Goal: Task Accomplishment & Management: Manage account settings

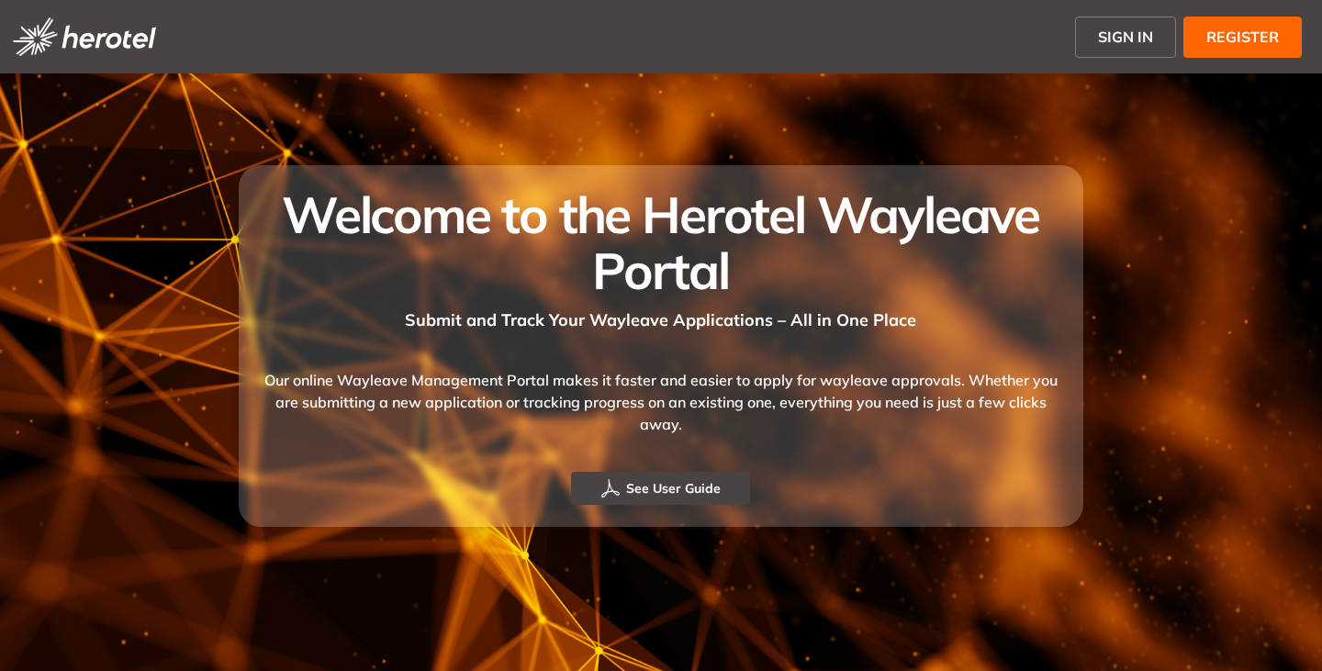
click at [1127, 33] on span "SIGN IN" at bounding box center [1125, 37] width 55 height 22
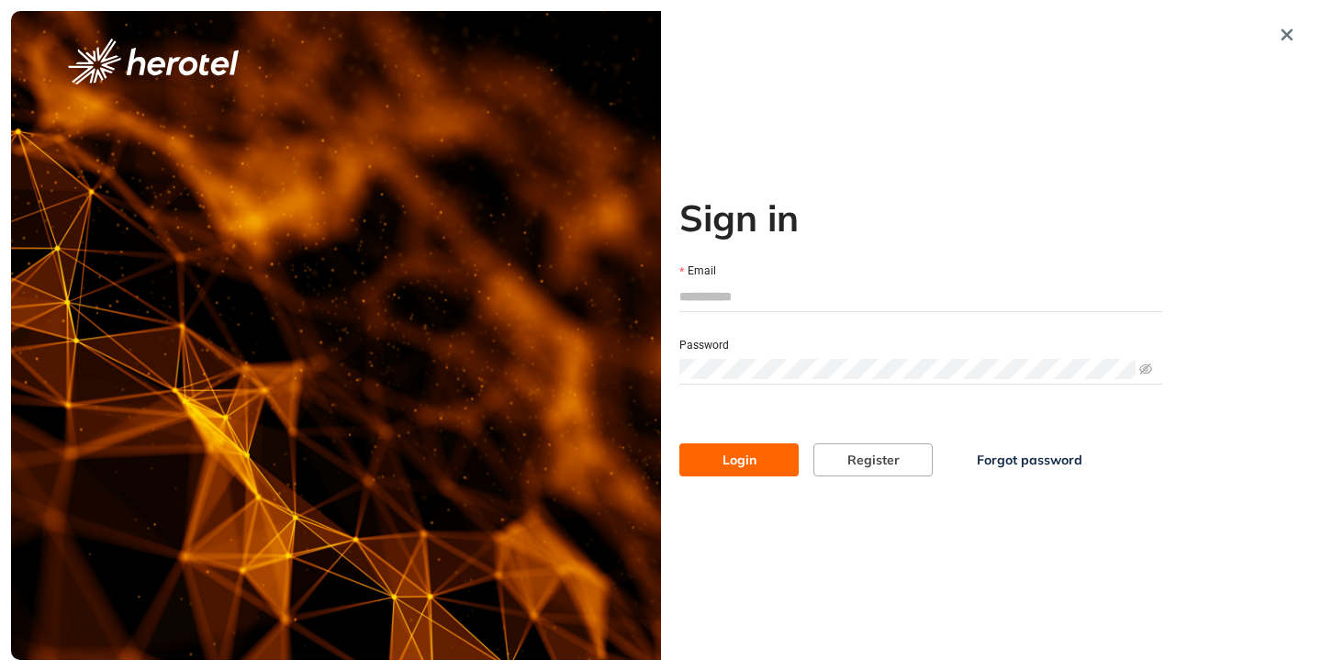
click at [702, 294] on input "Email" at bounding box center [920, 297] width 483 height 28
type input "**********"
click at [679, 443] on button "Login" at bounding box center [738, 459] width 119 height 33
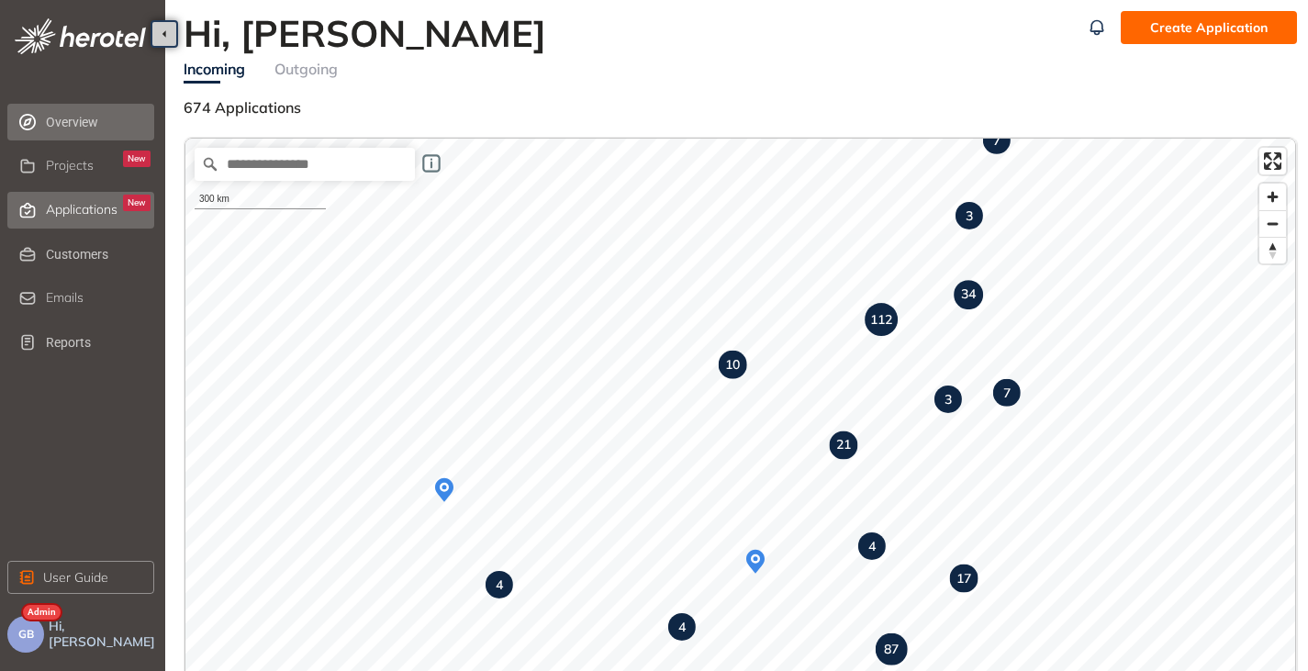
click at [83, 205] on span "Applications" at bounding box center [82, 210] width 72 height 16
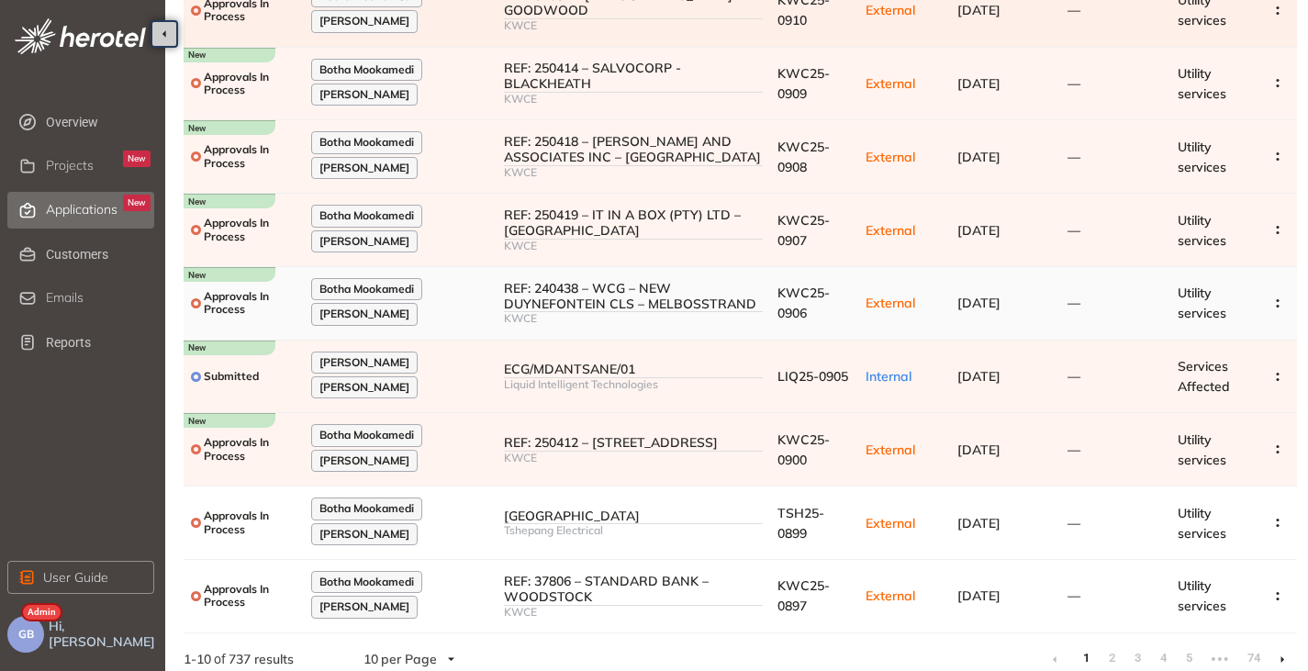
scroll to position [293, 0]
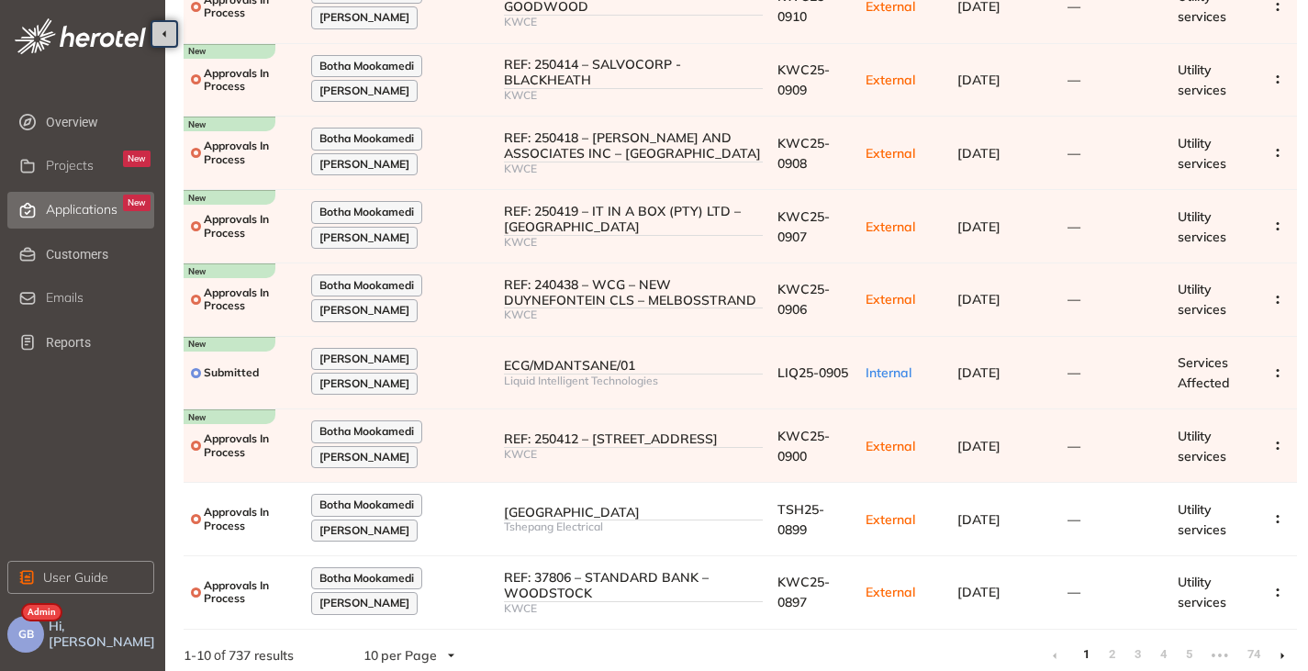
click at [1288, 652] on li at bounding box center [1281, 655] width 29 height 29
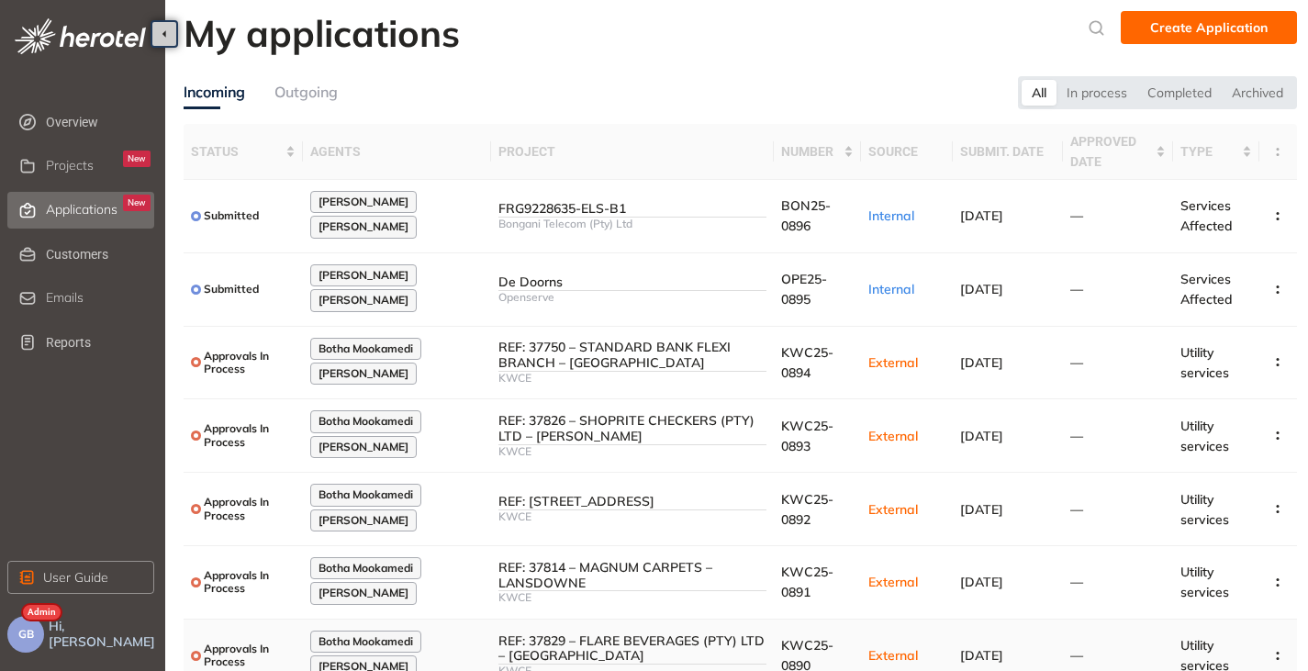
scroll to position [303, 0]
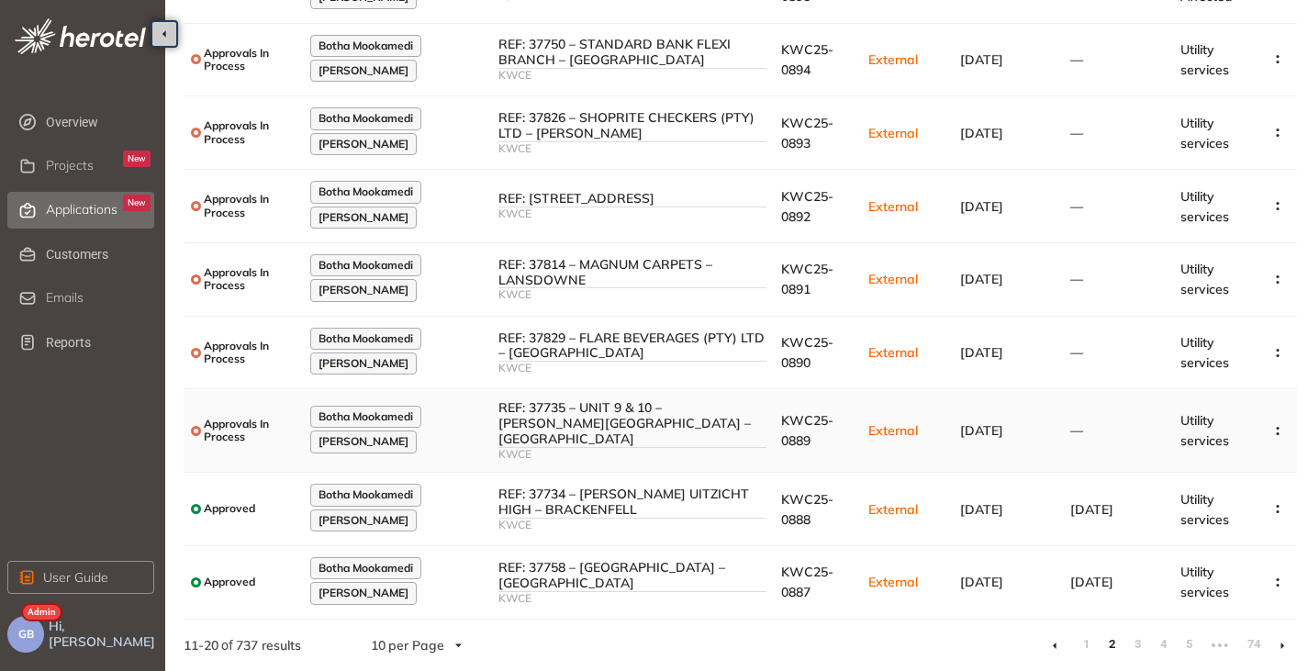
click at [634, 432] on div "REF: 37735 – UNIT 9 & 10 – [PERSON_NAME][GEOGRAPHIC_DATA] – [GEOGRAPHIC_DATA]" at bounding box center [632, 423] width 268 height 46
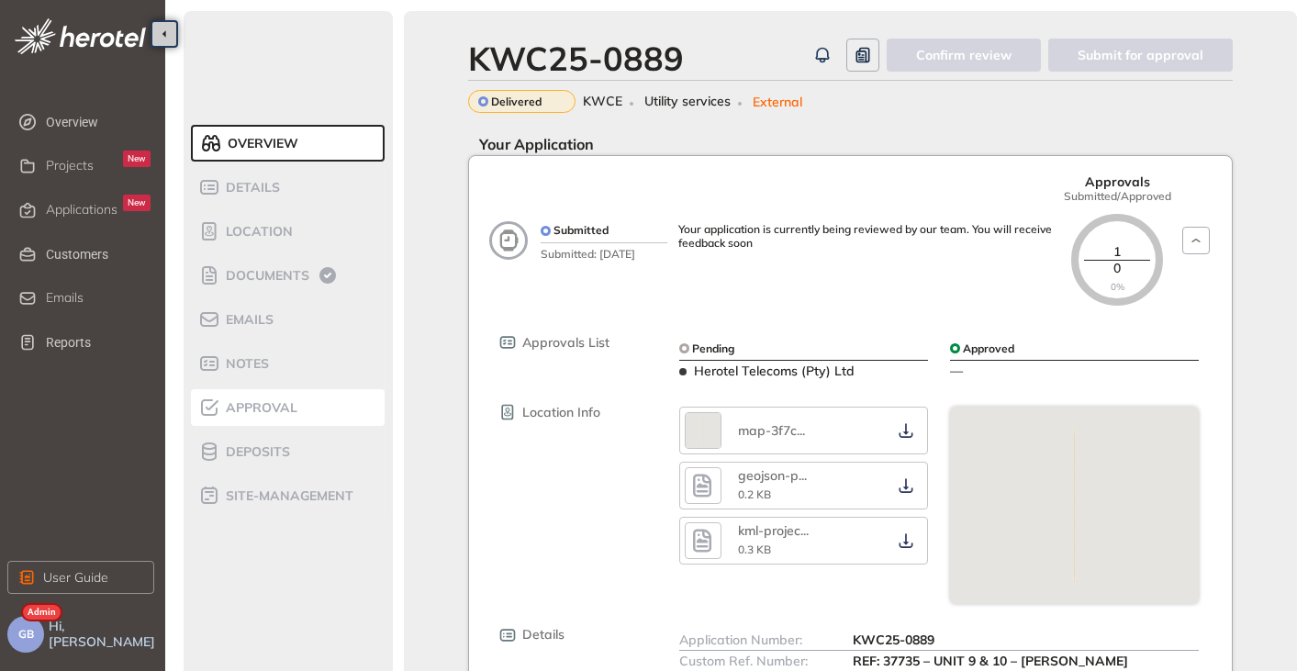
click at [281, 418] on div "Approval" at bounding box center [276, 407] width 156 height 22
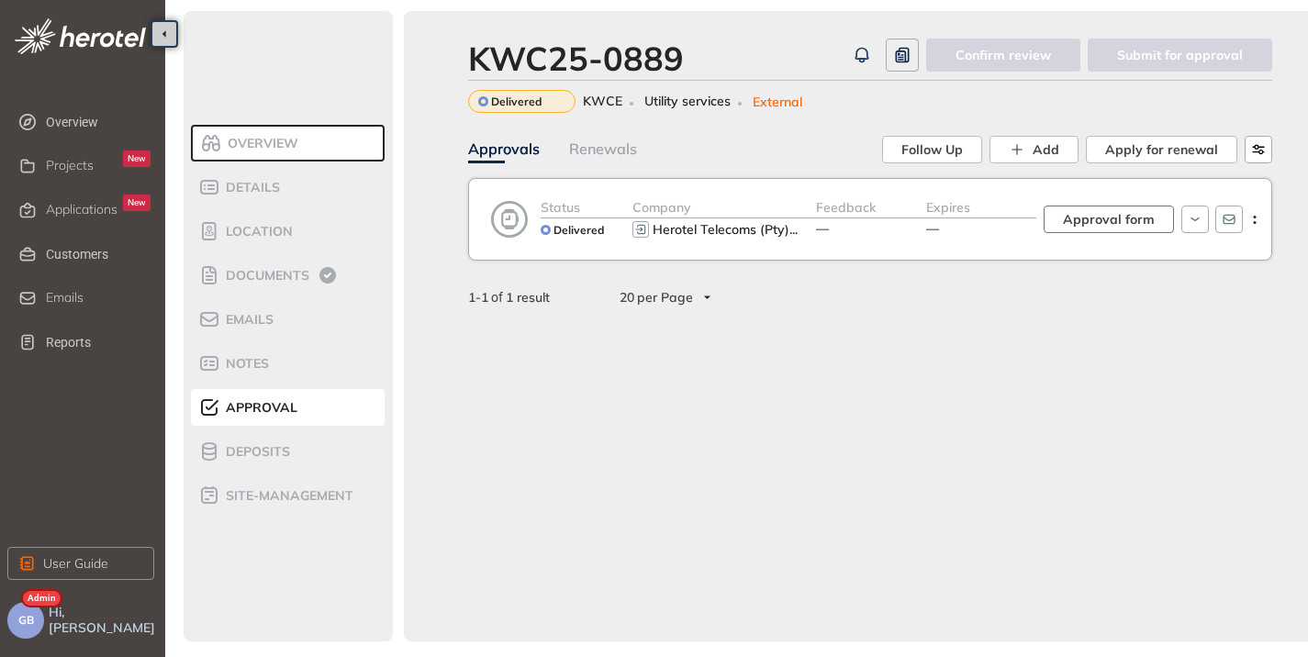
click at [1131, 216] on span "Approval form" at bounding box center [1109, 219] width 92 height 20
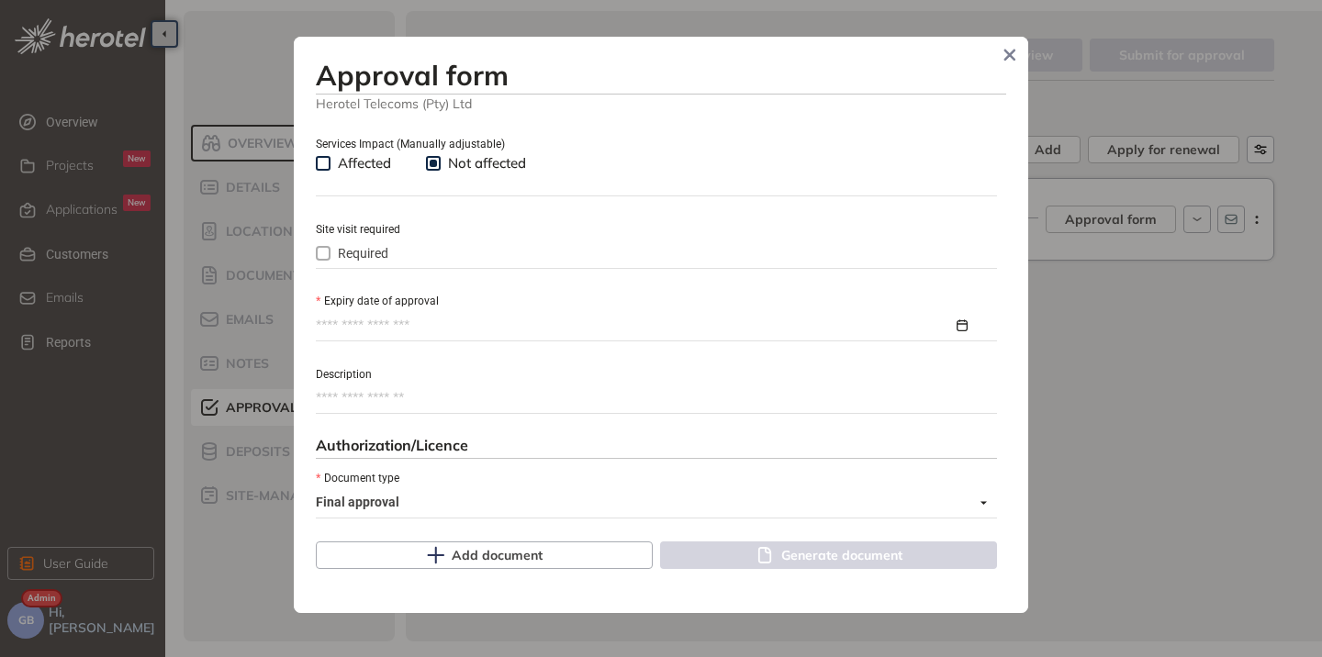
scroll to position [551, 0]
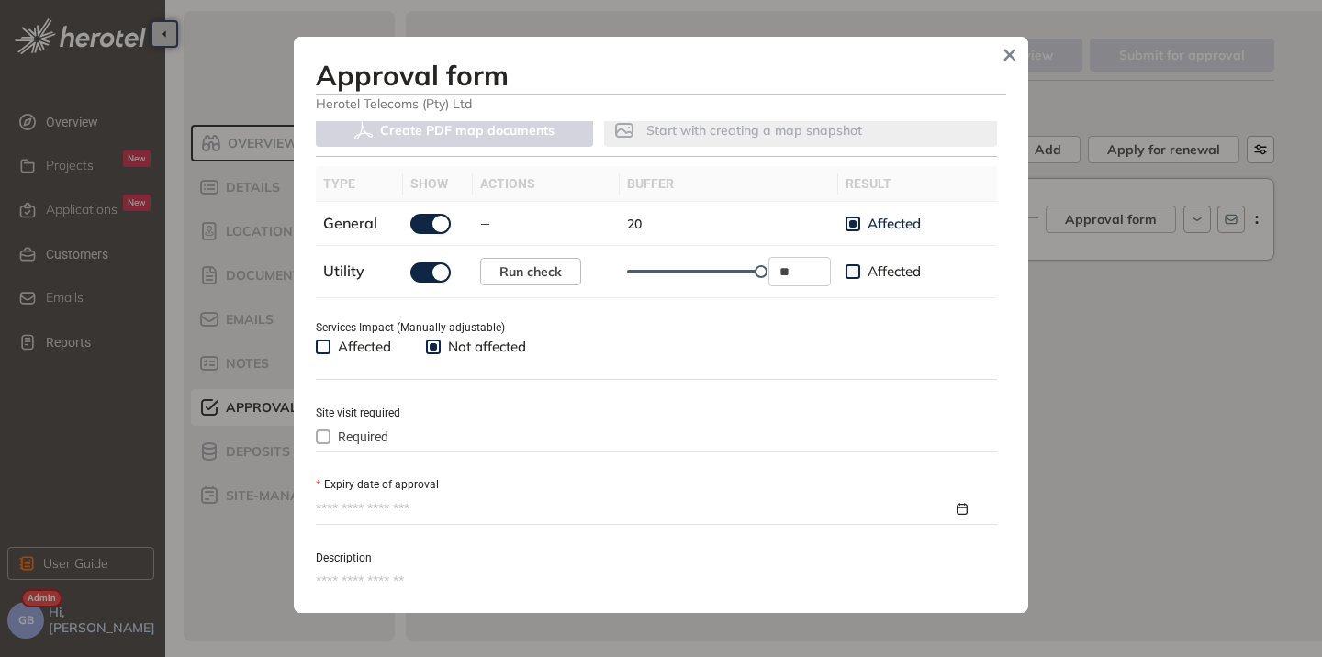
click at [382, 507] on input "Expiry date of approval" at bounding box center [634, 509] width 637 height 20
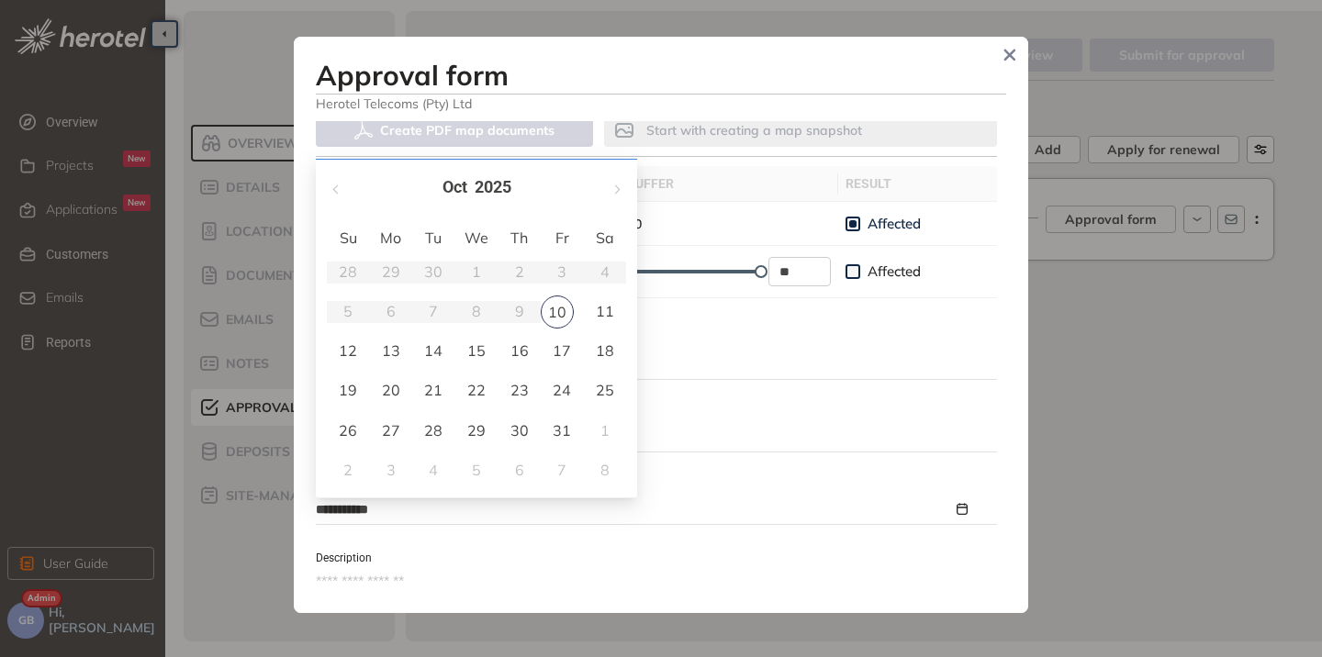
type input "**********"
click at [612, 184] on span "button" at bounding box center [615, 183] width 9 height 9
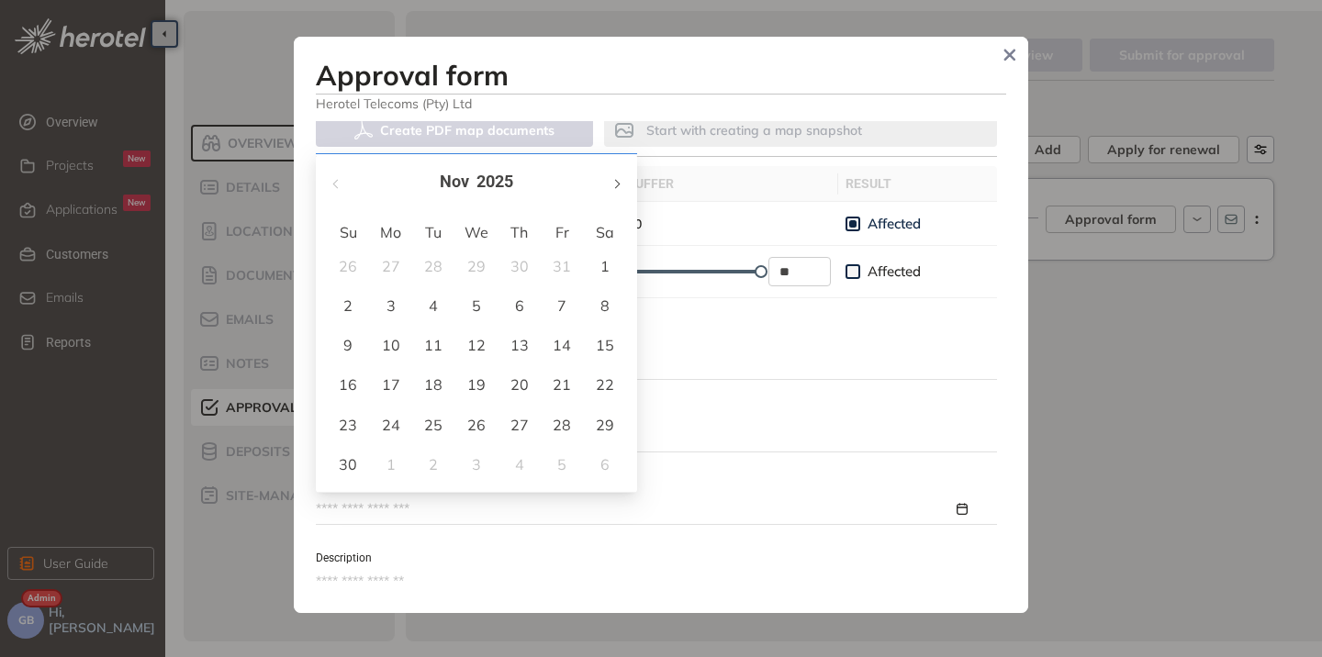
click at [612, 184] on span "button" at bounding box center [615, 183] width 9 height 9
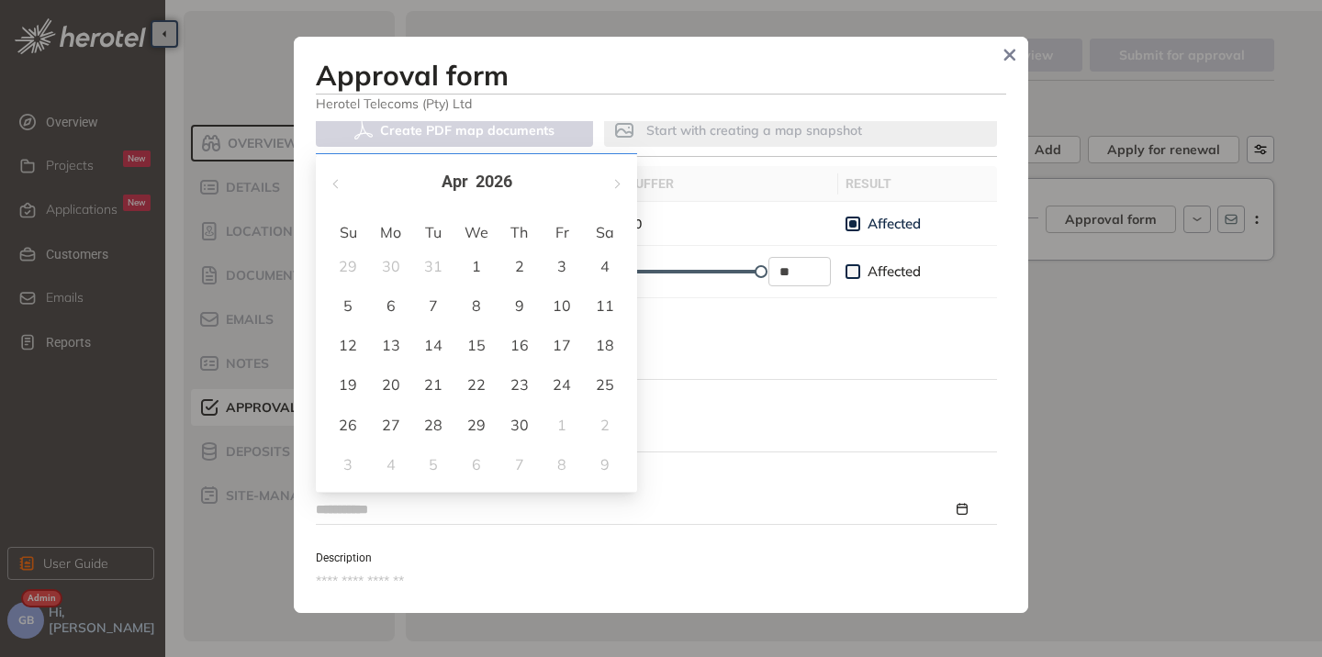
type input "**********"
click at [564, 305] on div "10" at bounding box center [562, 306] width 22 height 22
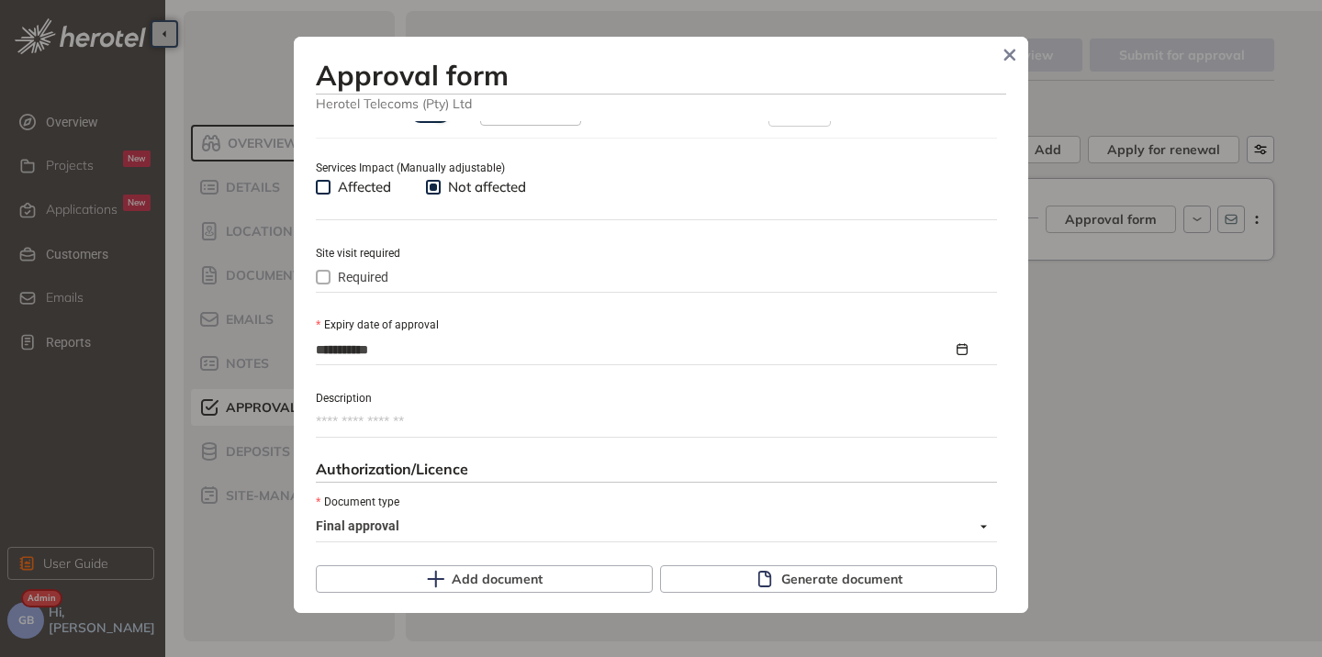
scroll to position [826, 0]
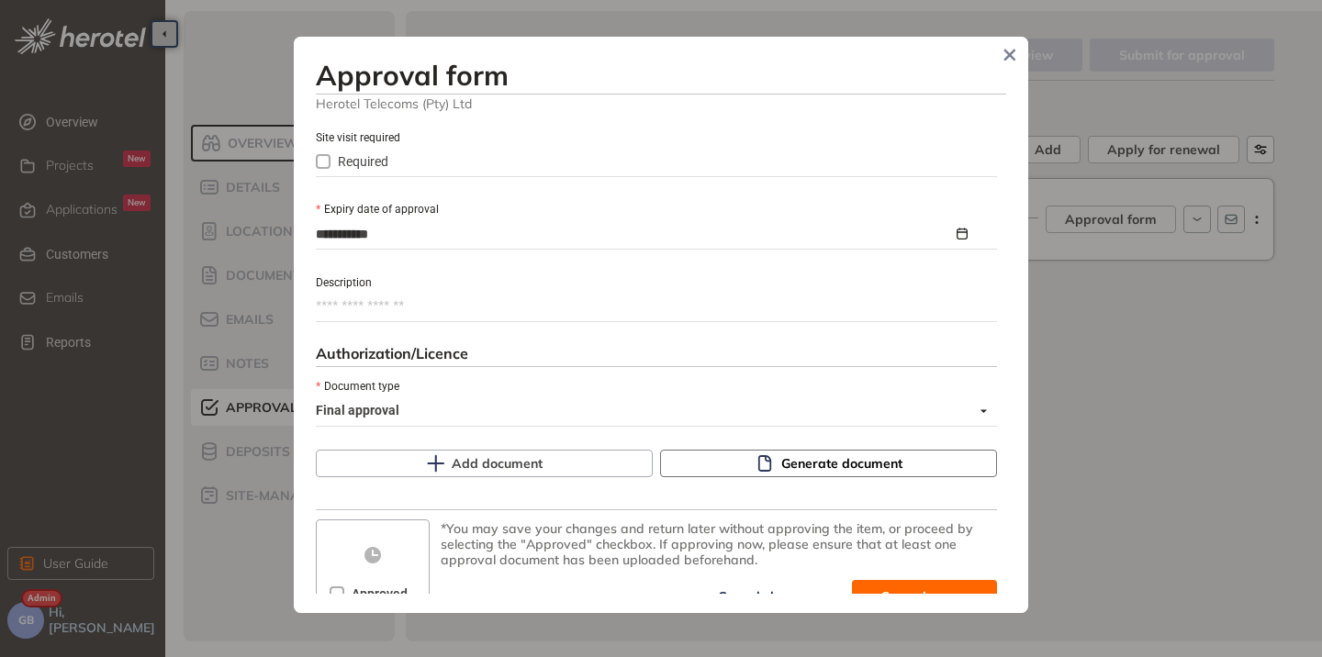
click at [798, 469] on span "Generate document" at bounding box center [841, 463] width 121 height 20
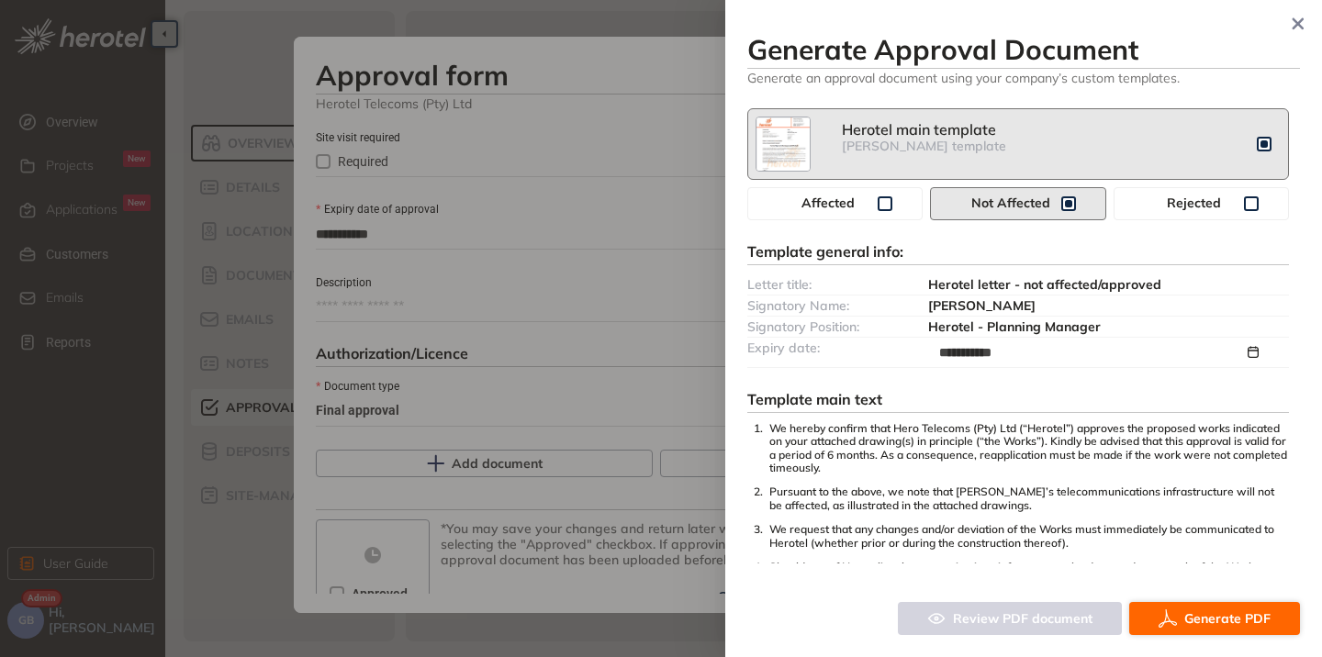
click at [1202, 620] on span "Generate PDF" at bounding box center [1227, 618] width 86 height 20
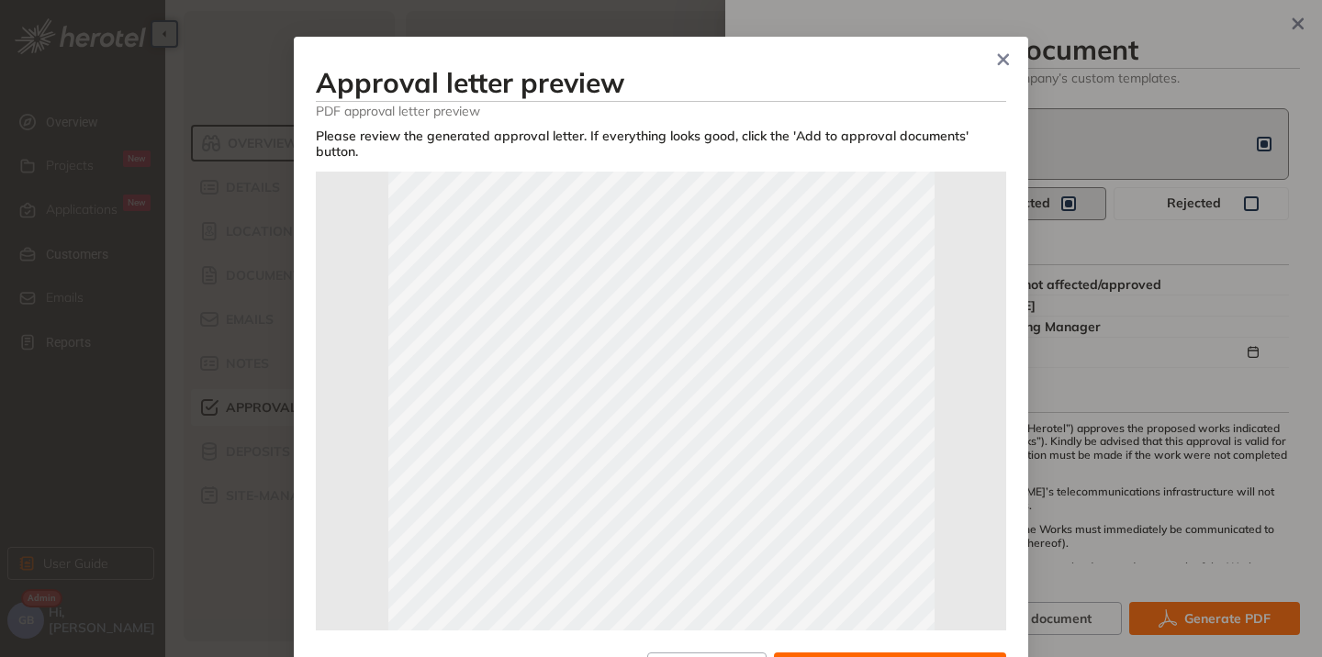
scroll to position [367, 0]
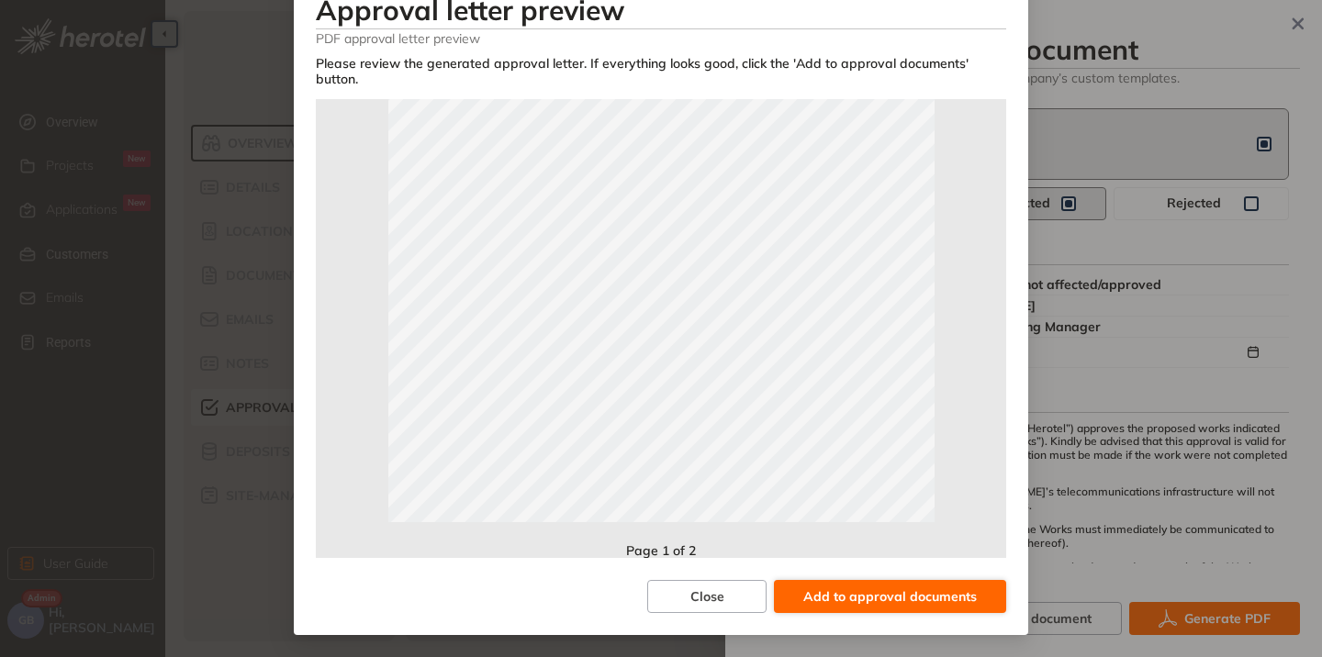
click at [867, 589] on span "Add to approval documents" at bounding box center [889, 596] width 173 height 20
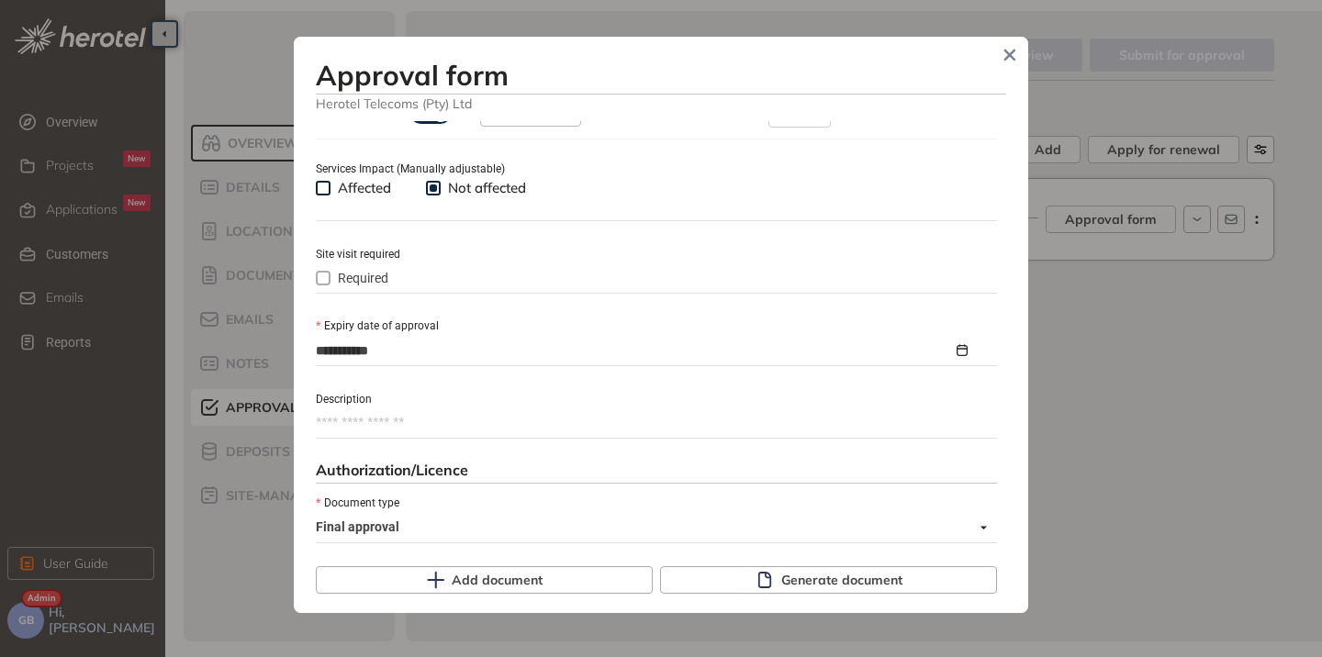
scroll to position [893, 0]
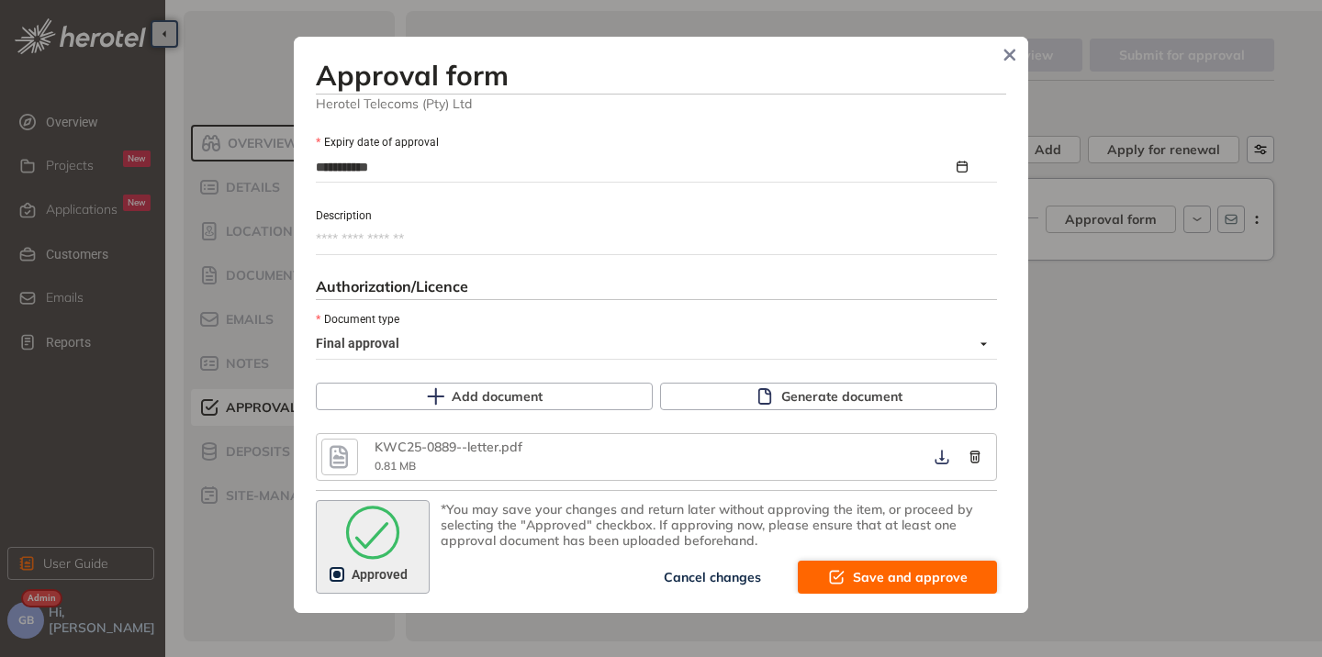
click at [865, 576] on span "Save and approve" at bounding box center [910, 577] width 115 height 20
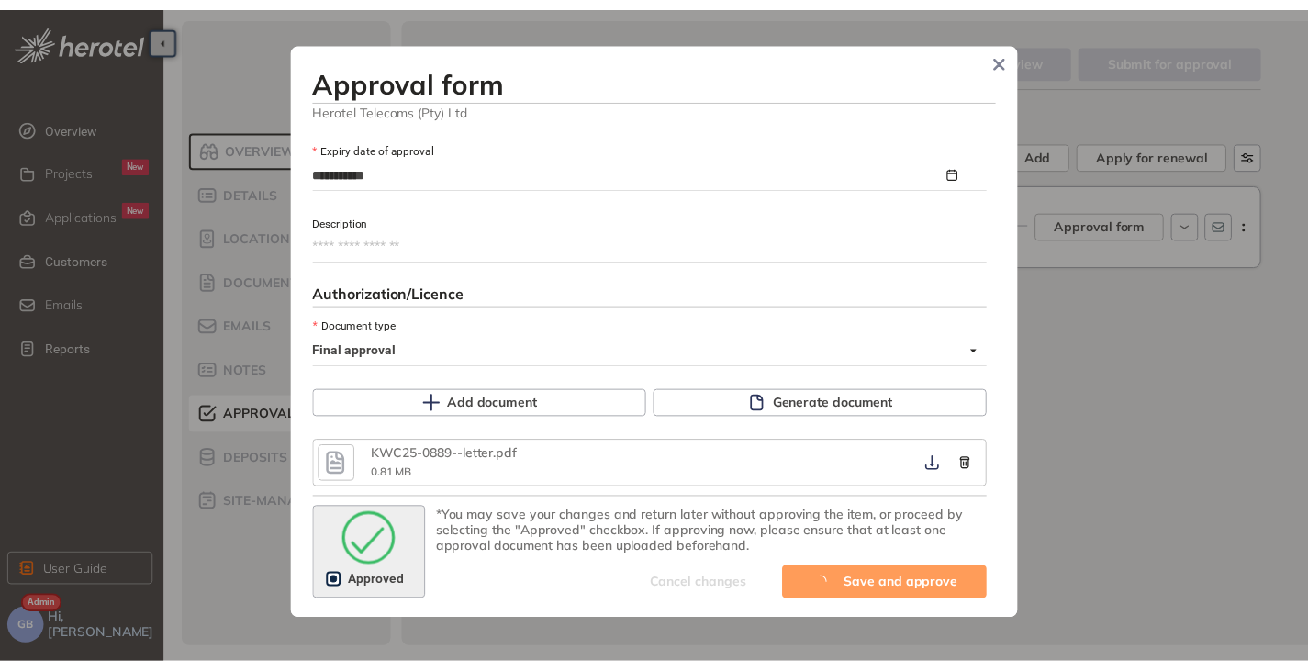
scroll to position [1125, 0]
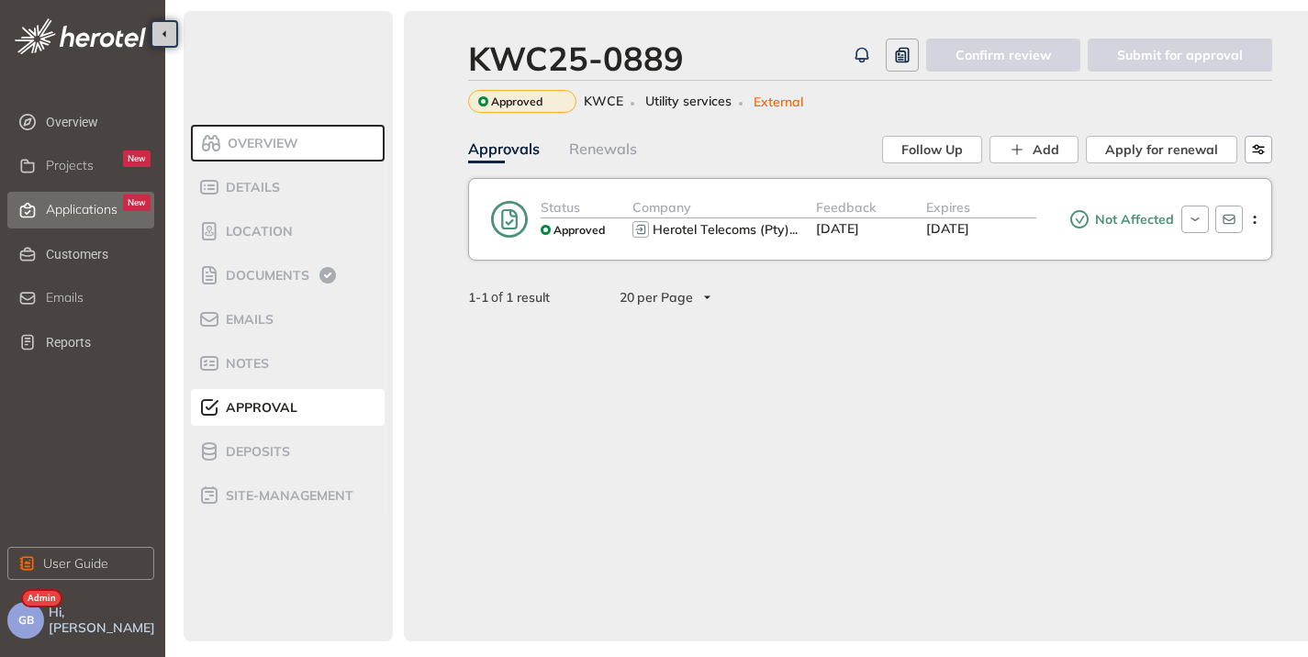
click at [85, 213] on span "Applications" at bounding box center [82, 210] width 72 height 16
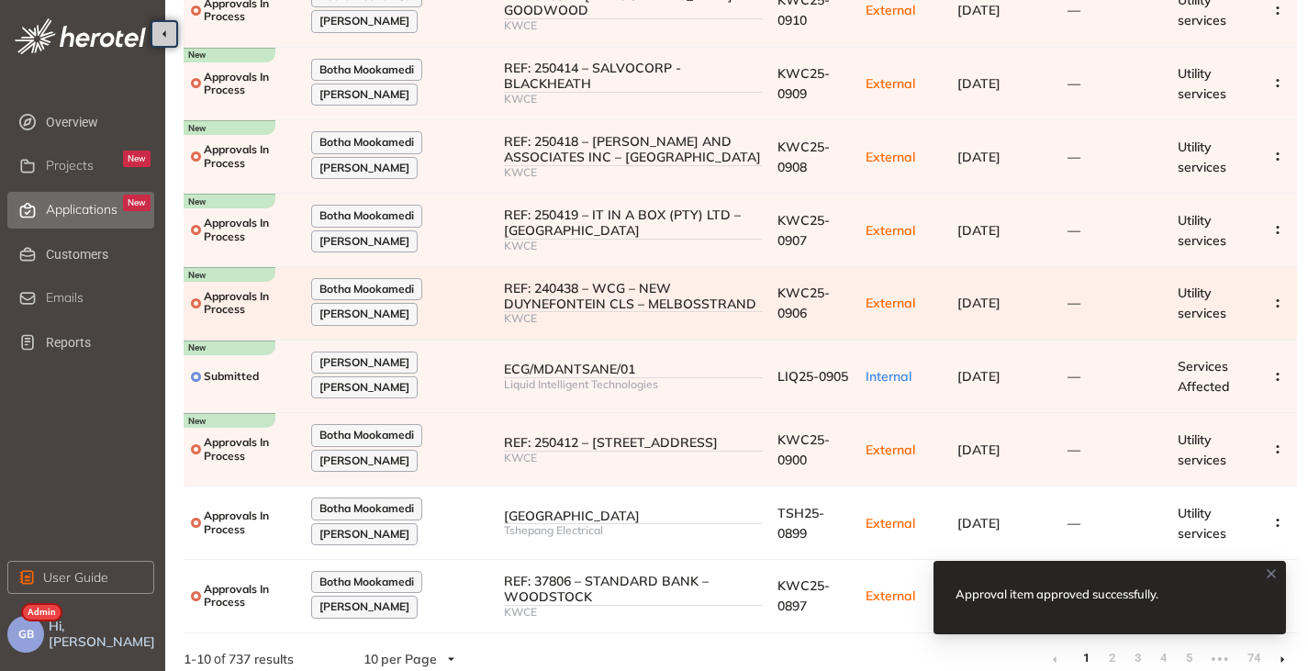
scroll to position [293, 0]
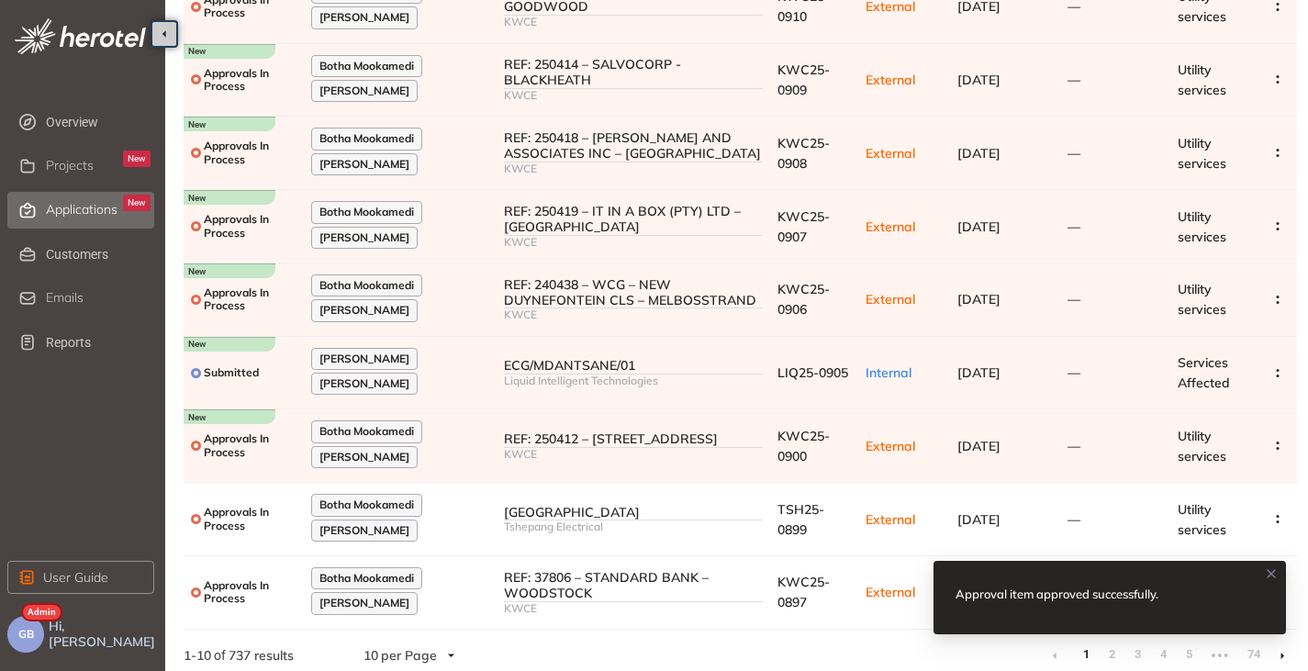
click at [1271, 574] on icon at bounding box center [1270, 573] width 7 height 7
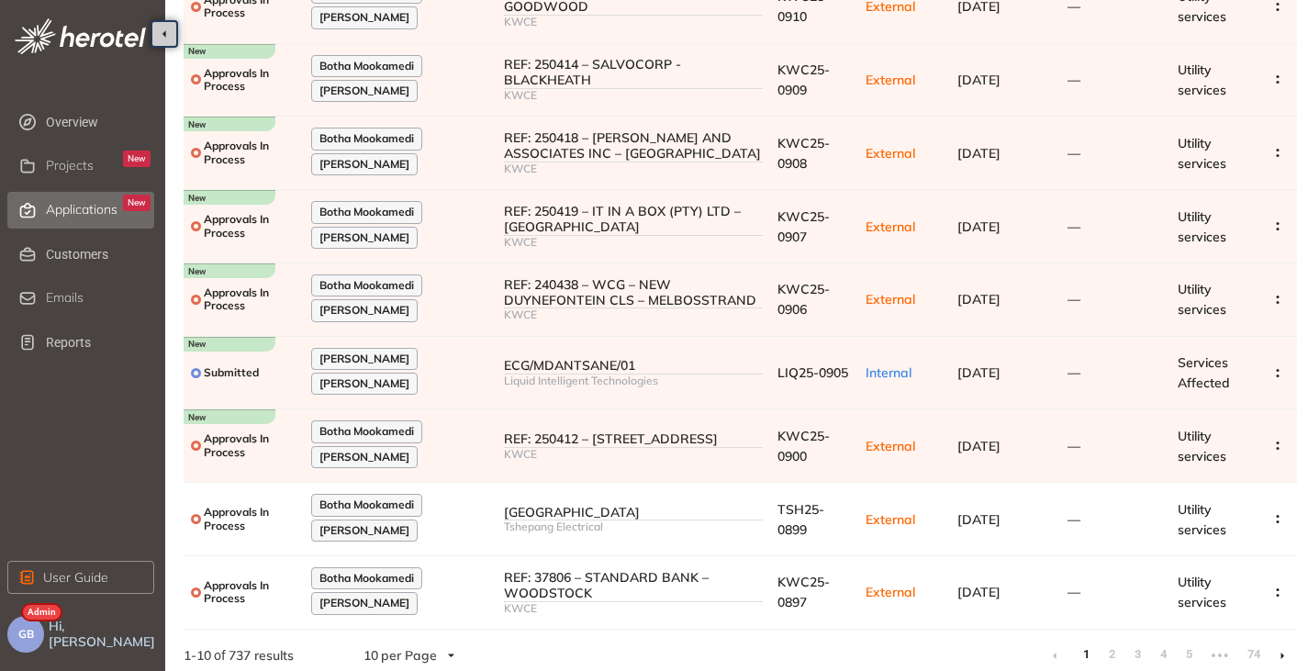
click at [1288, 644] on li at bounding box center [1281, 655] width 29 height 29
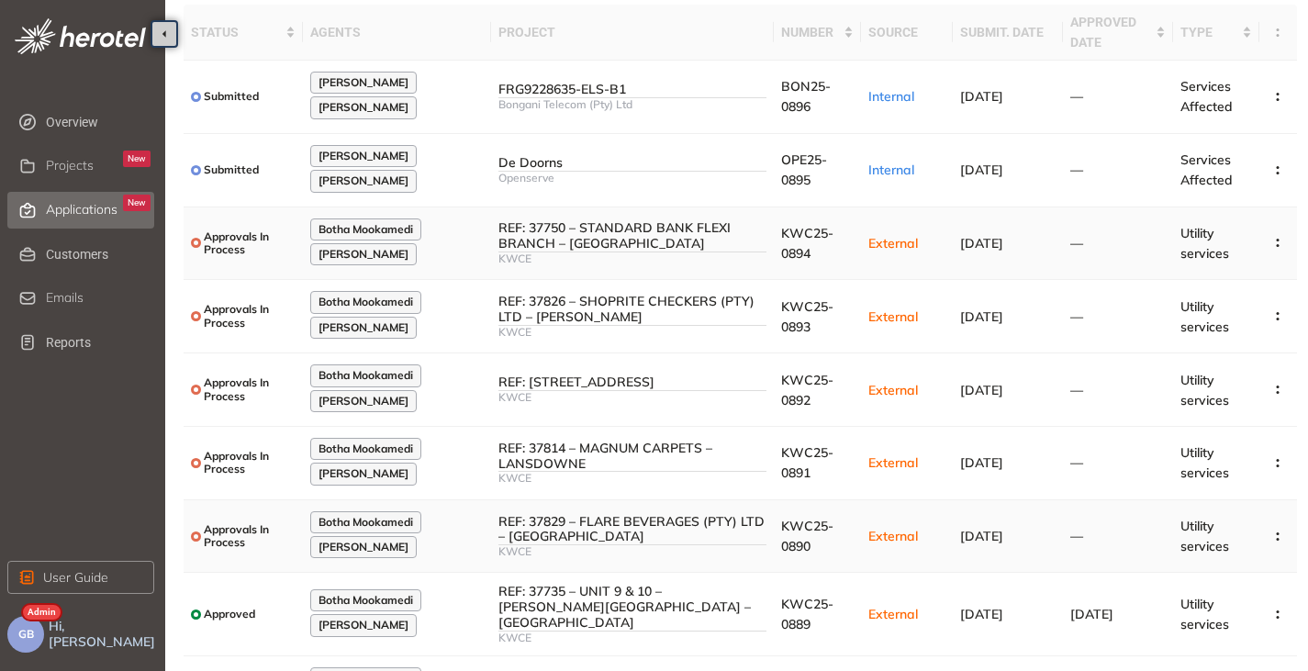
scroll to position [275, 0]
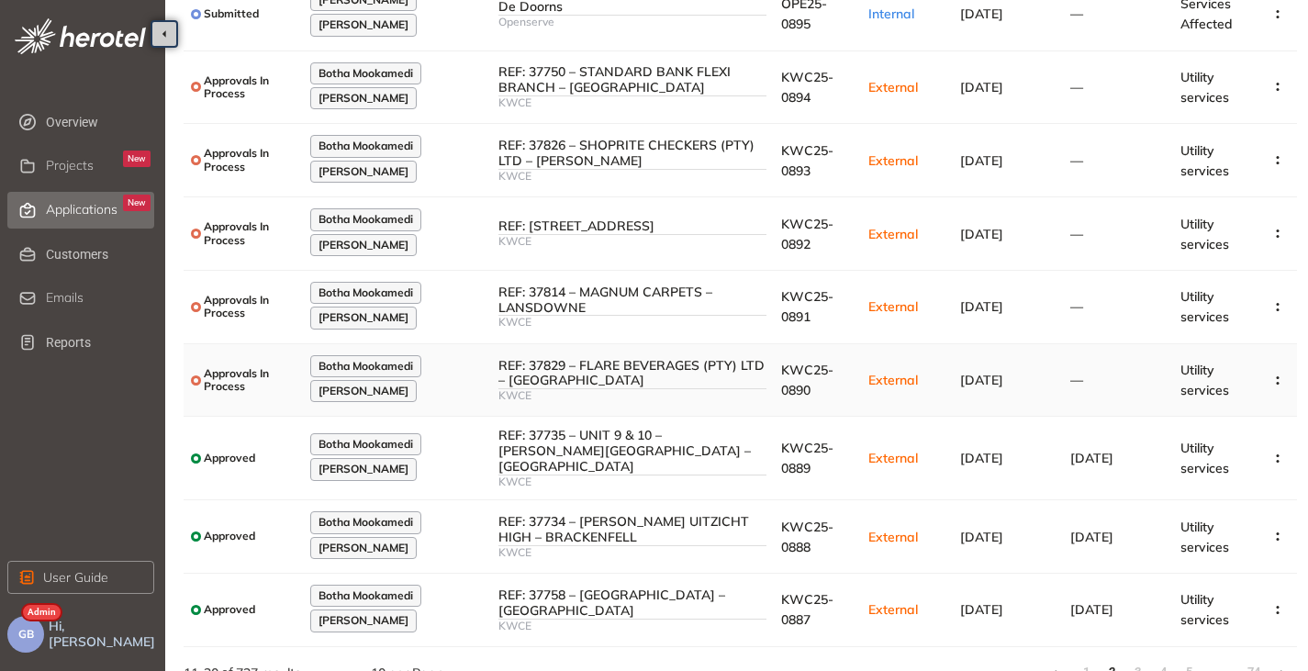
click at [654, 383] on div "REF: 37829 – FLARE BEVERAGES (PTY) LTD – [GEOGRAPHIC_DATA]" at bounding box center [632, 373] width 268 height 31
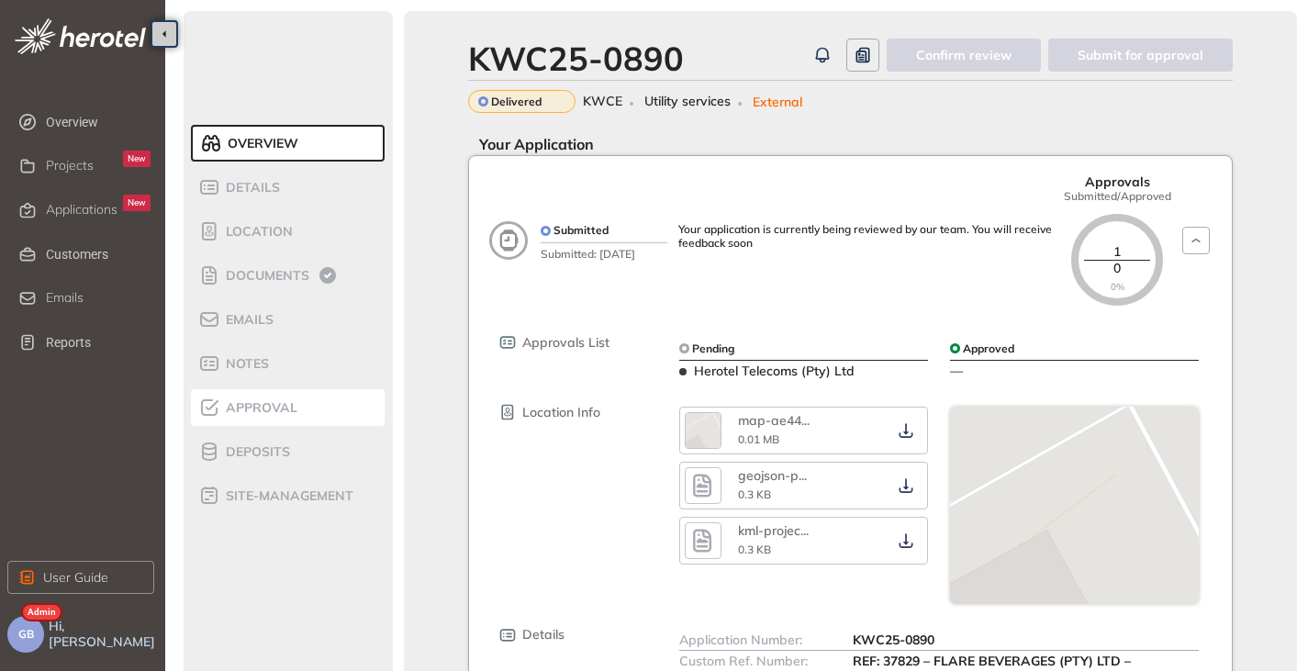
click at [266, 402] on span "Approval" at bounding box center [258, 408] width 77 height 16
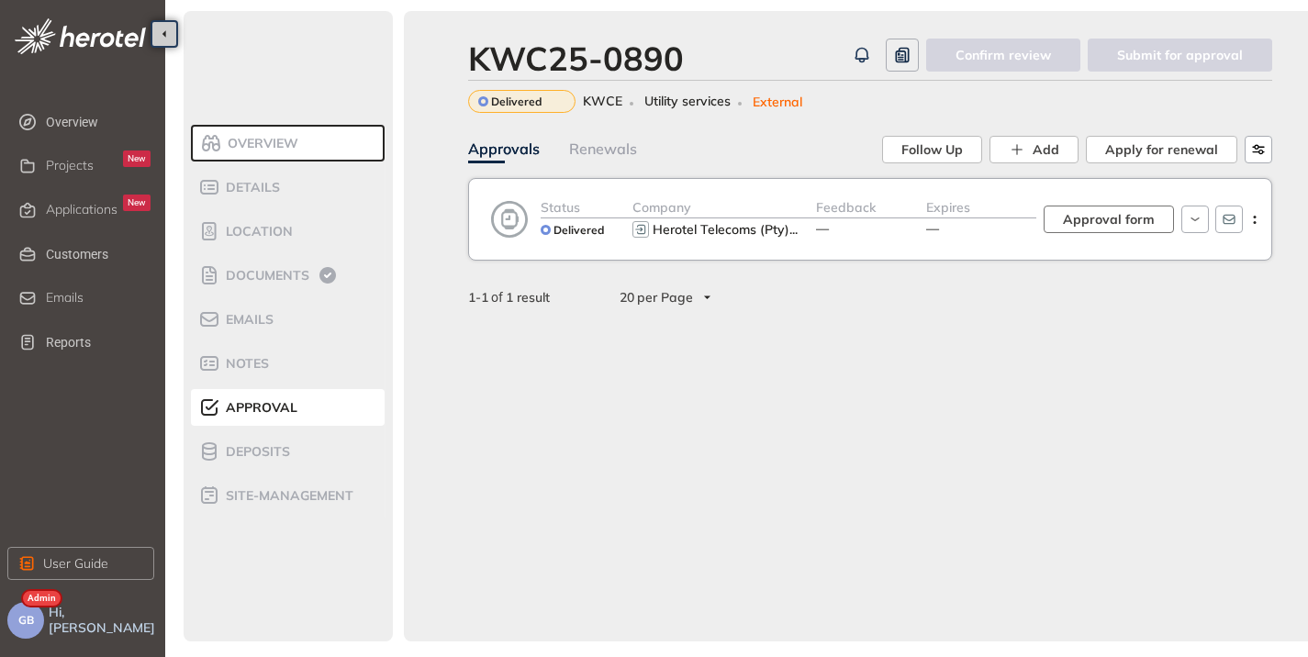
click at [1108, 209] on span "Approval form" at bounding box center [1109, 219] width 92 height 20
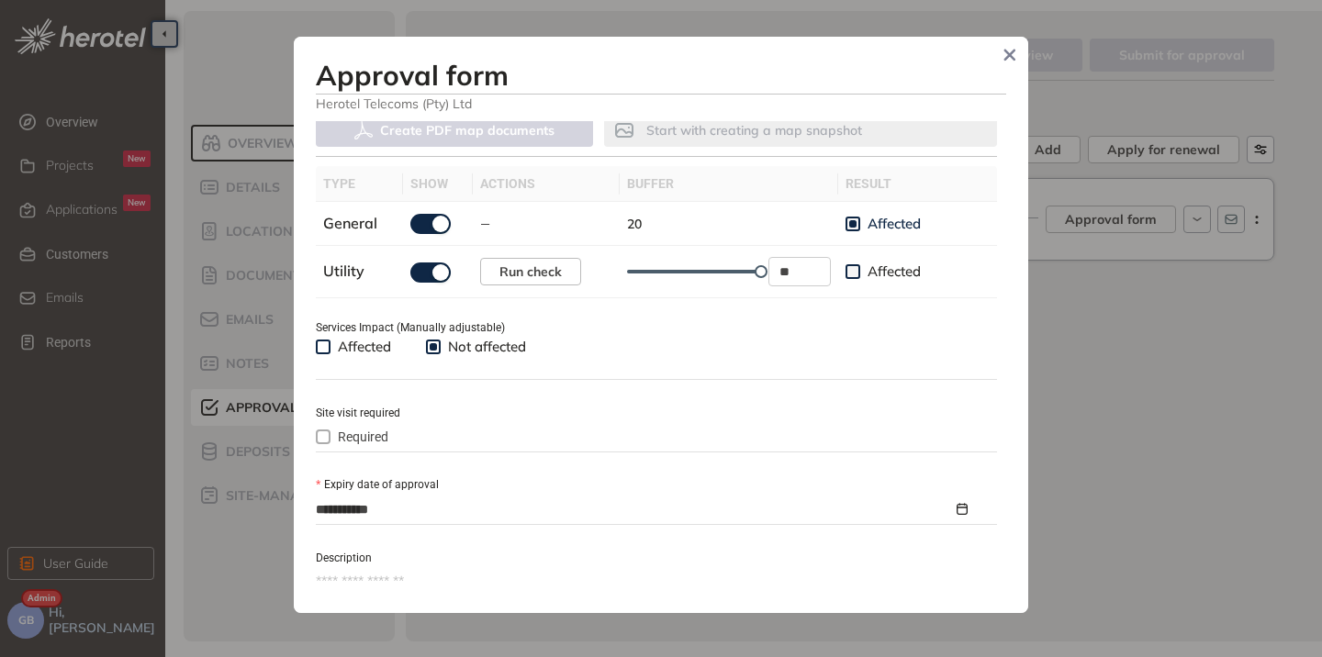
scroll to position [734, 0]
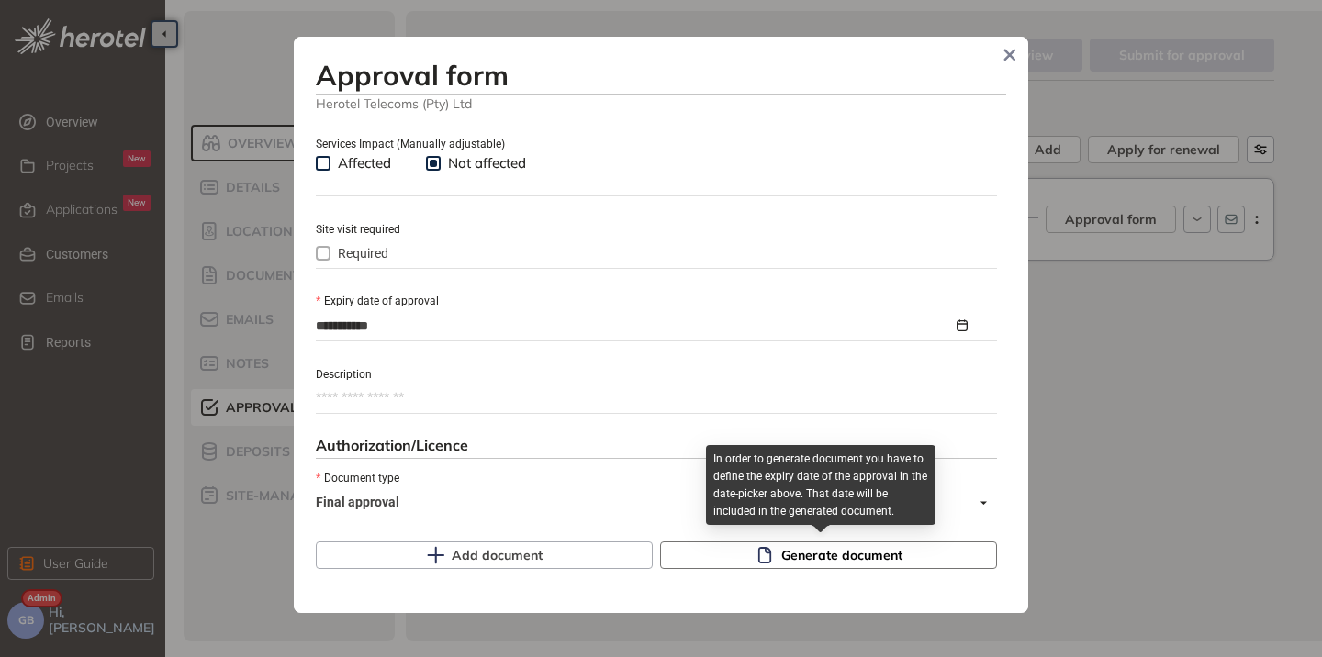
click at [764, 553] on icon "button" at bounding box center [764, 555] width 18 height 18
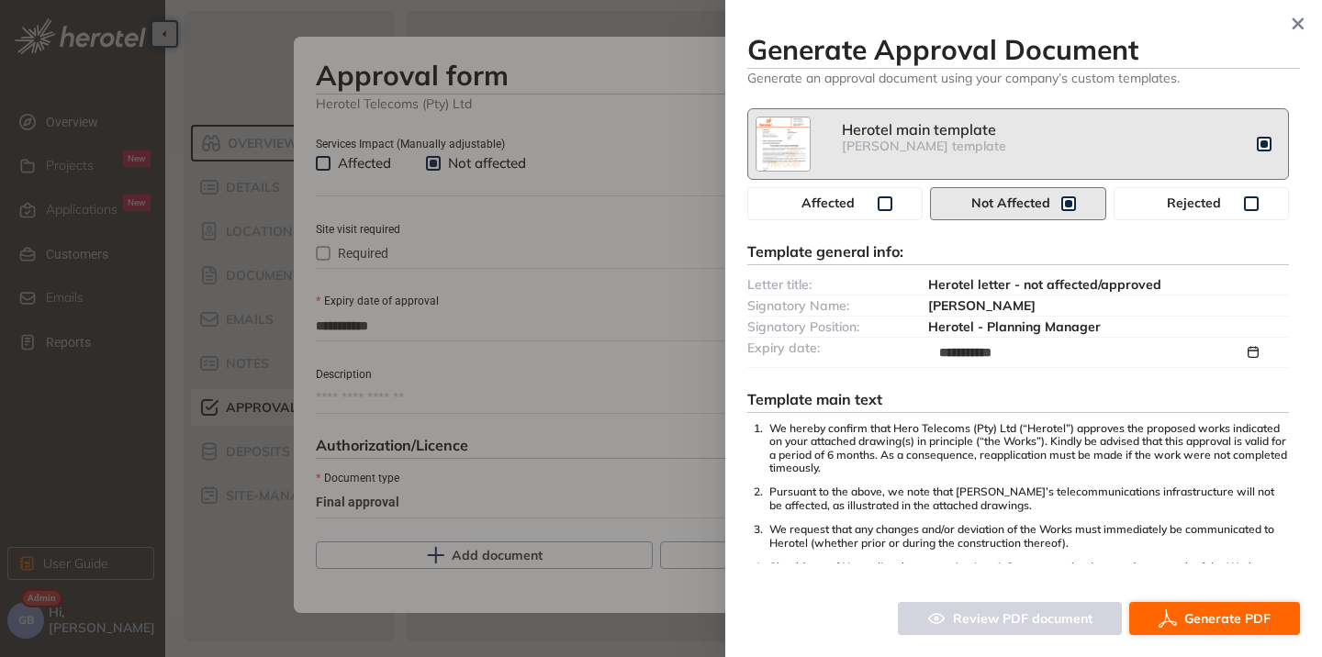
click at [1186, 618] on span "Generate PDF" at bounding box center [1227, 618] width 86 height 20
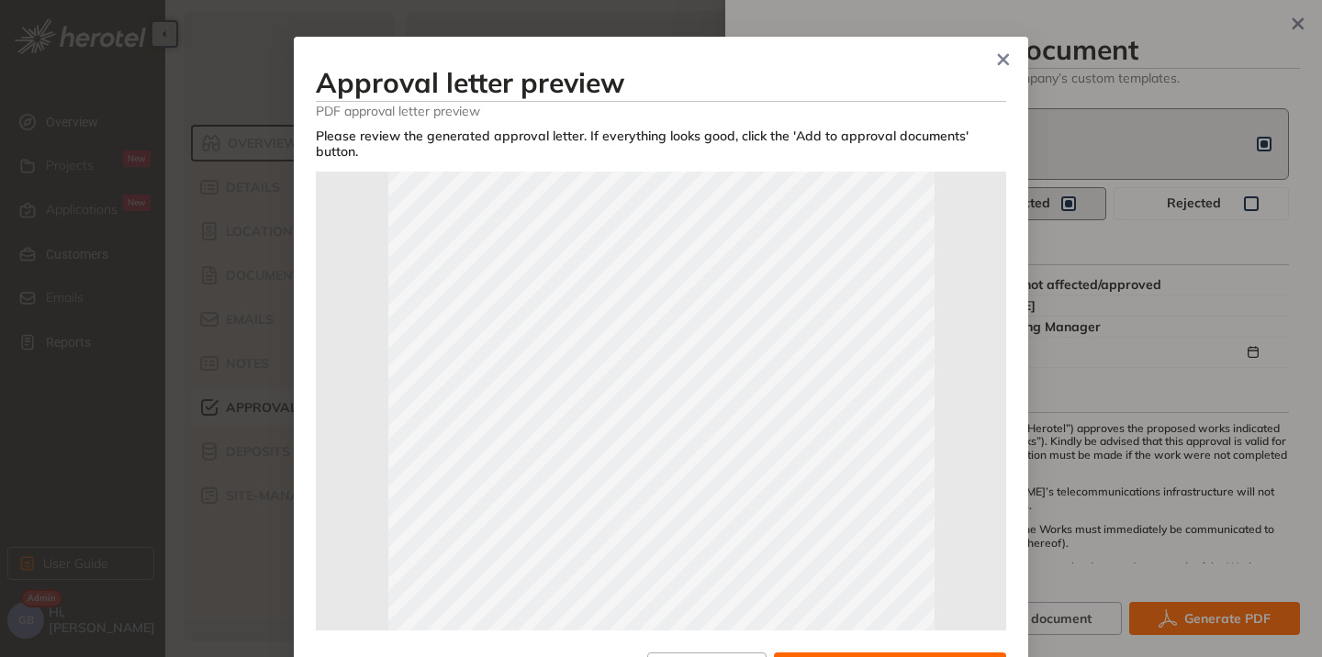
scroll to position [275, 0]
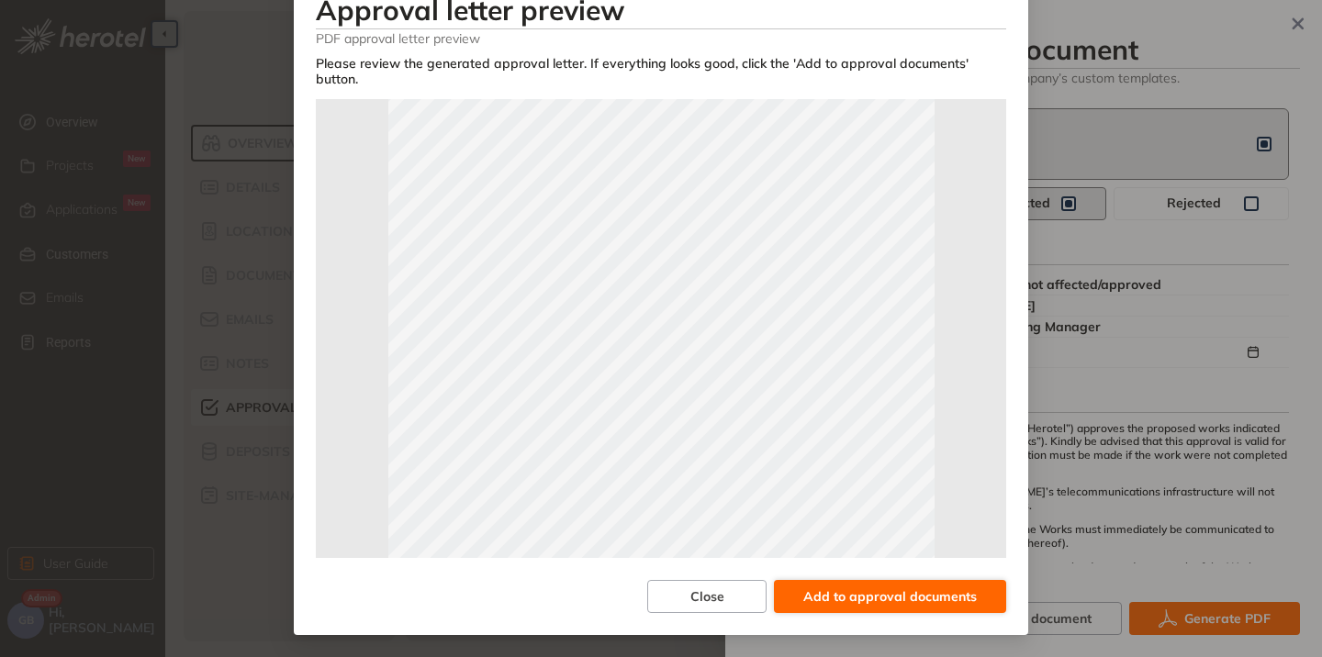
click at [803, 593] on span "Add to approval documents" at bounding box center [889, 596] width 173 height 20
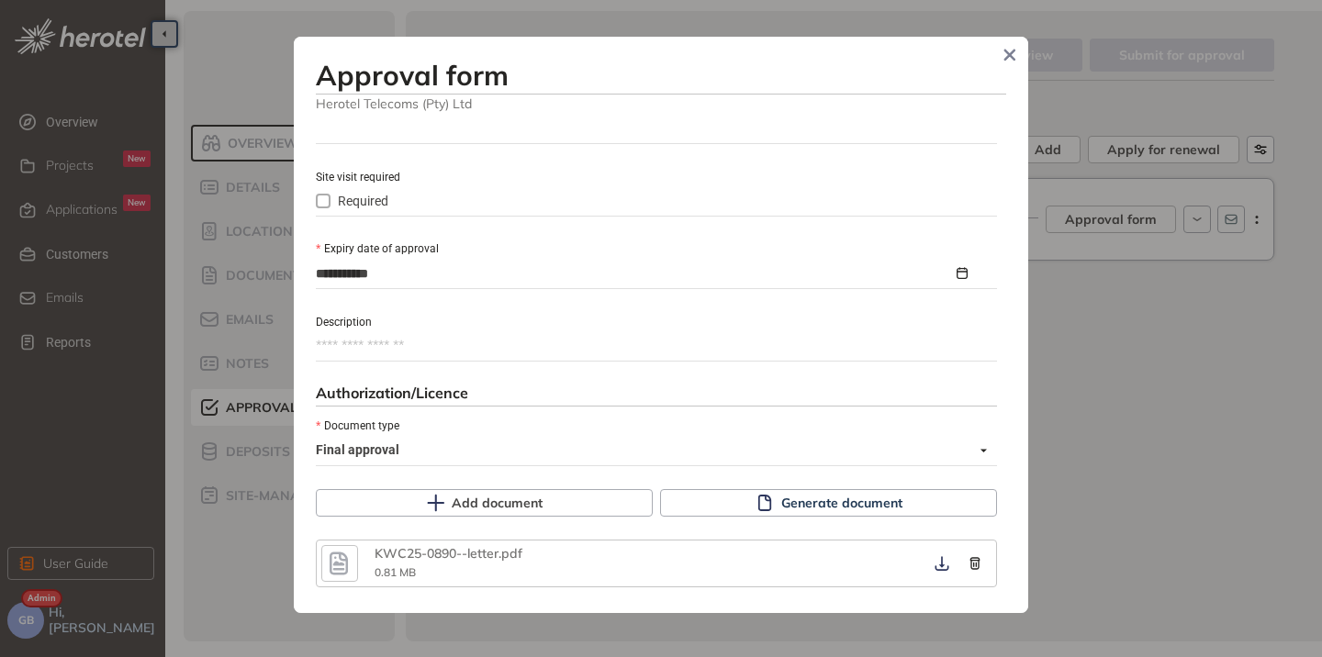
scroll to position [893, 0]
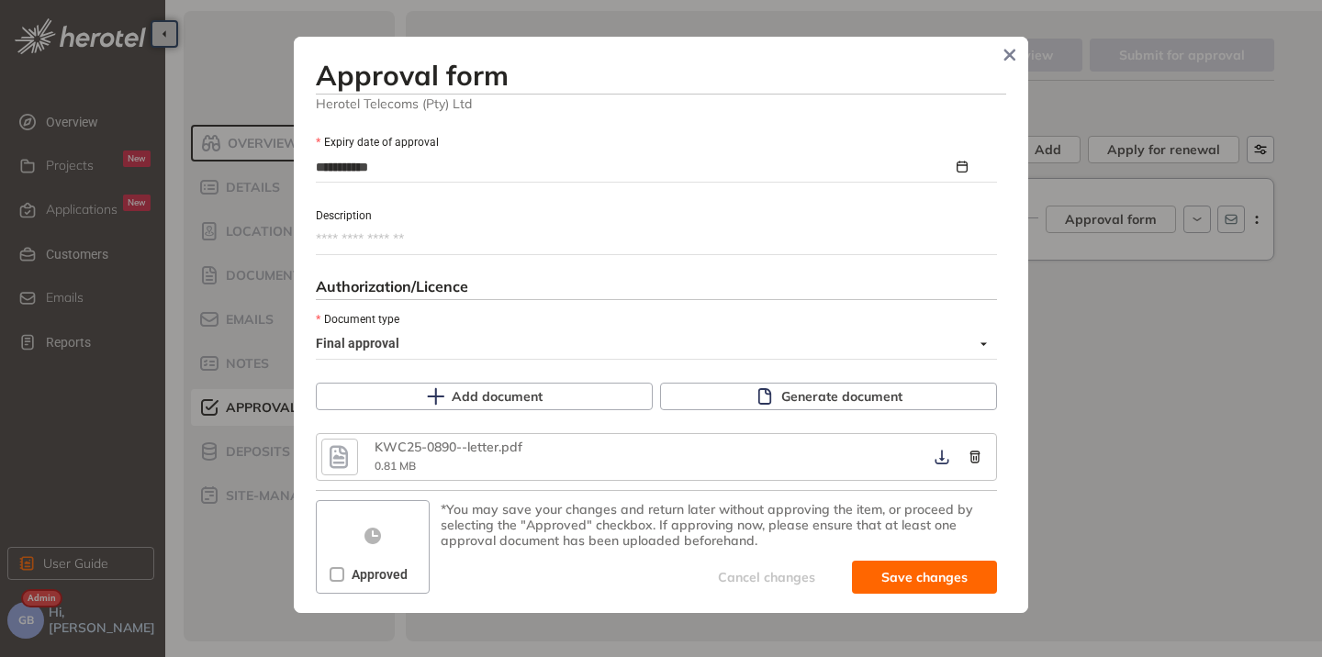
click at [345, 569] on span "Approved" at bounding box center [379, 574] width 71 height 20
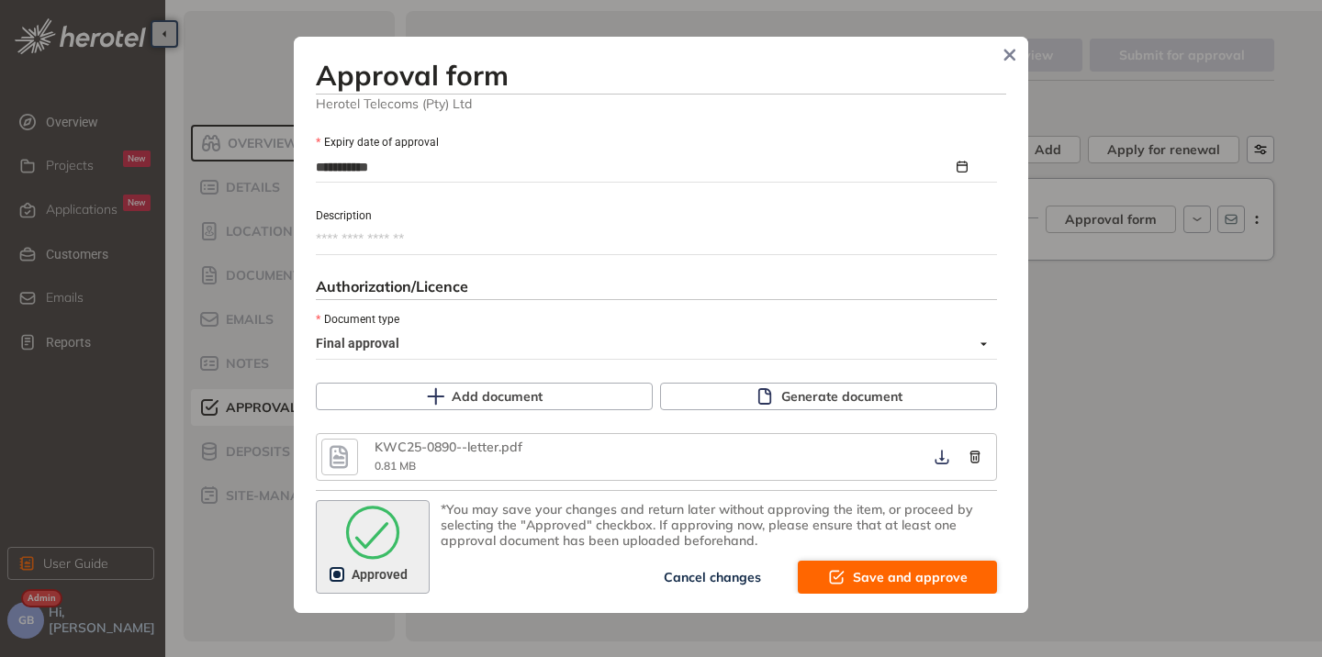
click at [874, 571] on span "Save and approve" at bounding box center [910, 577] width 115 height 20
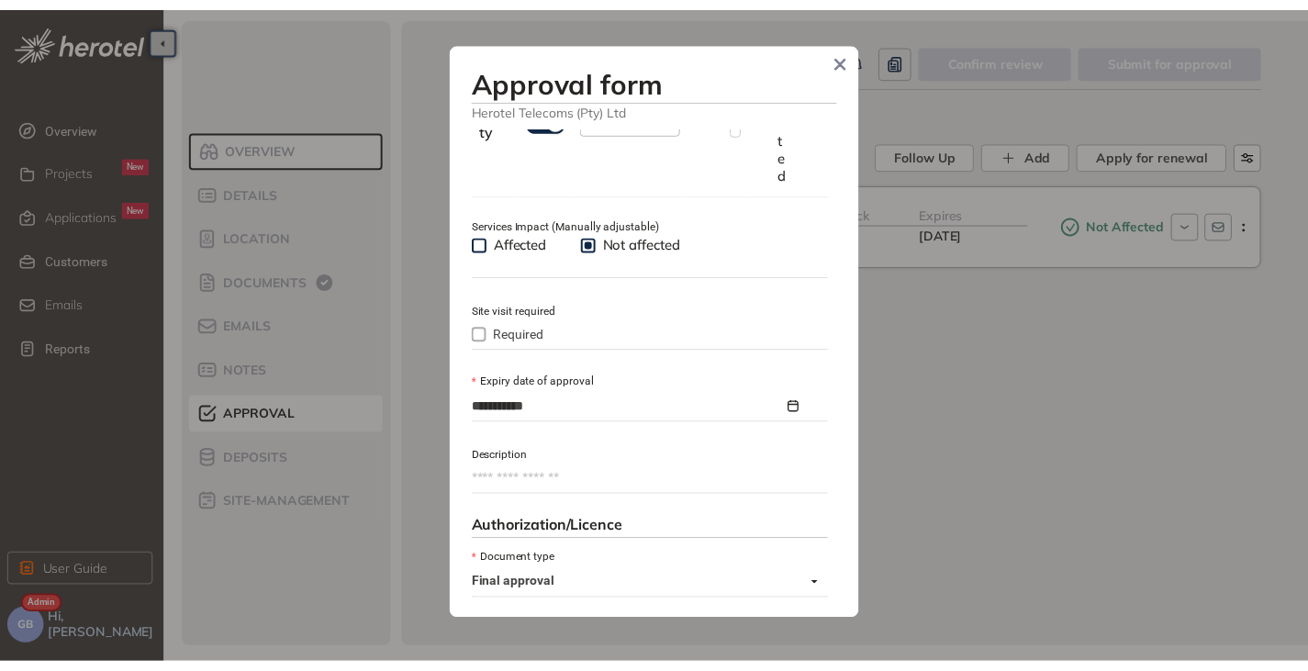
scroll to position [1125, 0]
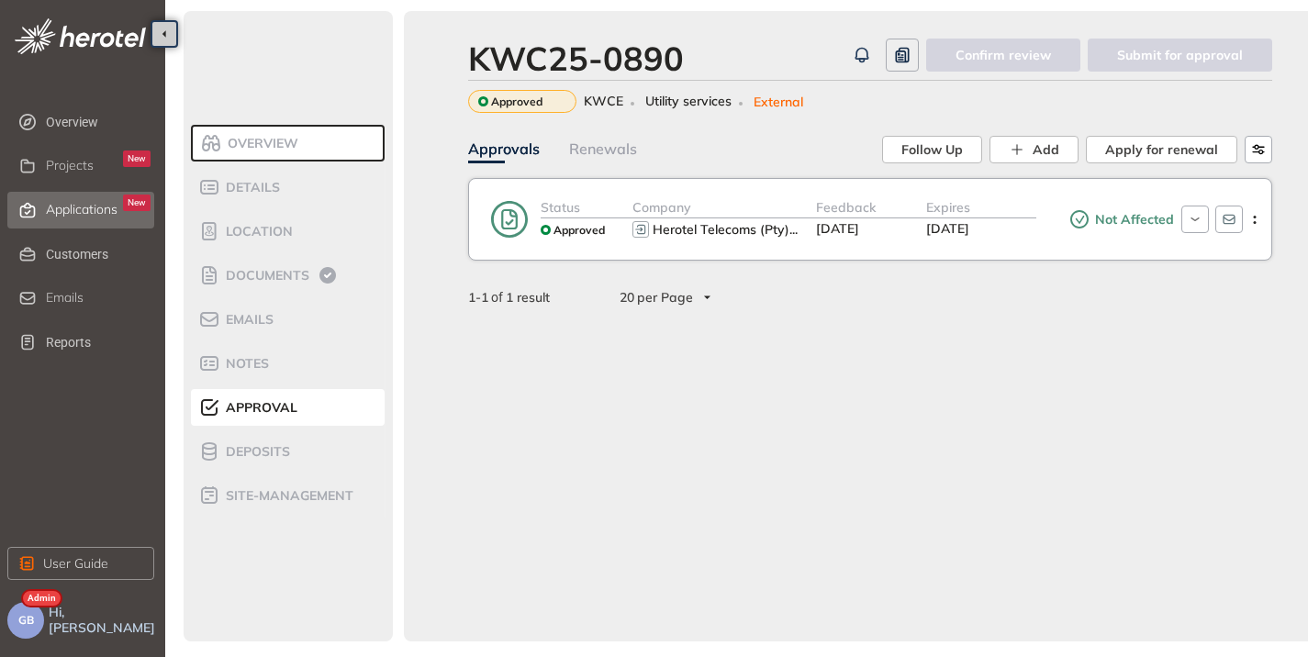
click at [74, 213] on span "Applications" at bounding box center [82, 210] width 72 height 16
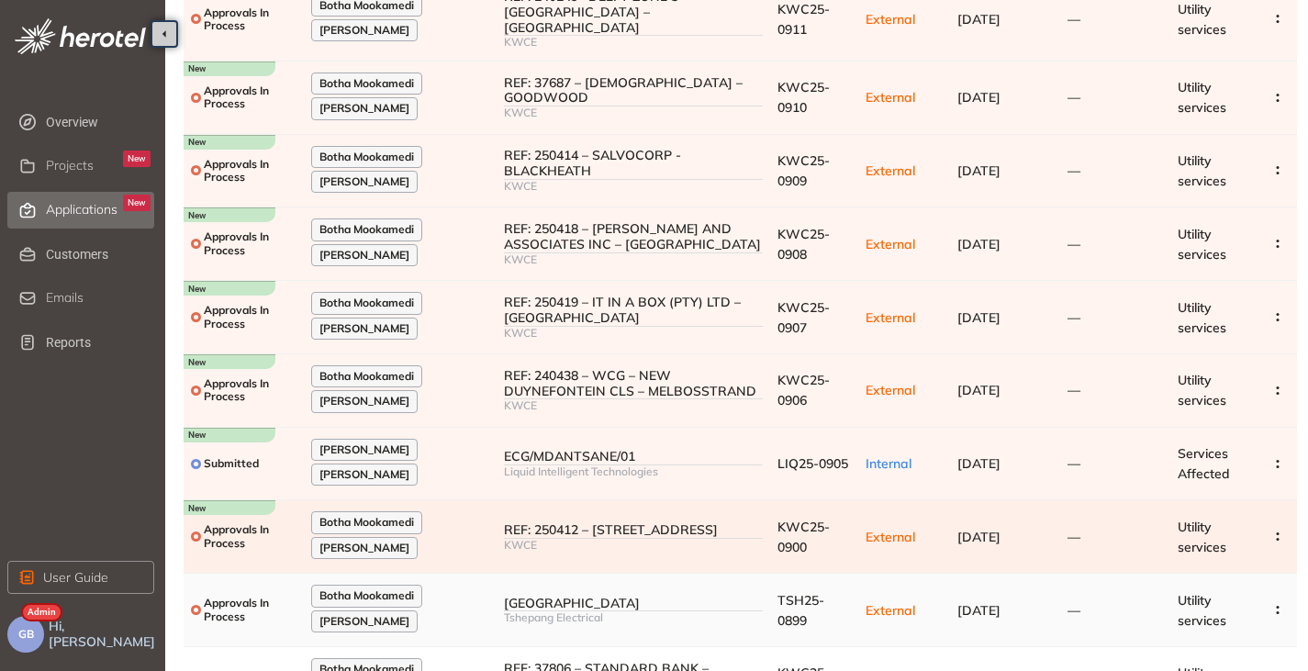
scroll to position [293, 0]
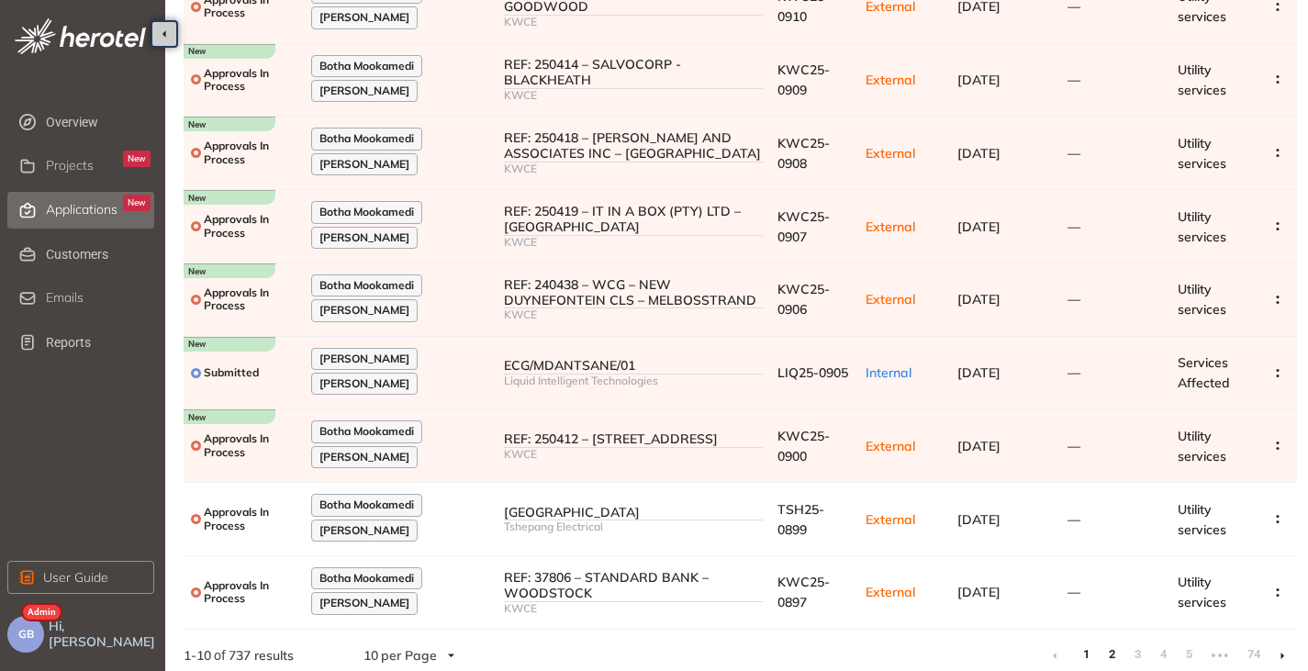
click at [1117, 646] on link "2" at bounding box center [1111, 655] width 18 height 28
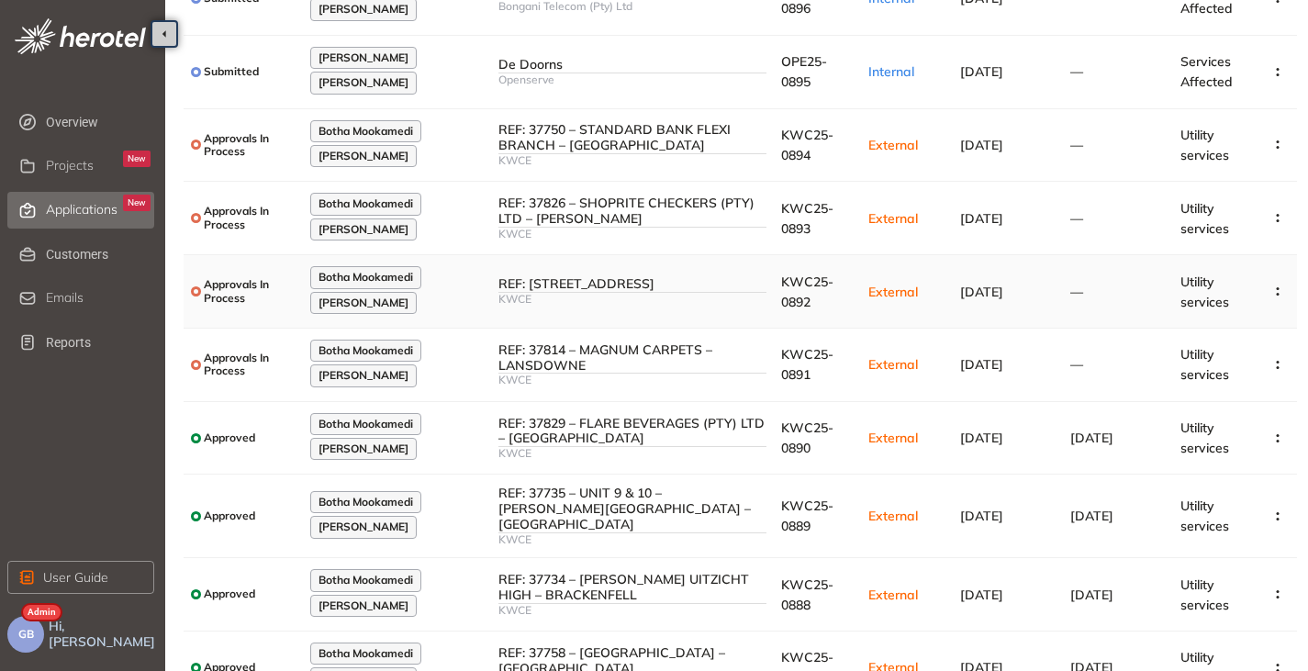
scroll to position [303, 0]
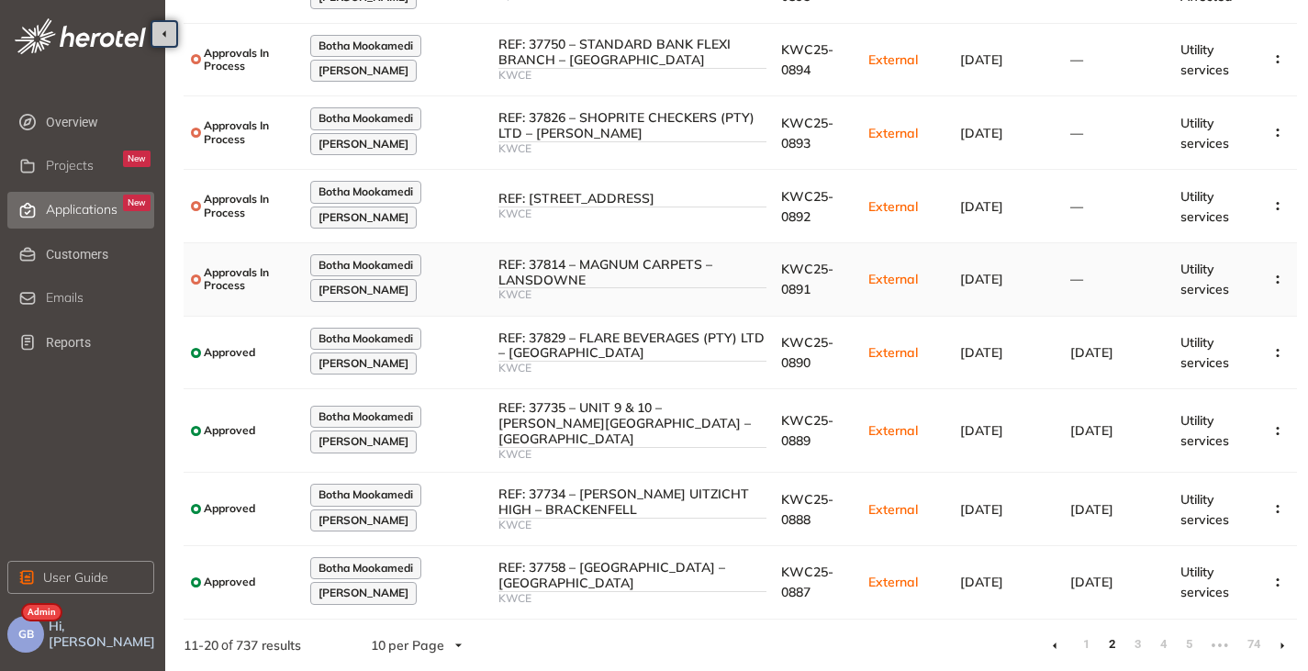
click at [688, 276] on div "REF: 37814 – MAGNUM CARPETS – LANSDOWNE" at bounding box center [632, 272] width 268 height 31
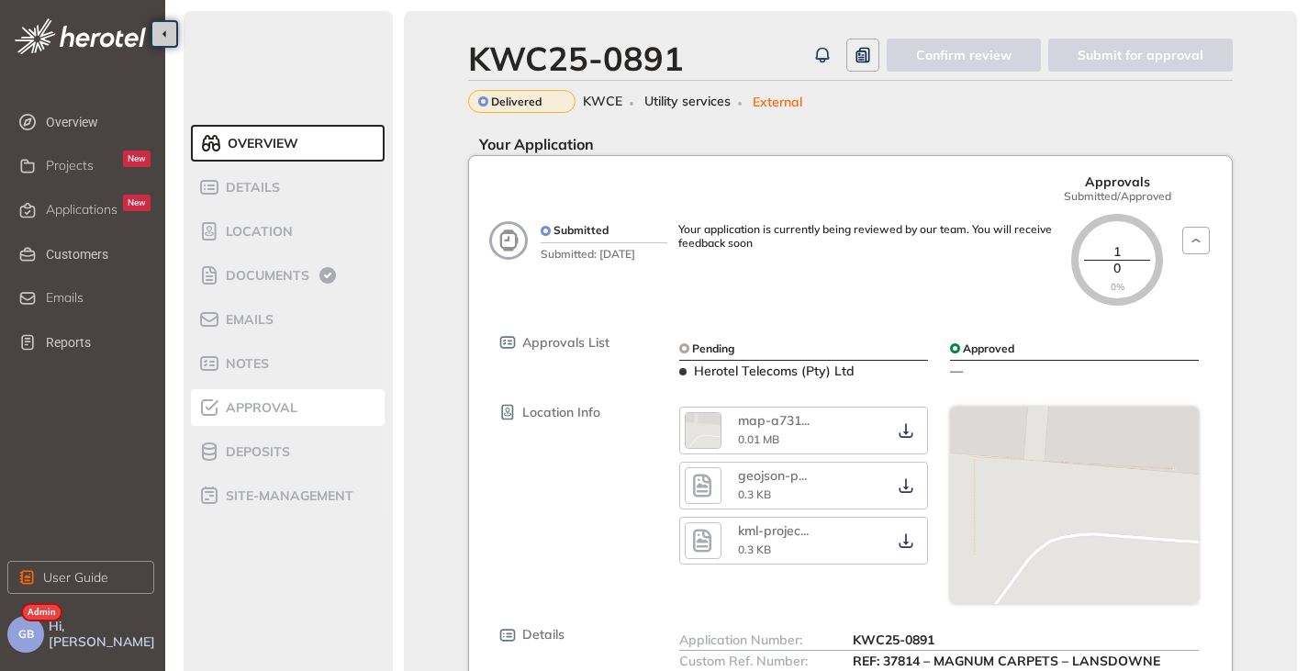
click at [263, 402] on span "Approval" at bounding box center [258, 408] width 77 height 16
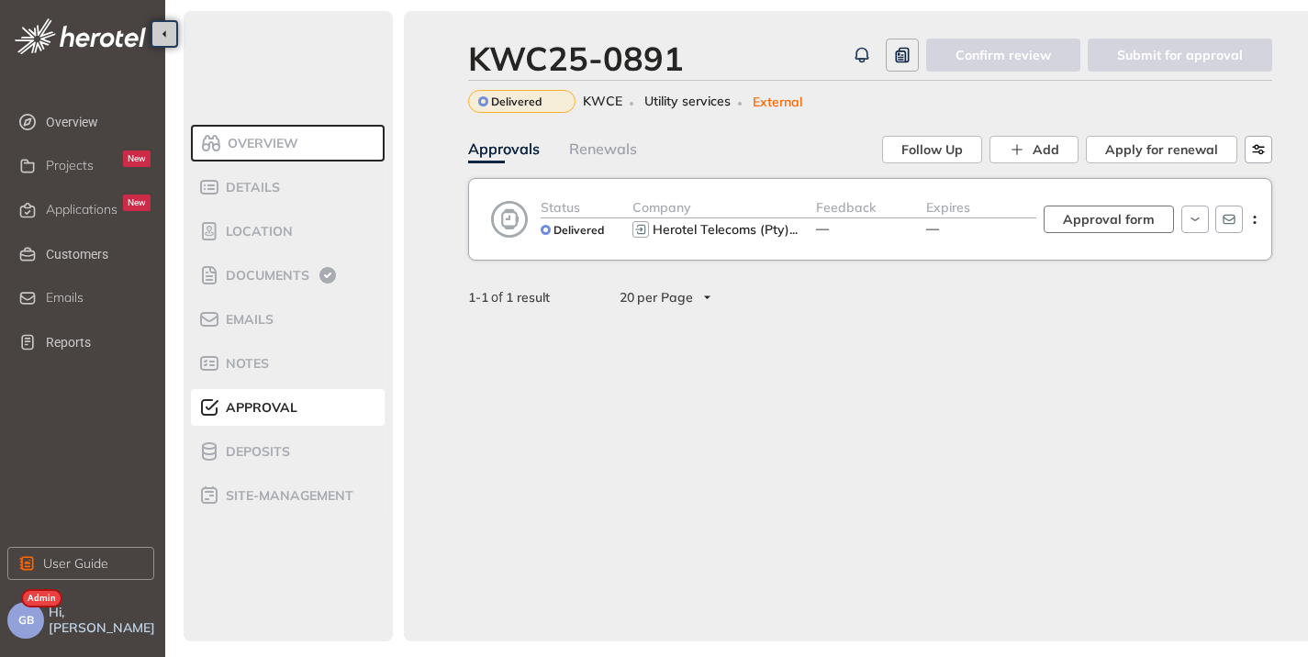
click at [1079, 226] on span "Approval form" at bounding box center [1109, 219] width 92 height 20
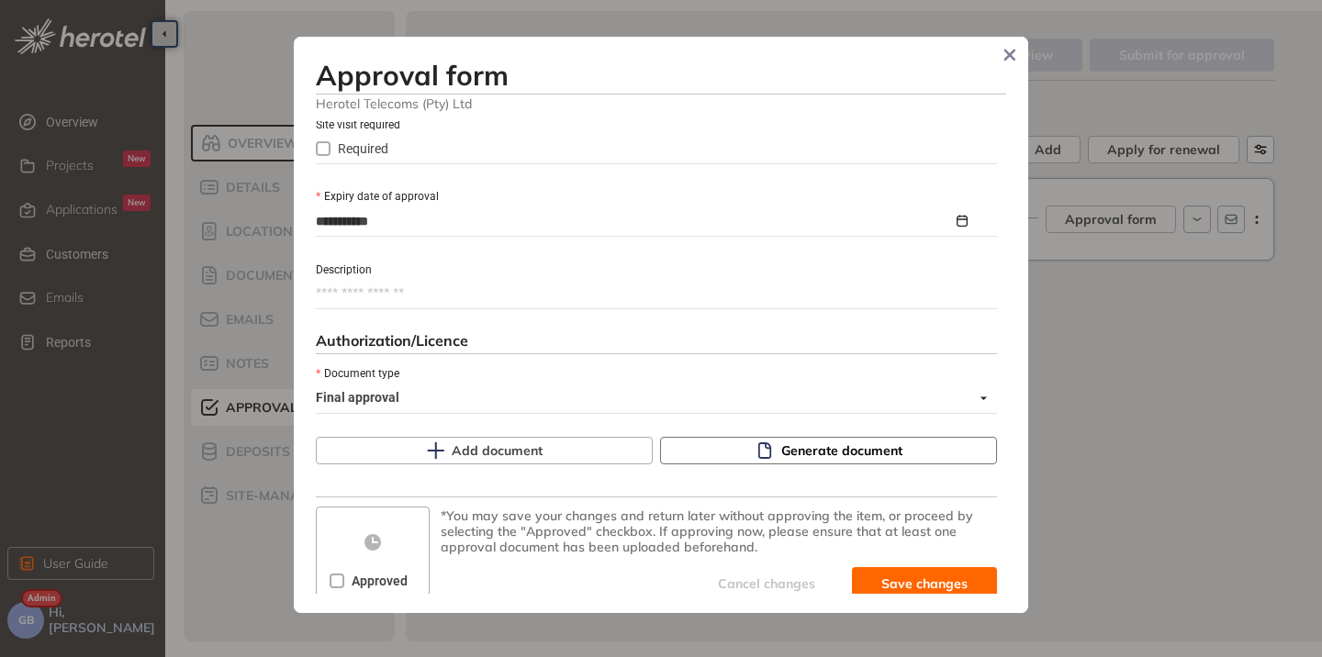
scroll to position [845, 0]
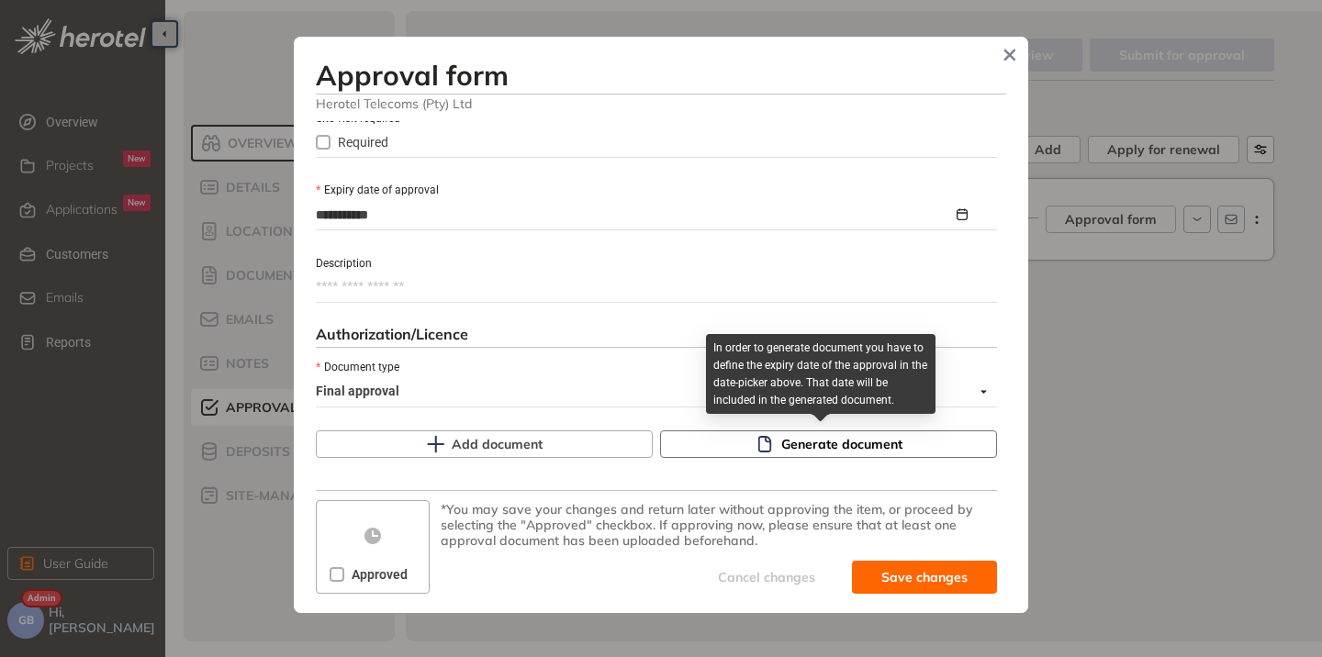
click at [771, 439] on button "Generate document" at bounding box center [828, 444] width 337 height 28
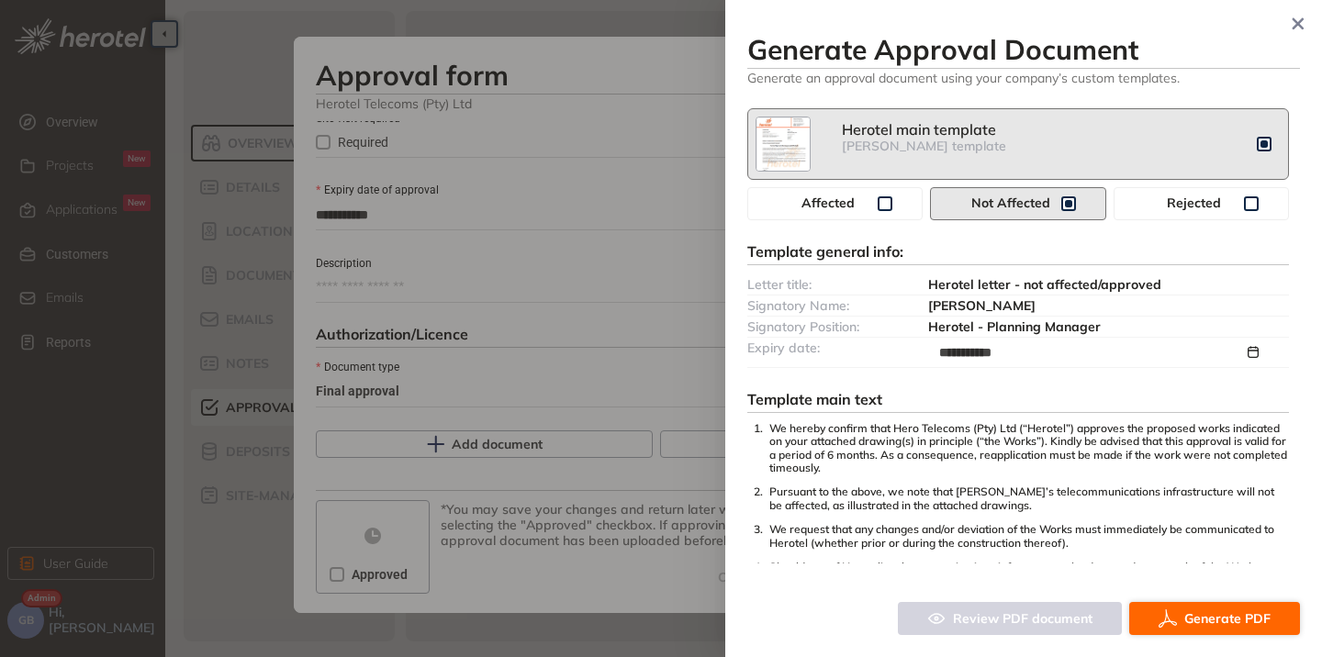
click at [1234, 625] on span "Generate PDF" at bounding box center [1227, 618] width 86 height 20
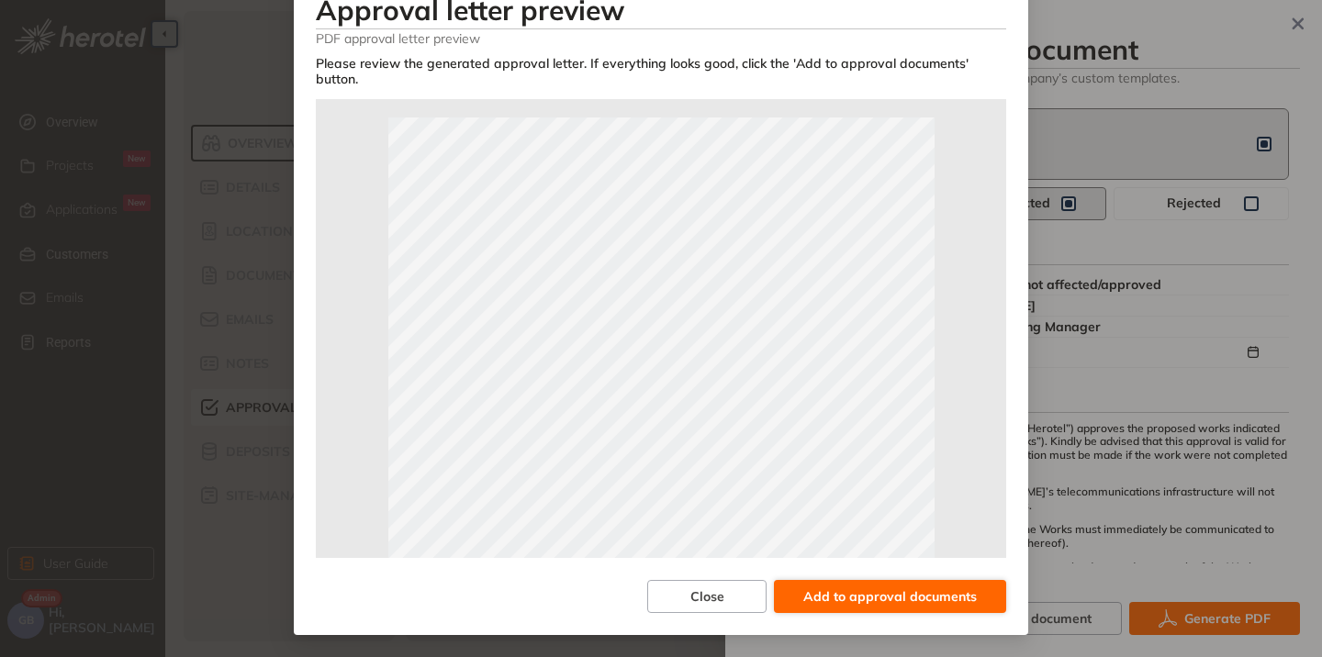
click at [911, 588] on span "Add to approval documents" at bounding box center [889, 596] width 173 height 20
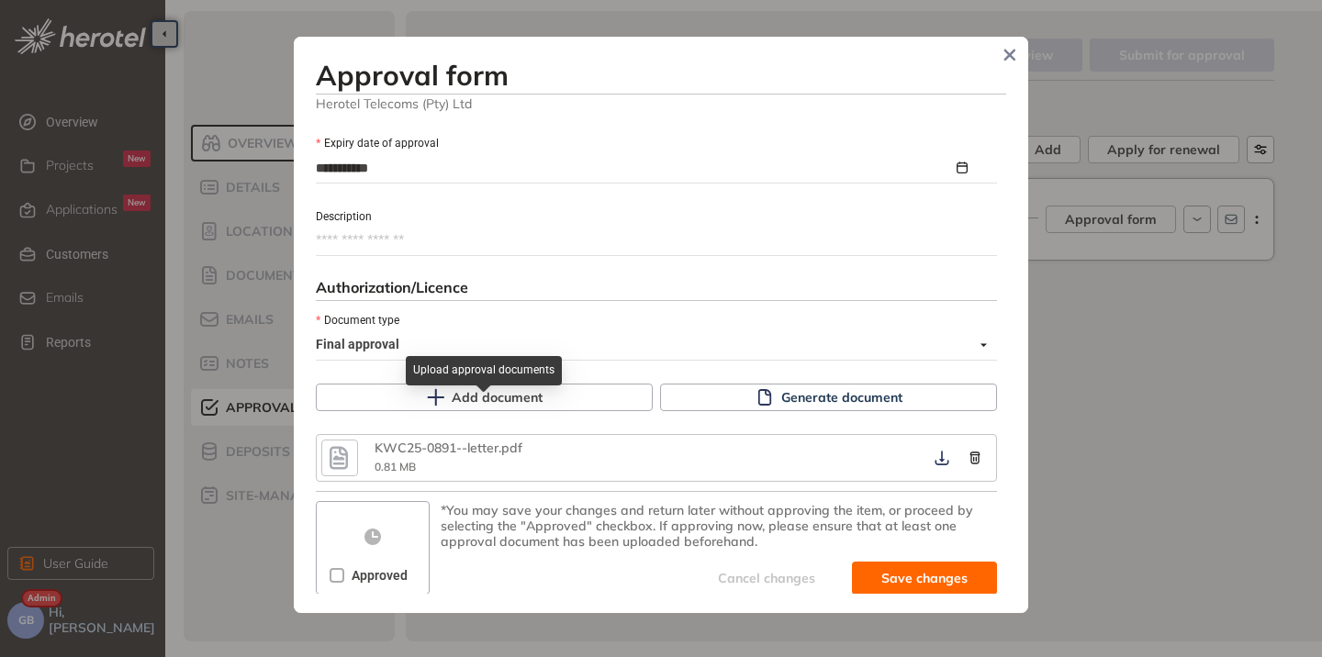
scroll to position [893, 0]
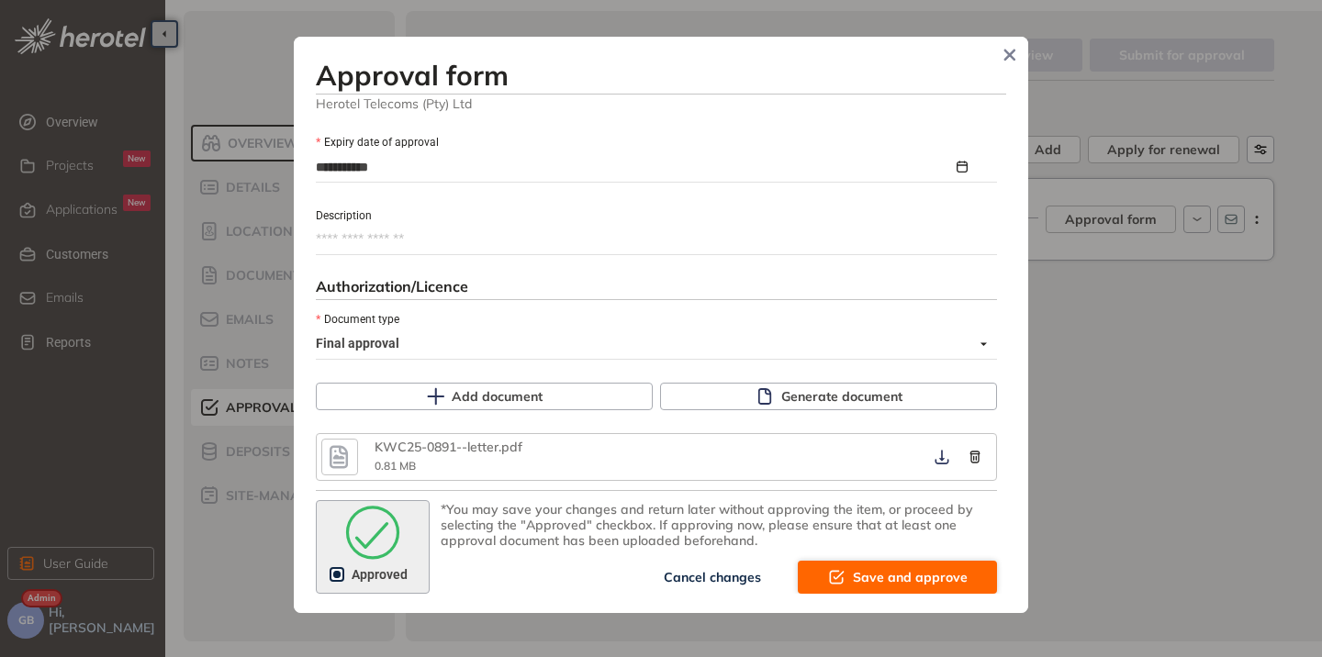
click at [861, 580] on span "Save and approve" at bounding box center [910, 577] width 115 height 20
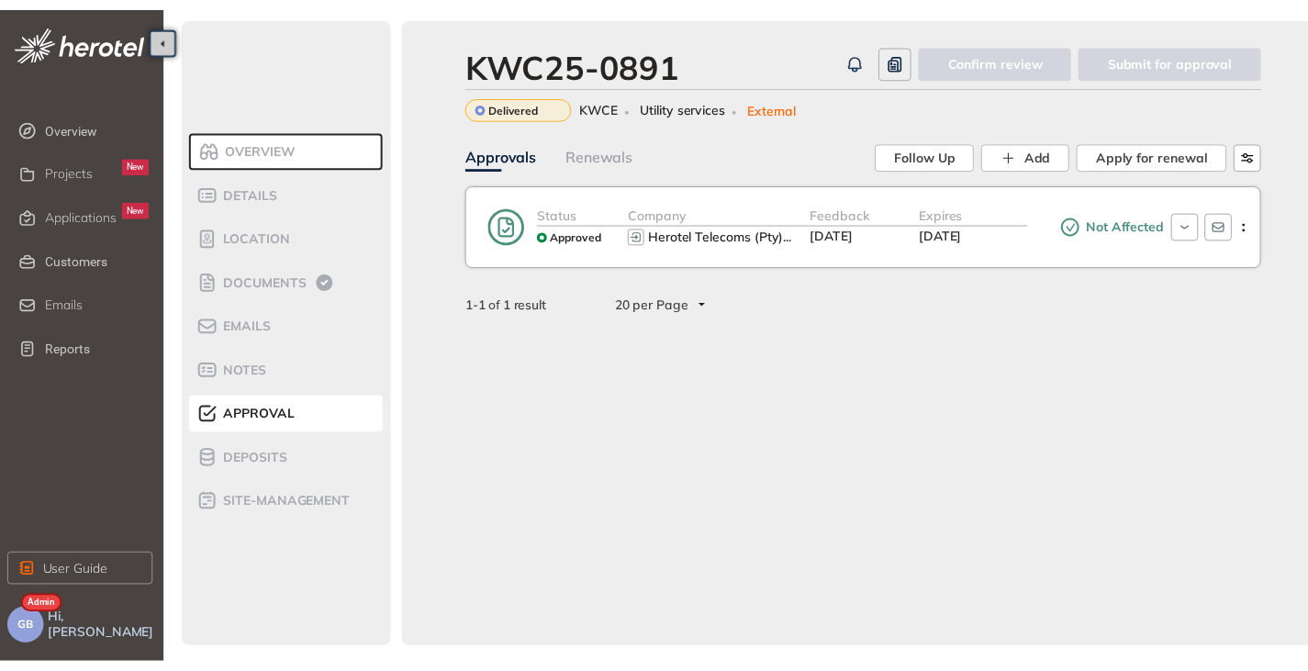
scroll to position [1125, 0]
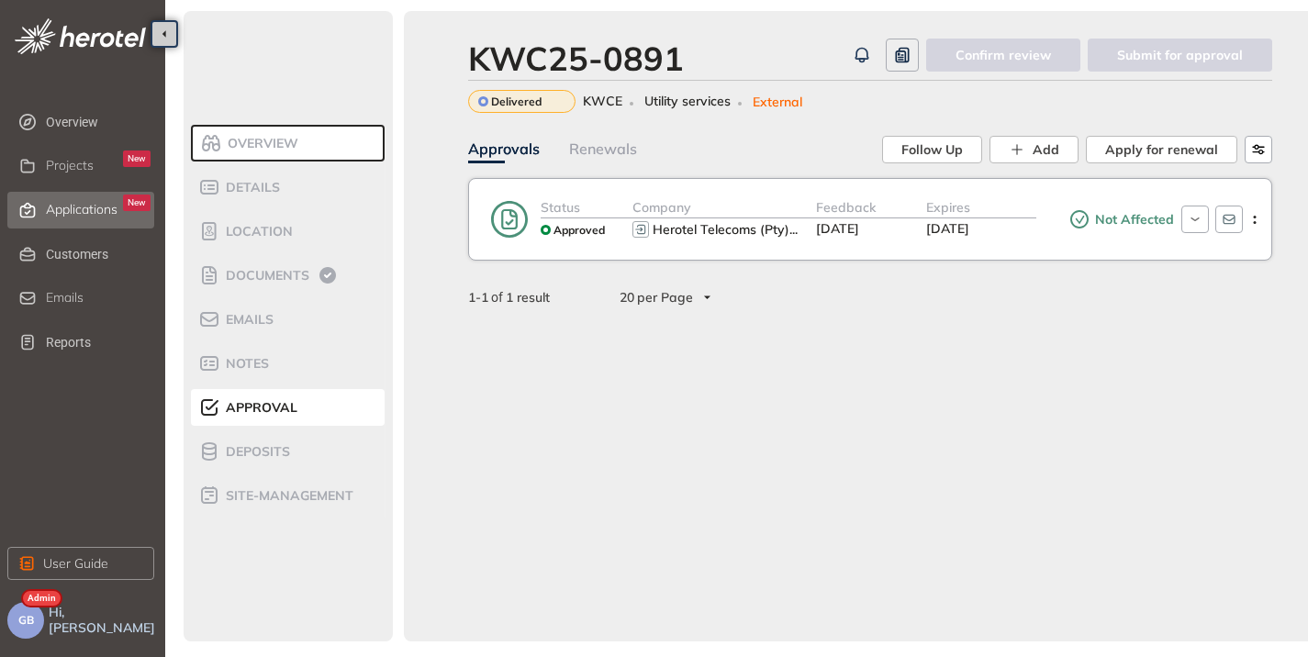
click at [89, 206] on span "Applications" at bounding box center [82, 210] width 72 height 16
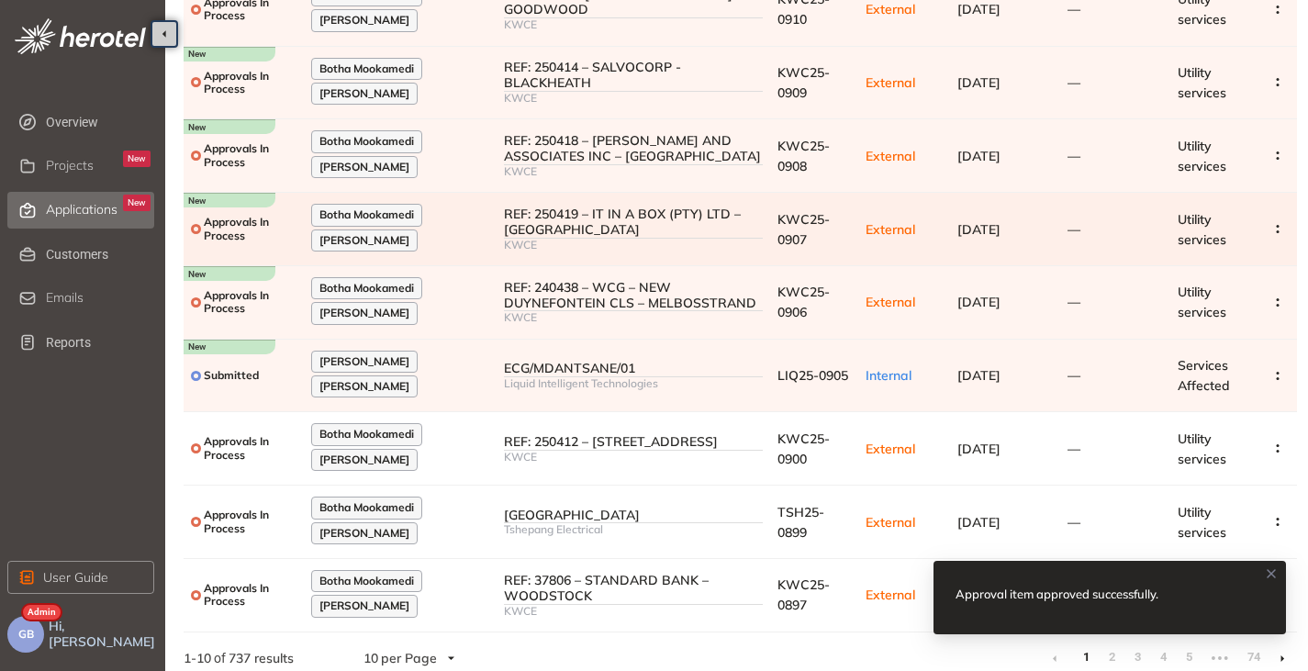
scroll to position [293, 0]
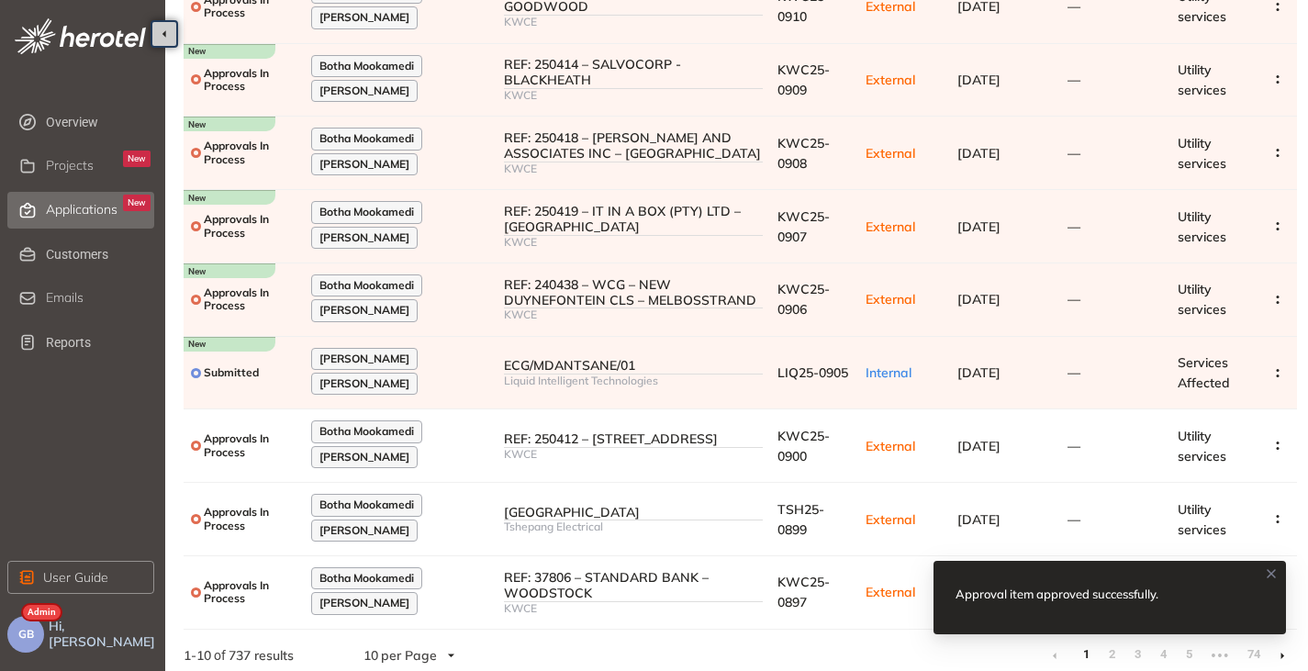
click at [1277, 575] on icon at bounding box center [1271, 573] width 15 height 15
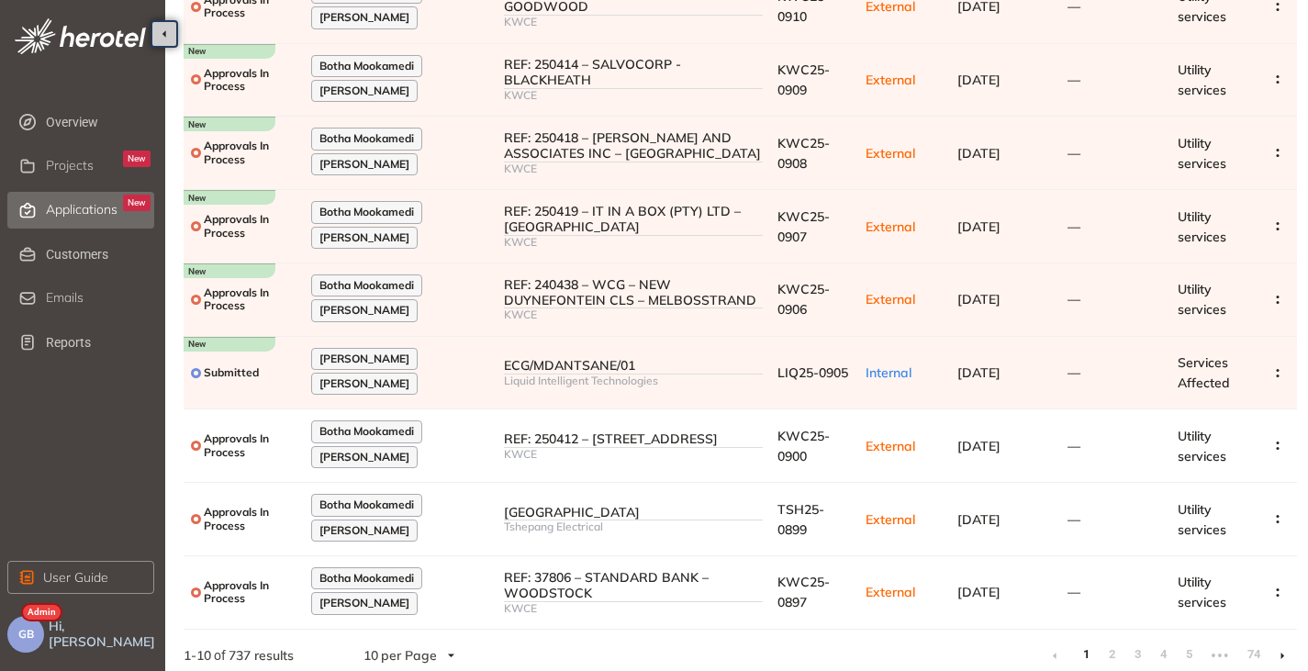
click at [1281, 652] on icon at bounding box center [1282, 656] width 5 height 8
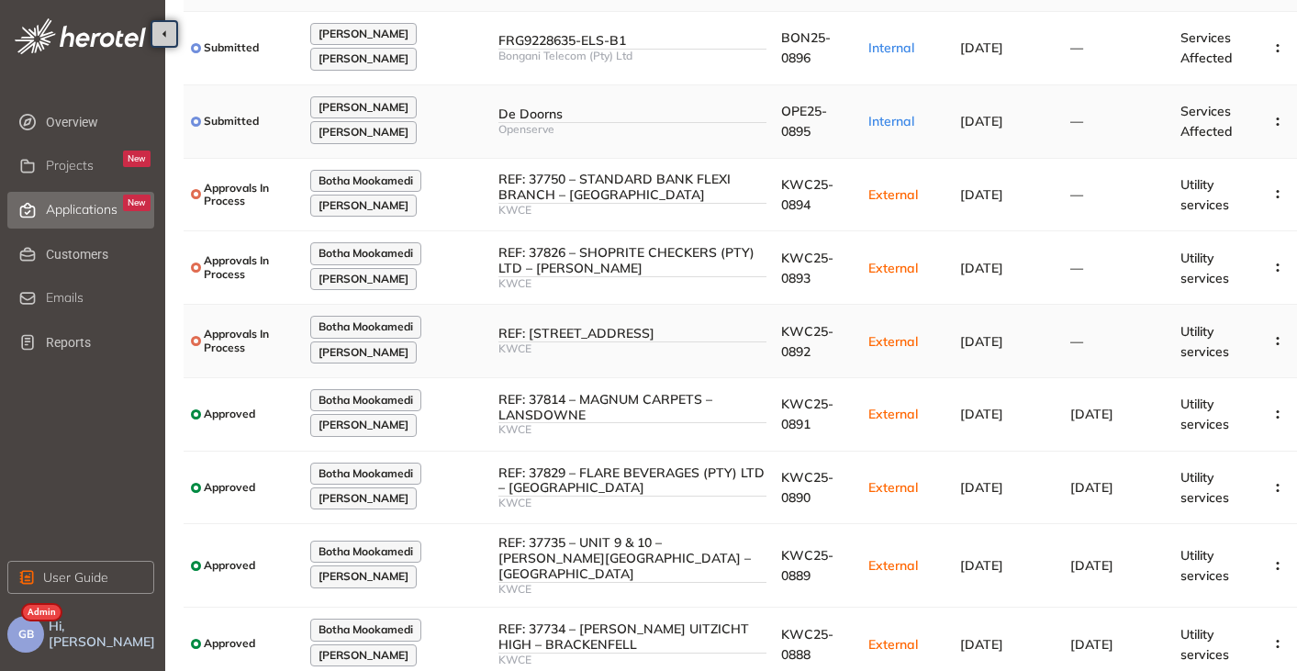
scroll to position [184, 0]
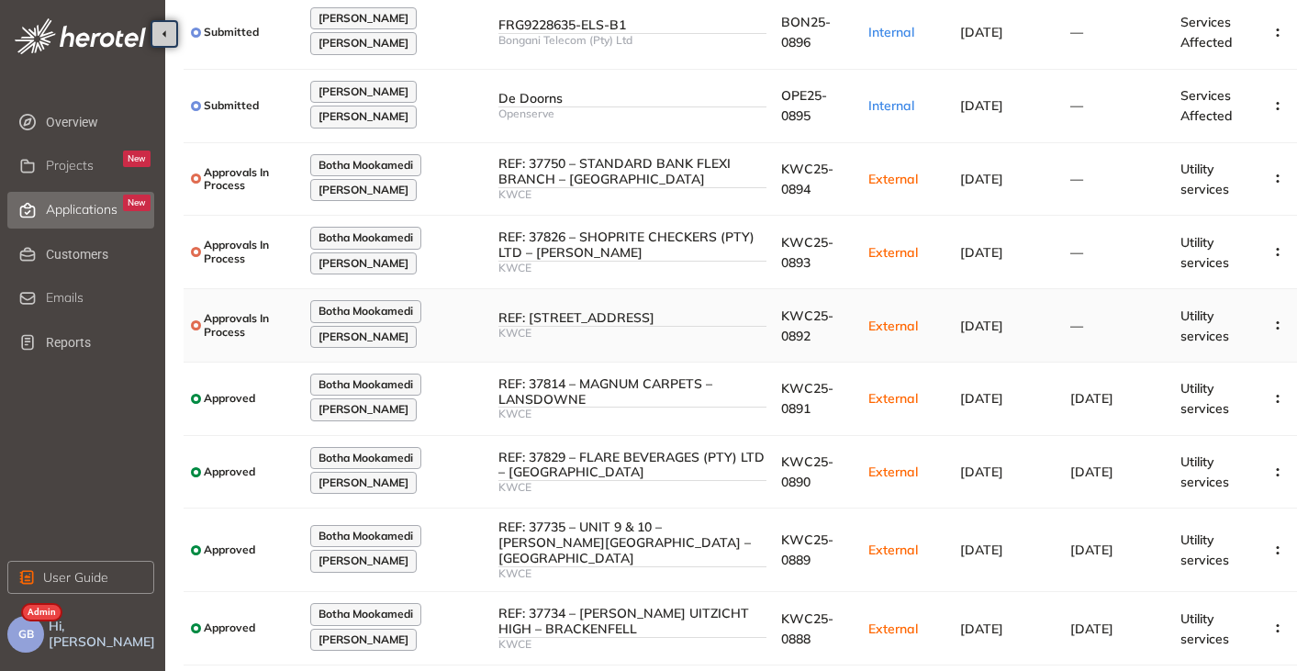
click at [712, 313] on div "REF: [STREET_ADDRESS]" at bounding box center [632, 318] width 268 height 16
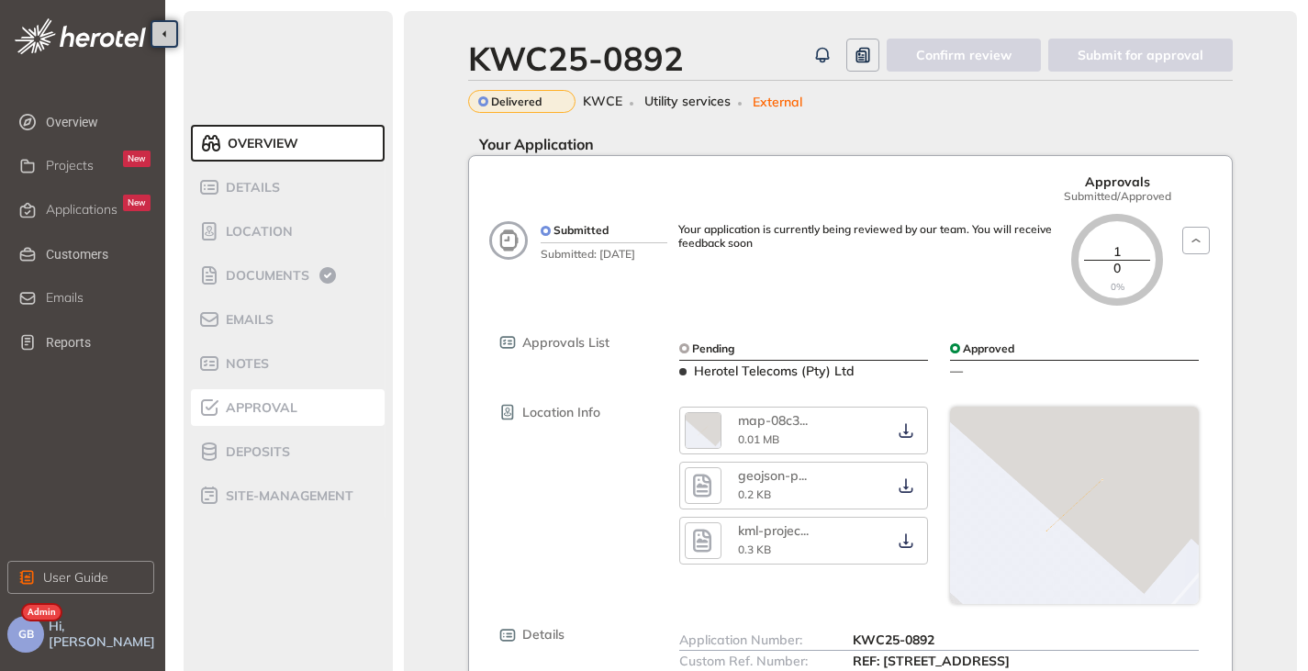
click at [251, 415] on div "Approval" at bounding box center [276, 407] width 156 height 22
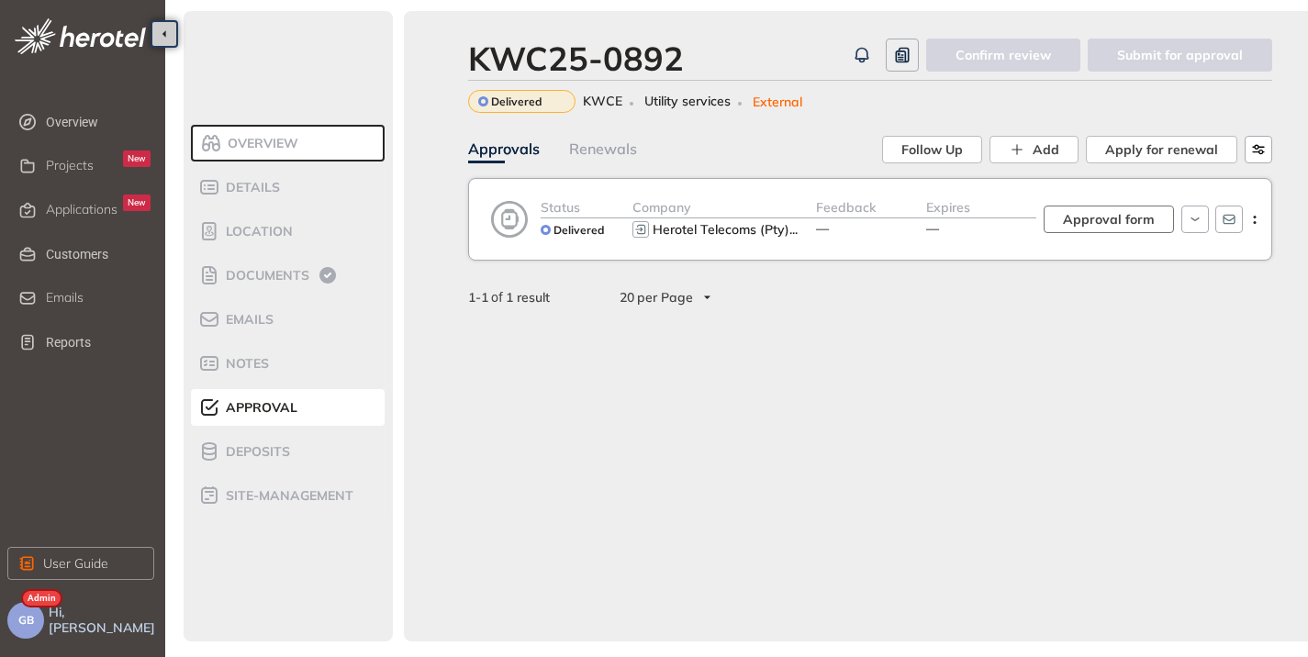
click at [1110, 224] on span "Approval form" at bounding box center [1109, 219] width 92 height 20
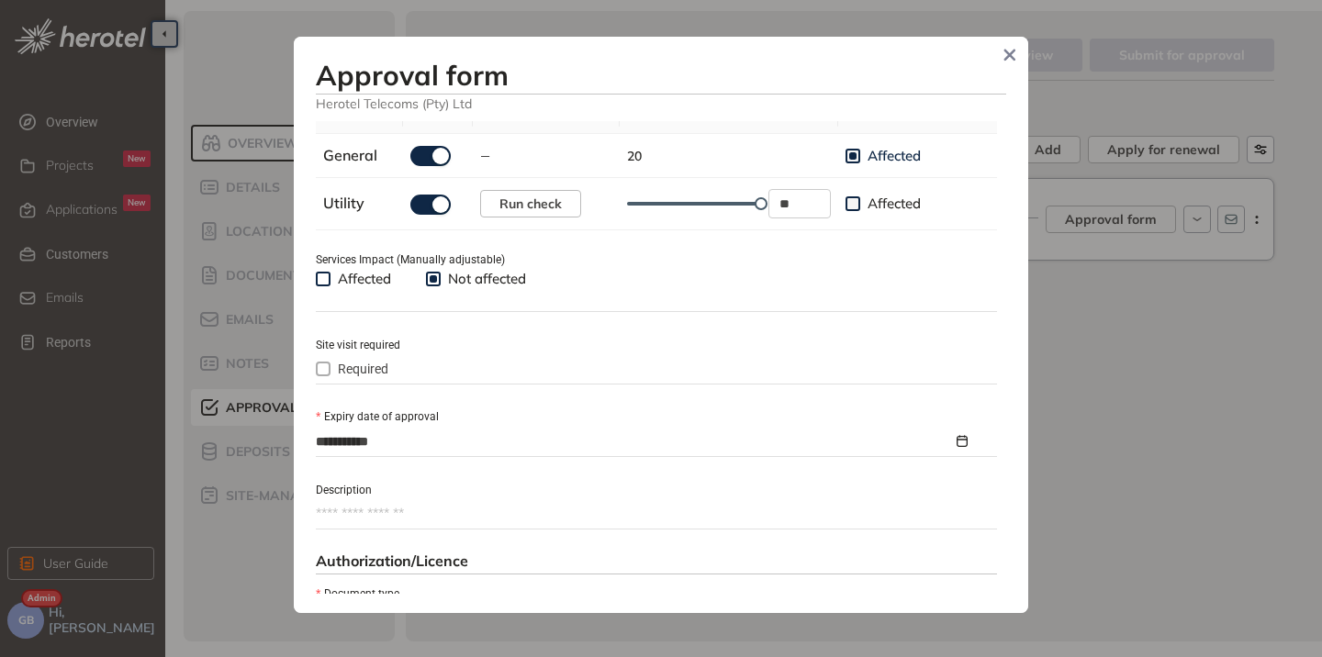
scroll to position [734, 0]
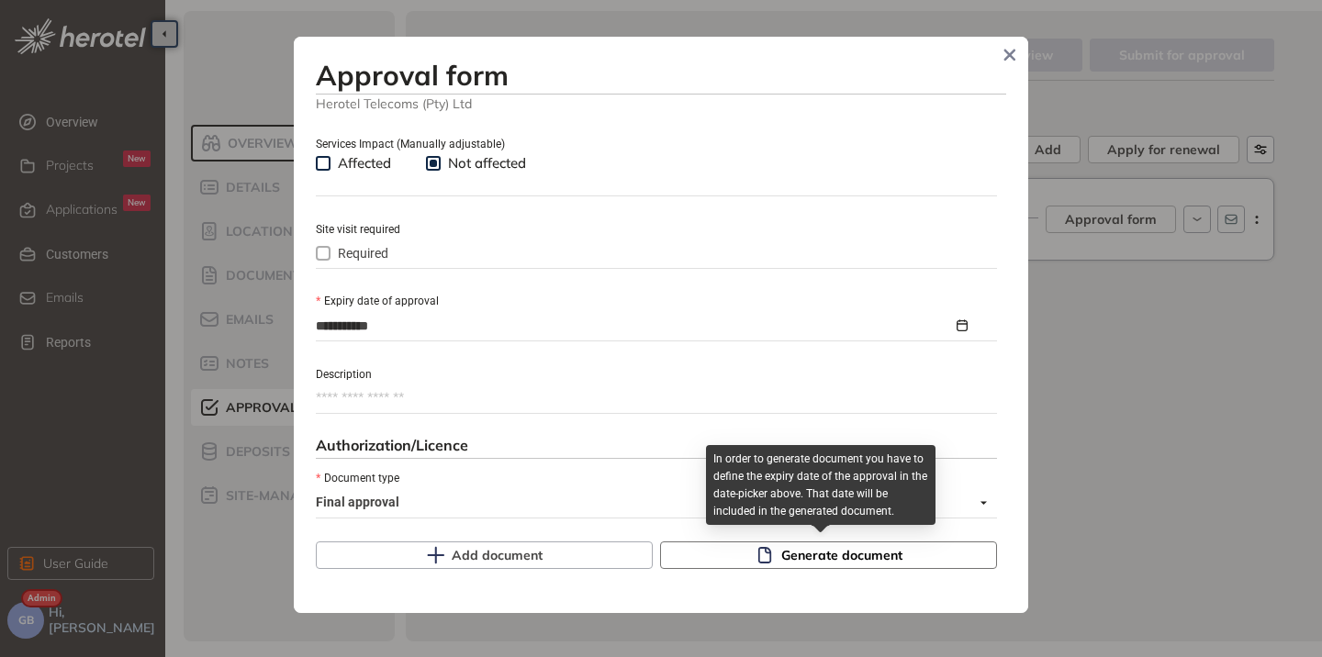
click at [778, 567] on button "Generate document" at bounding box center [828, 555] width 337 height 28
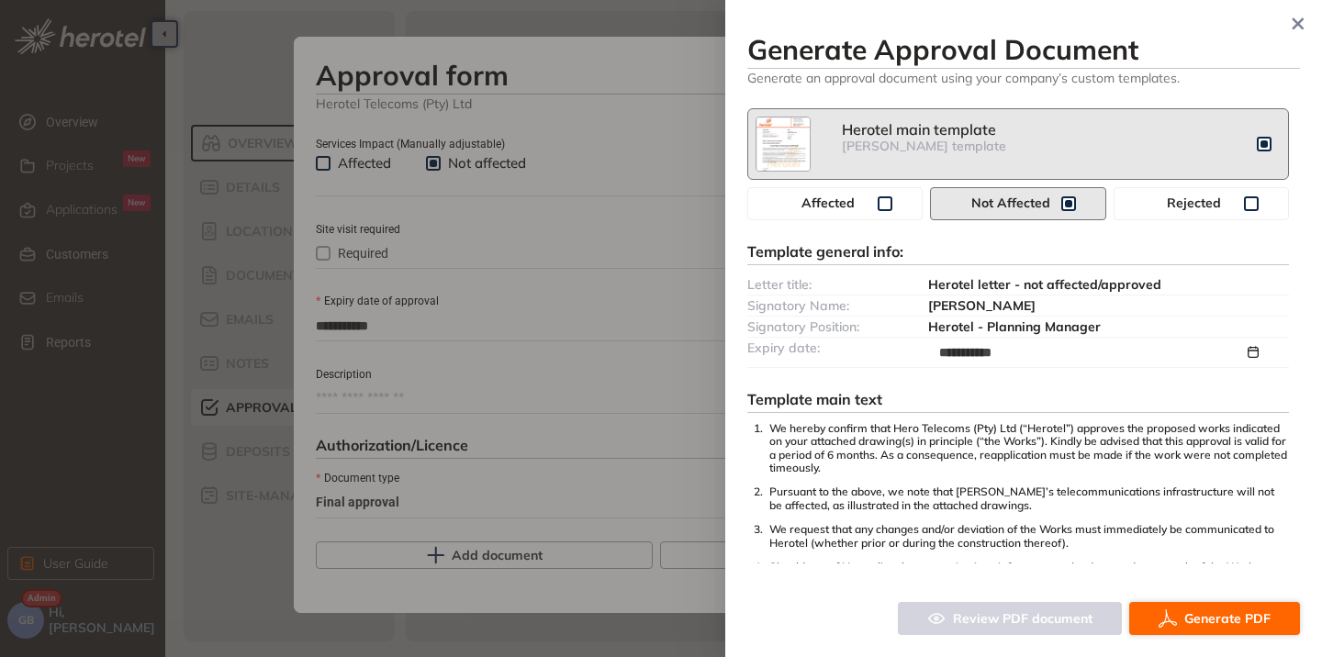
click at [1152, 620] on button "Generate PDF" at bounding box center [1214, 618] width 171 height 33
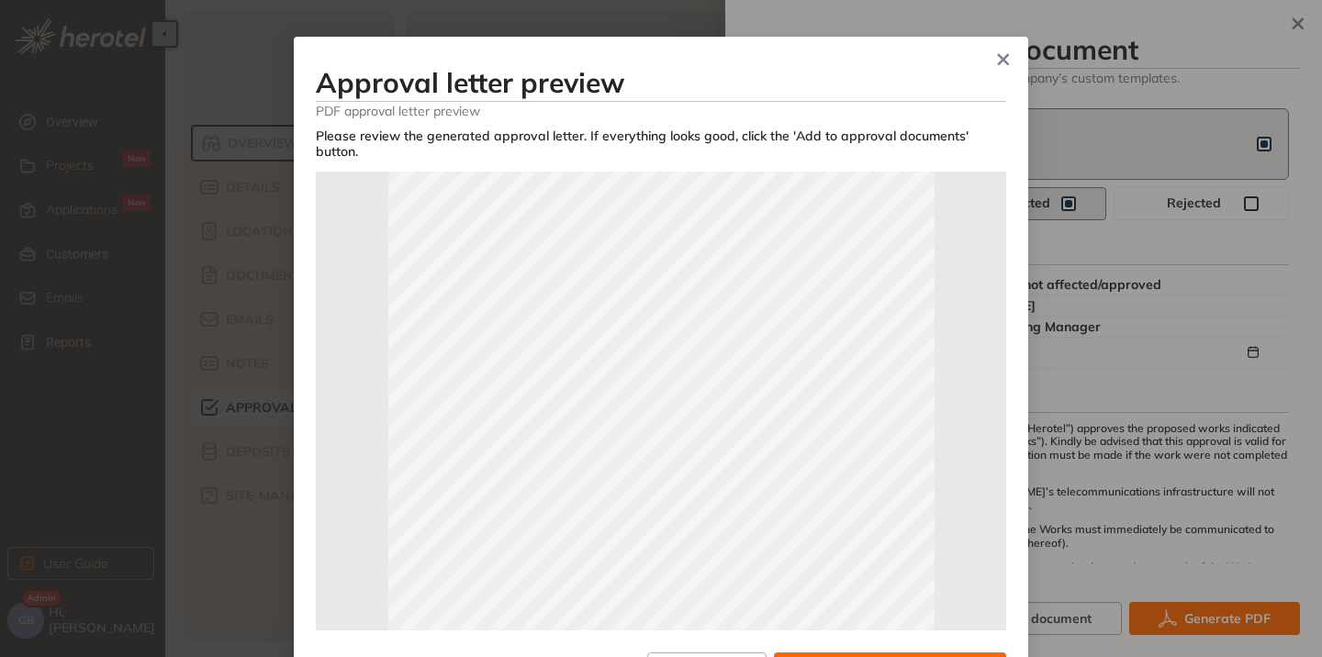
scroll to position [184, 0]
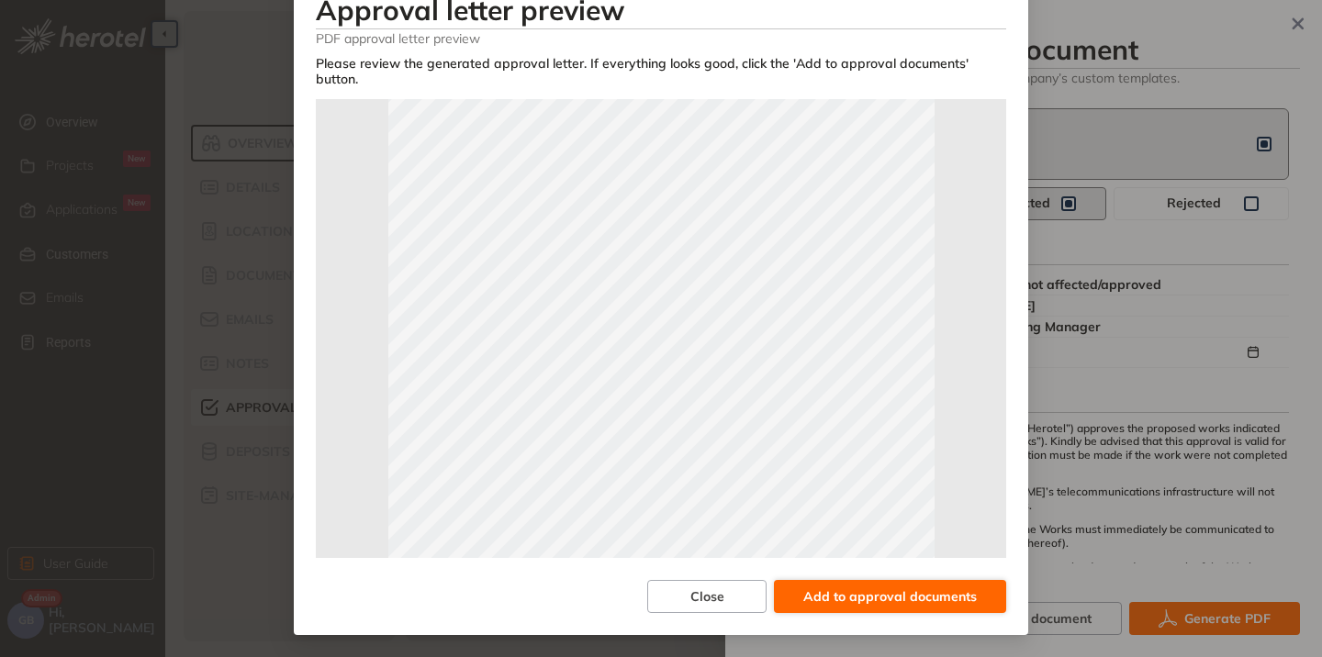
click at [874, 599] on span "Add to approval documents" at bounding box center [889, 596] width 173 height 20
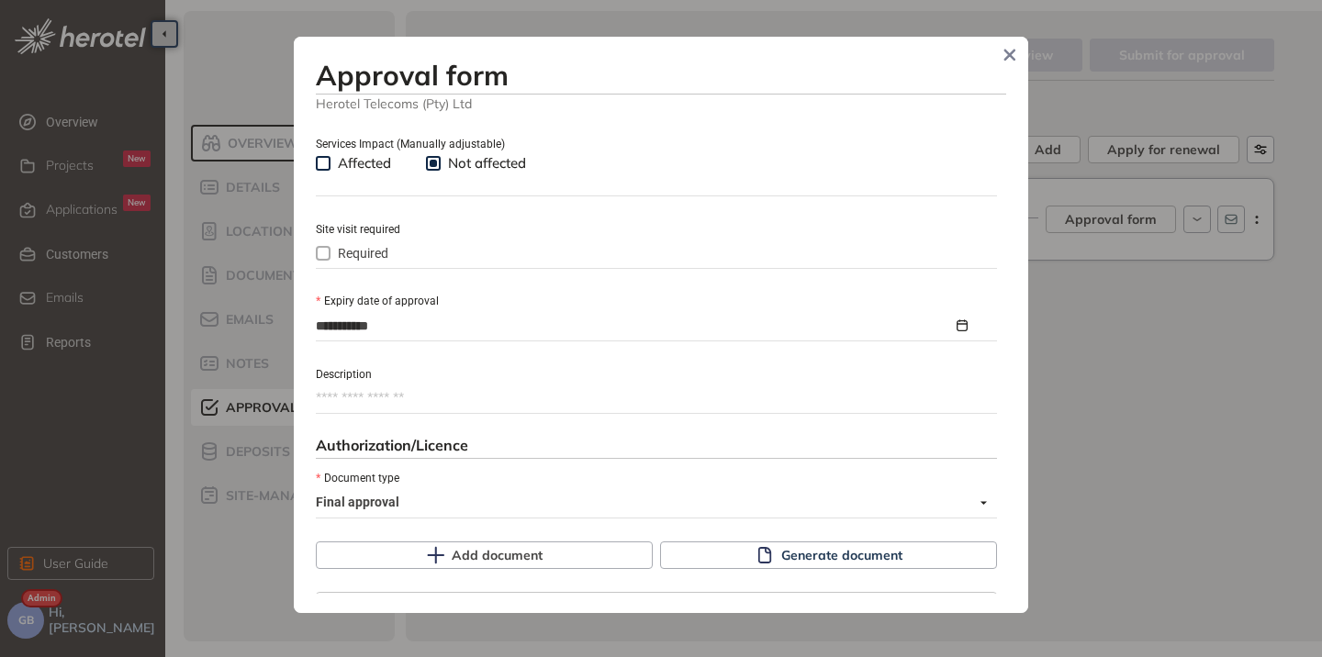
scroll to position [893, 0]
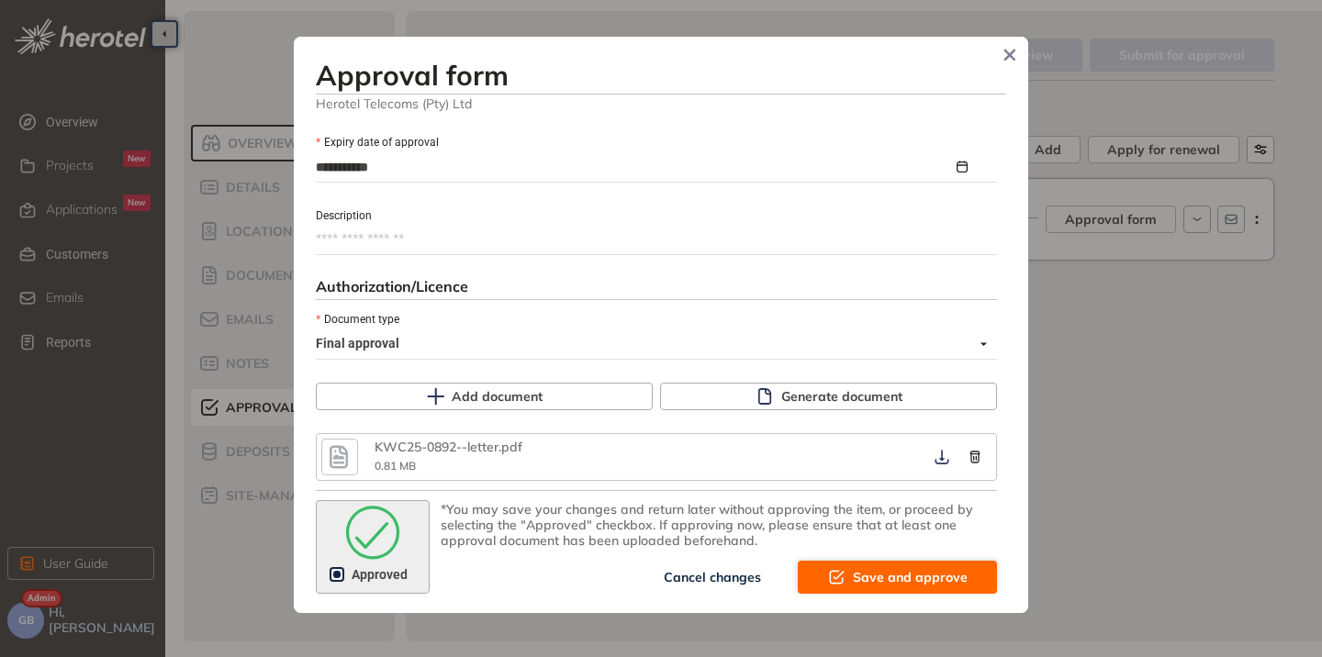
click at [885, 580] on span "Save and approve" at bounding box center [910, 577] width 115 height 20
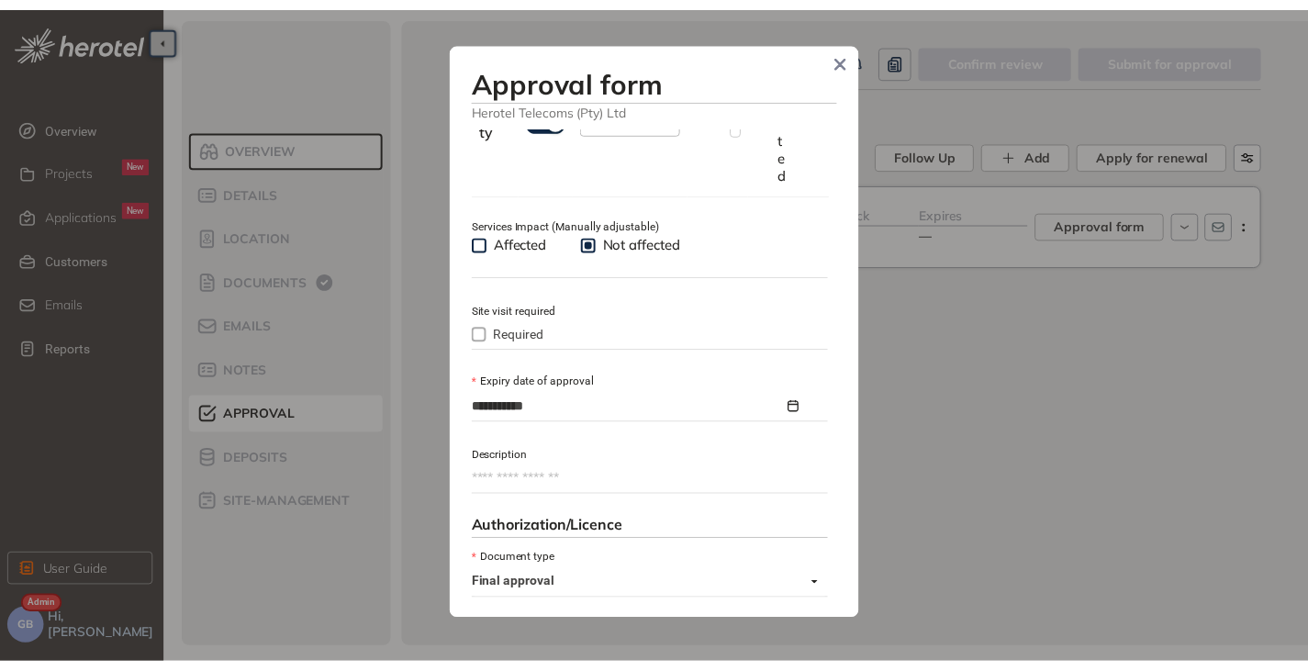
scroll to position [1125, 0]
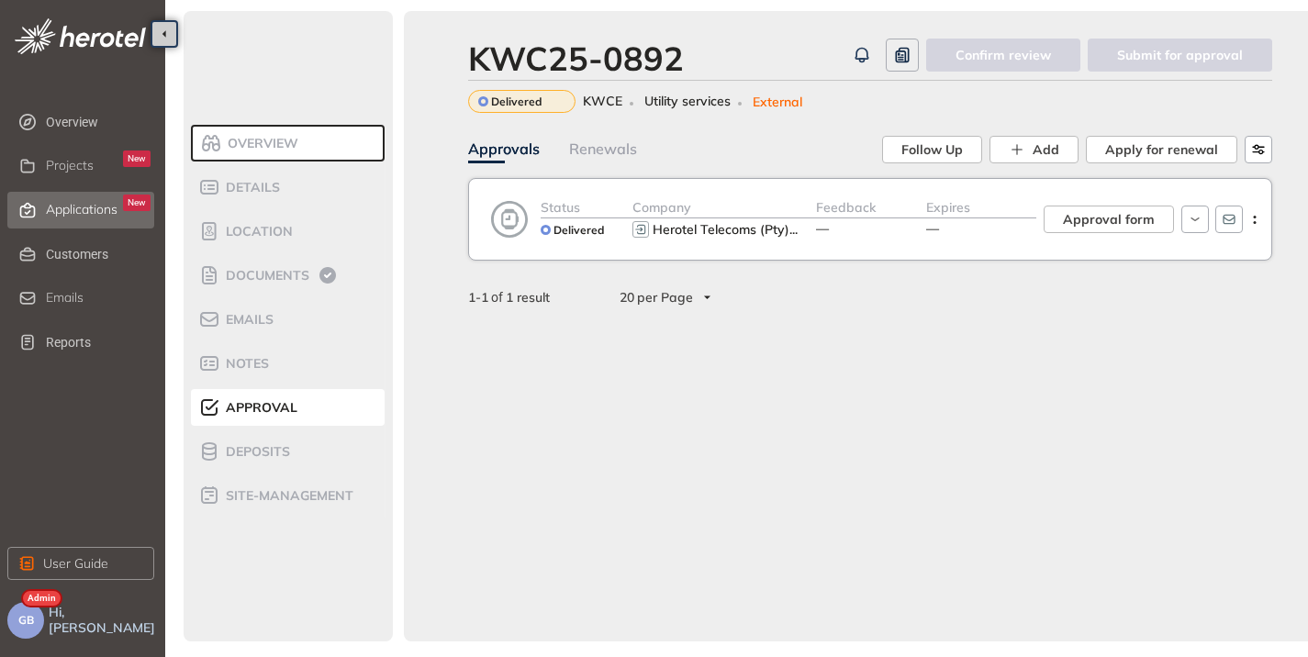
click at [72, 206] on span "Applications" at bounding box center [82, 210] width 72 height 16
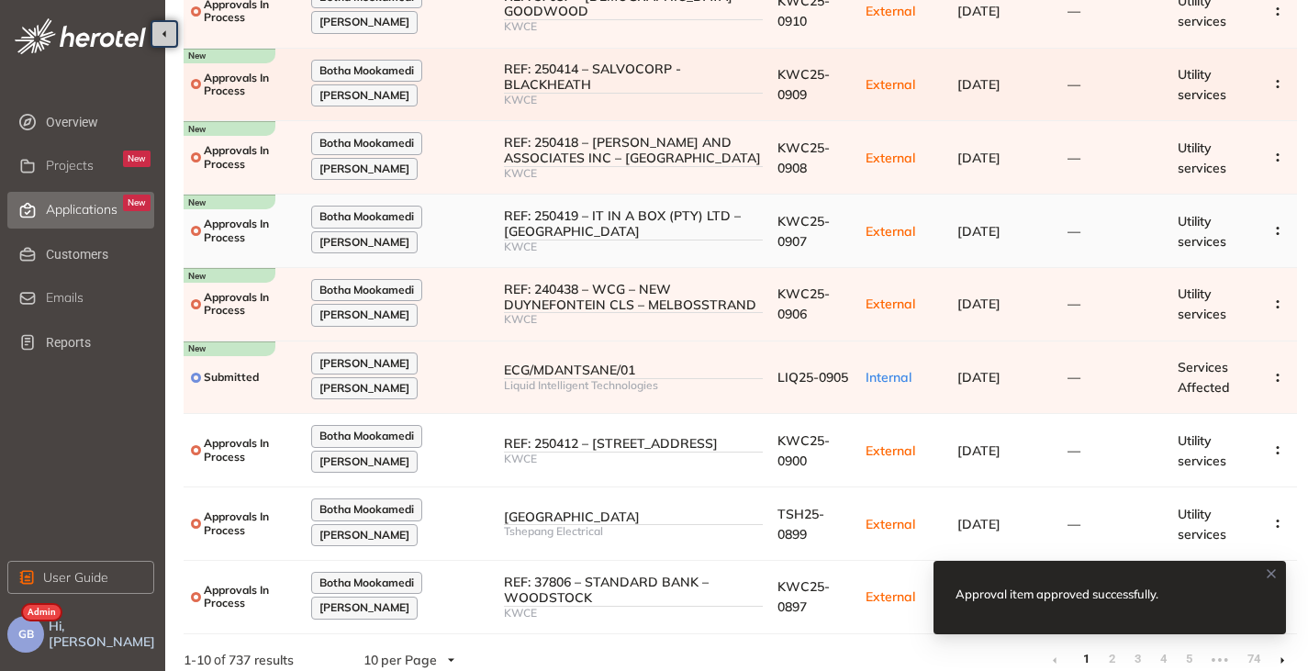
scroll to position [293, 0]
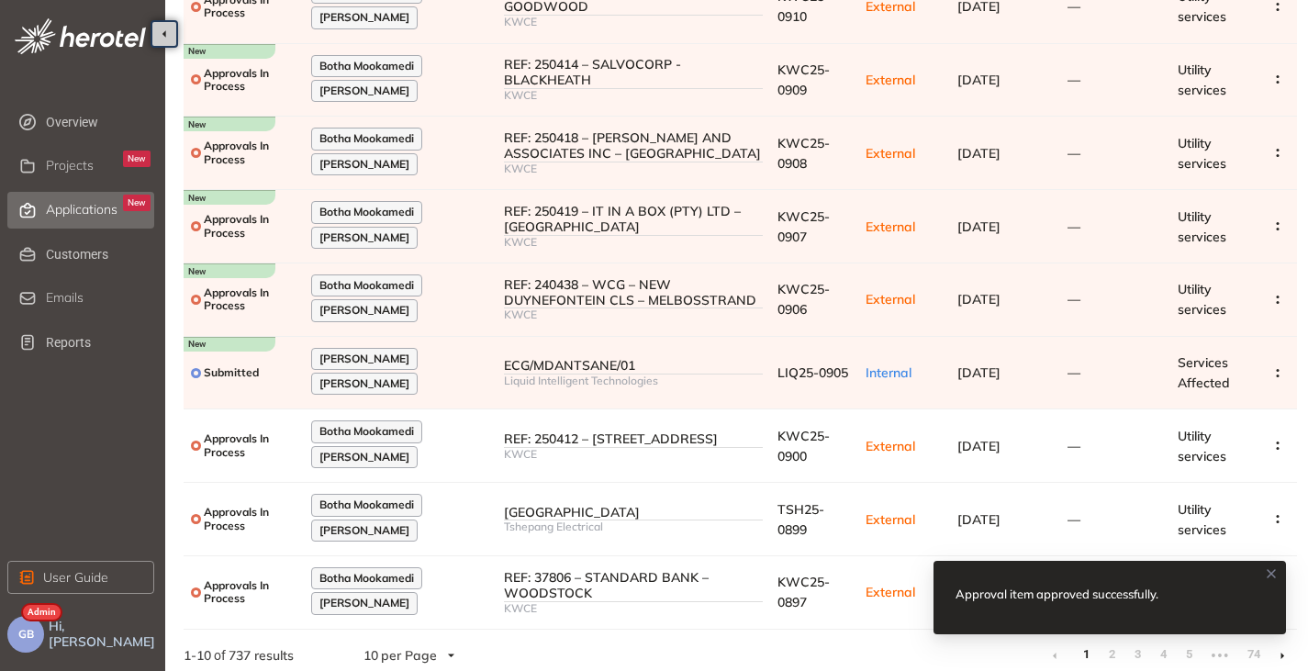
click at [1276, 573] on icon at bounding box center [1271, 573] width 15 height 15
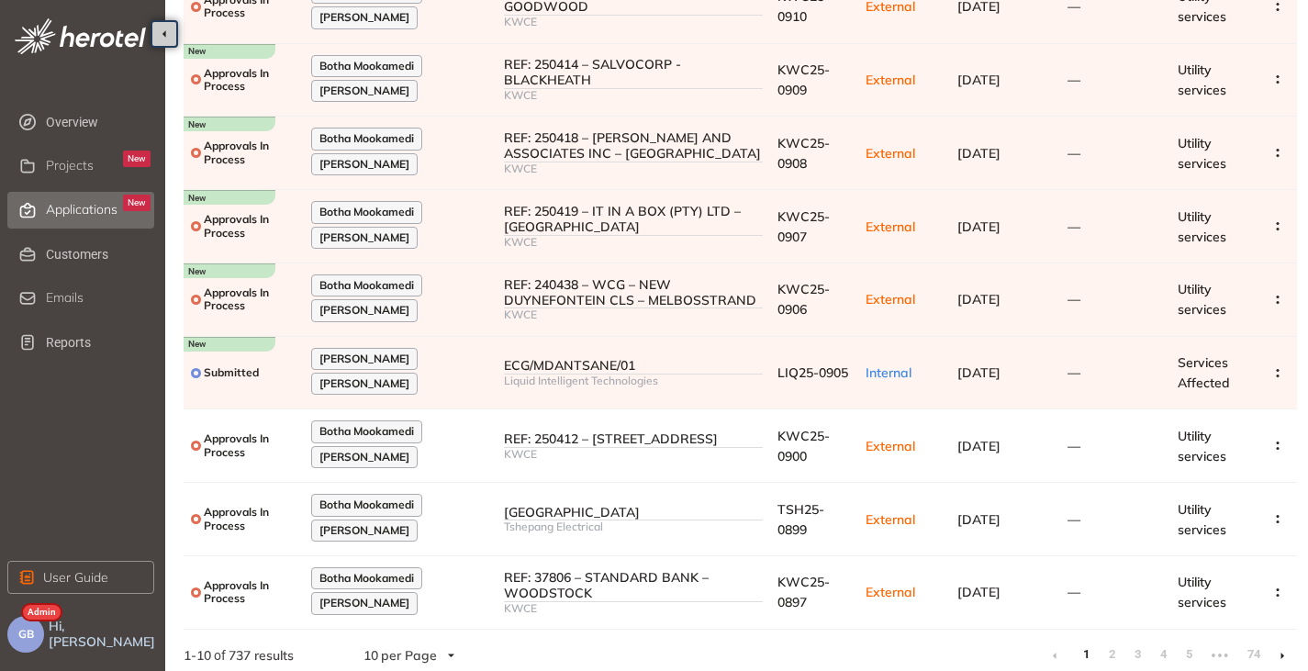
click at [1282, 653] on icon at bounding box center [1282, 656] width 4 height 6
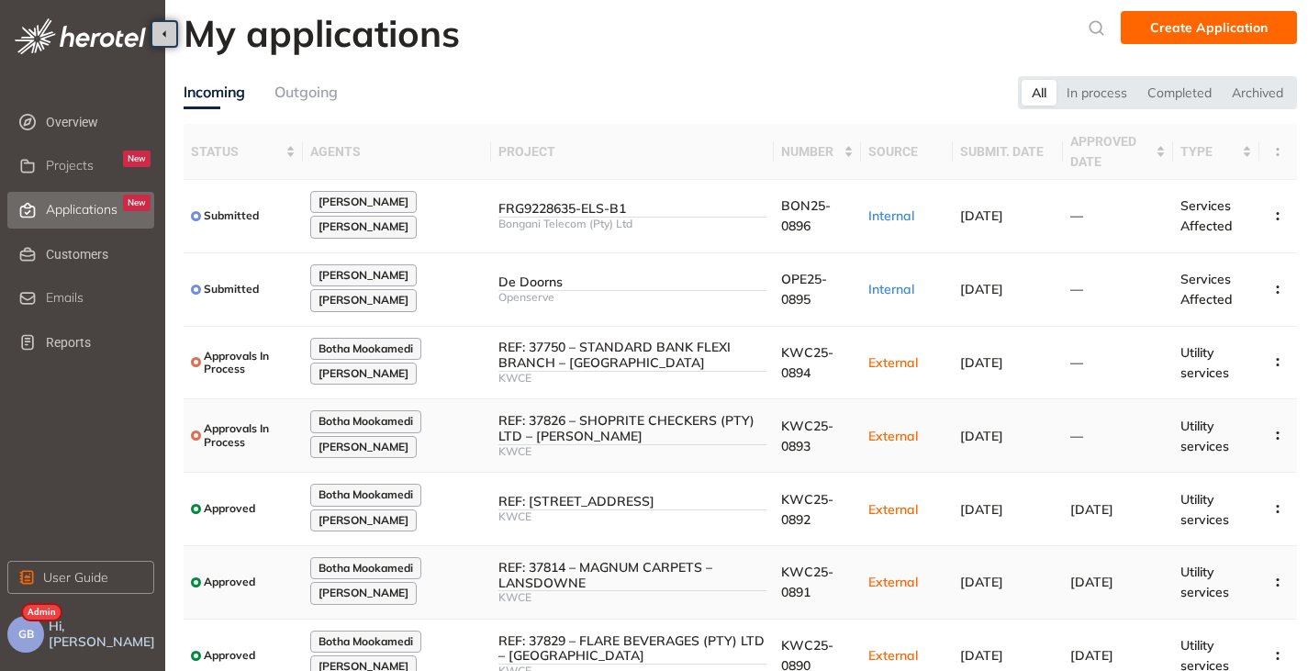
scroll to position [184, 0]
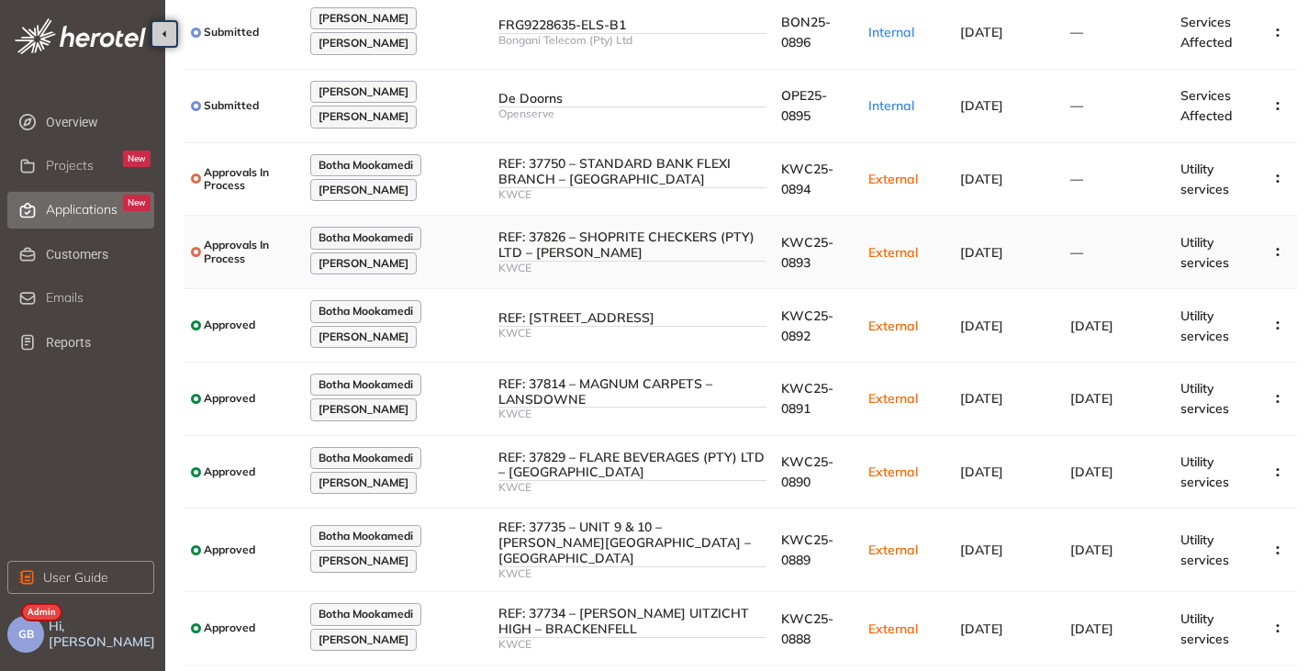
click at [653, 261] on div at bounding box center [632, 261] width 268 height 1
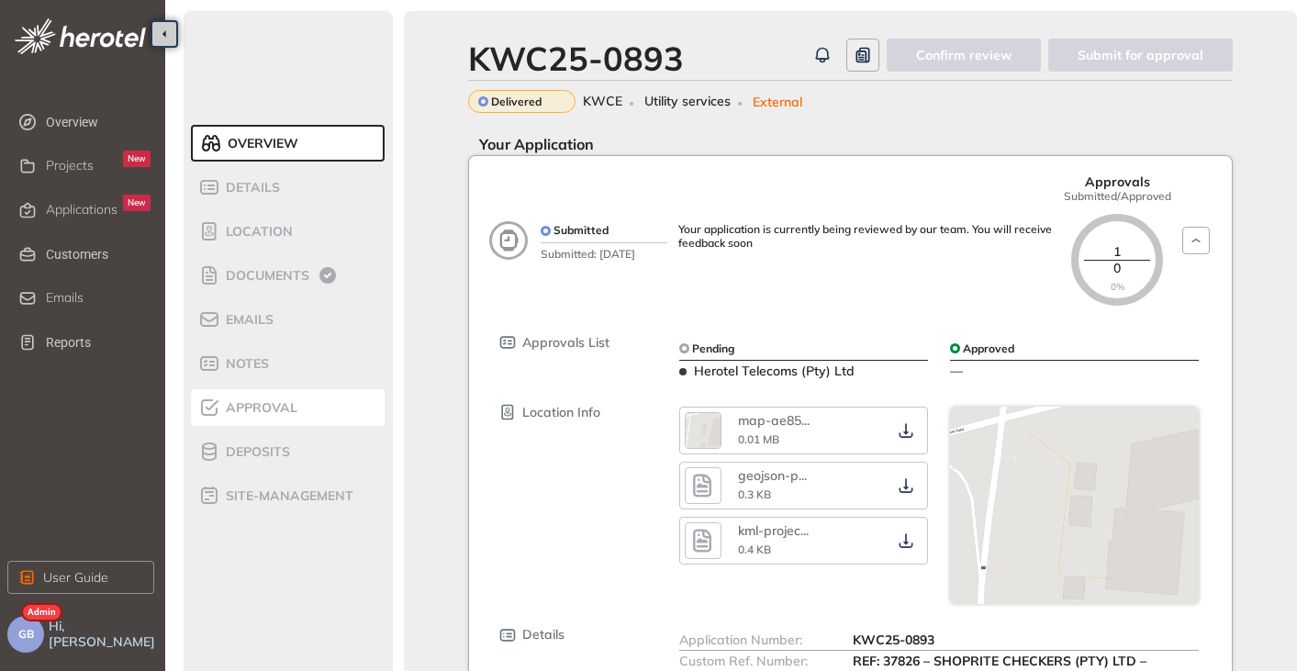
click at [285, 407] on span "Approval" at bounding box center [258, 408] width 77 height 16
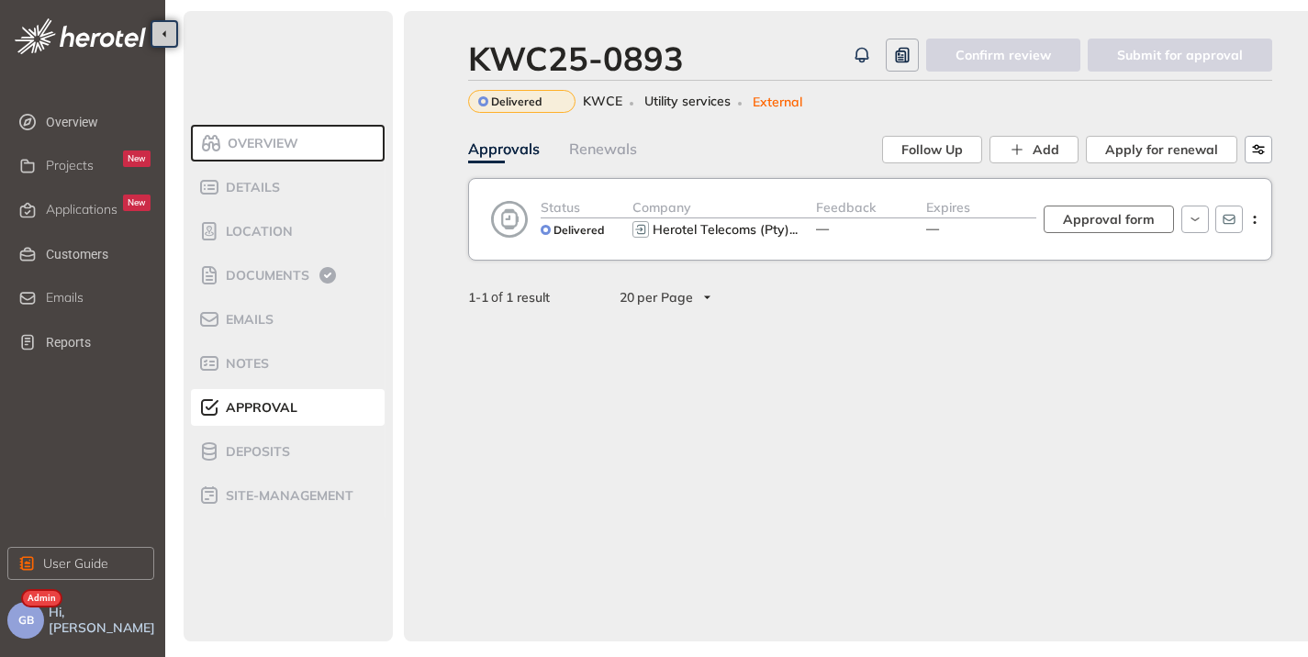
click at [1118, 218] on span "Approval form" at bounding box center [1109, 219] width 92 height 20
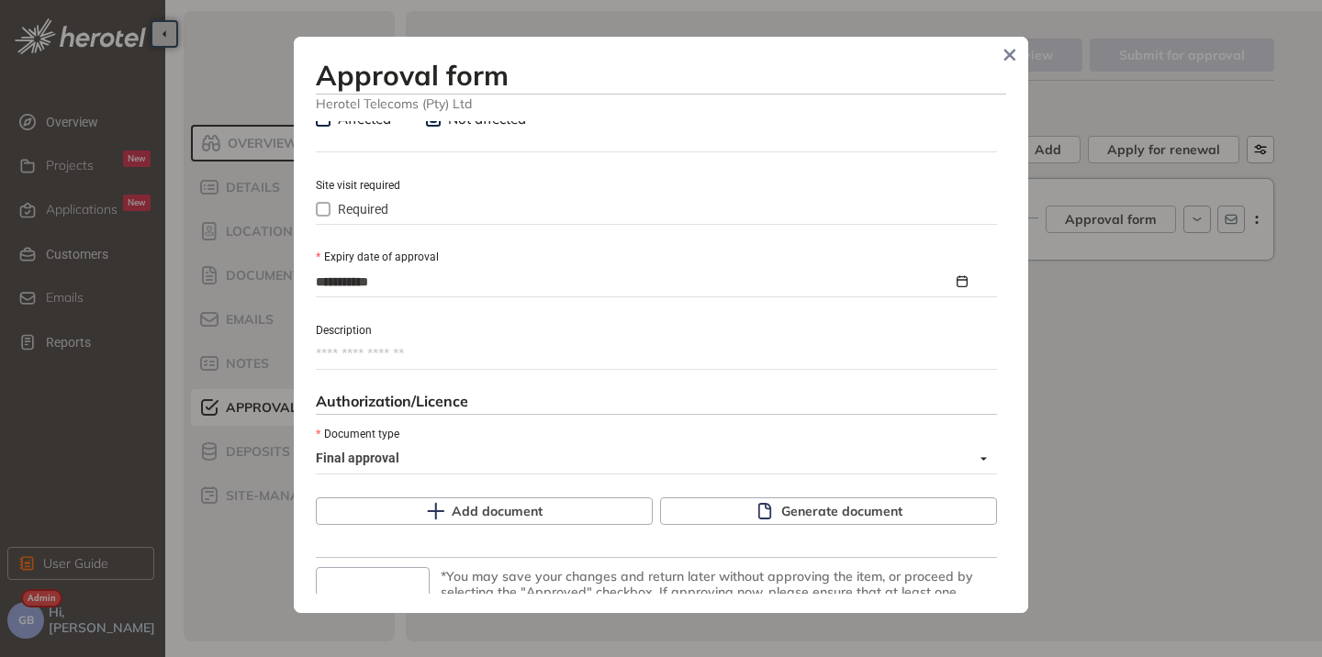
scroll to position [845, 0]
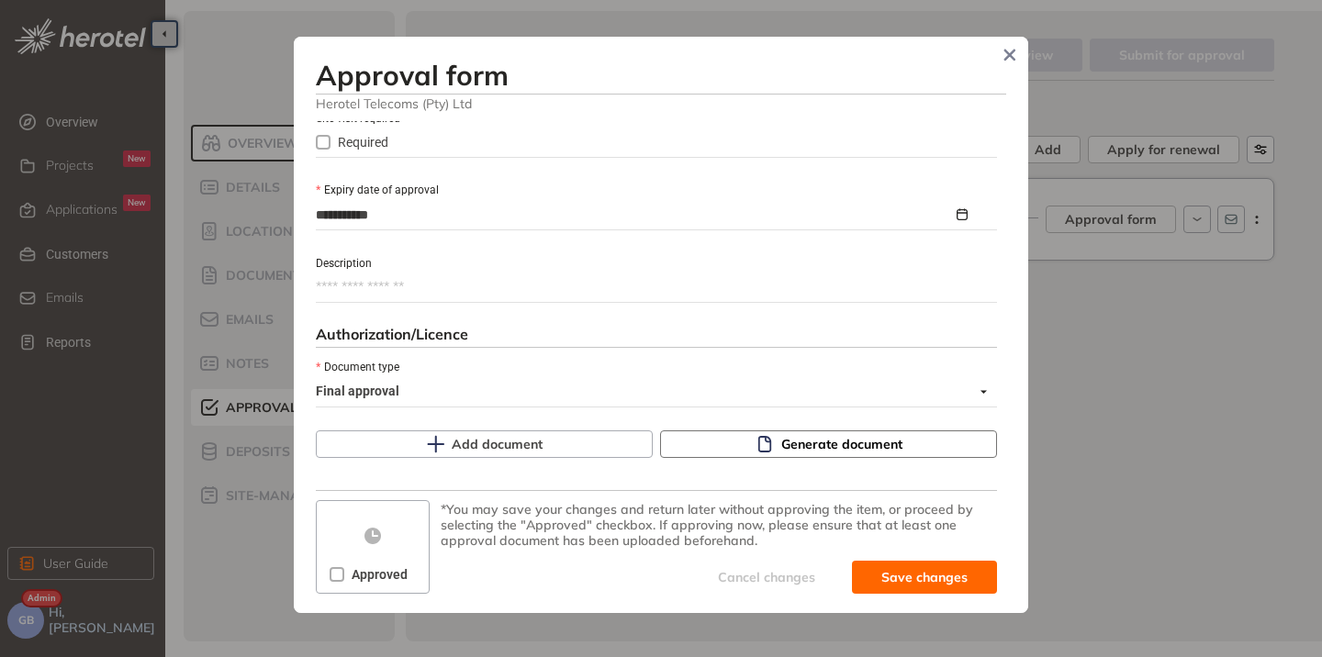
click at [781, 446] on span "Generate document" at bounding box center [841, 444] width 121 height 20
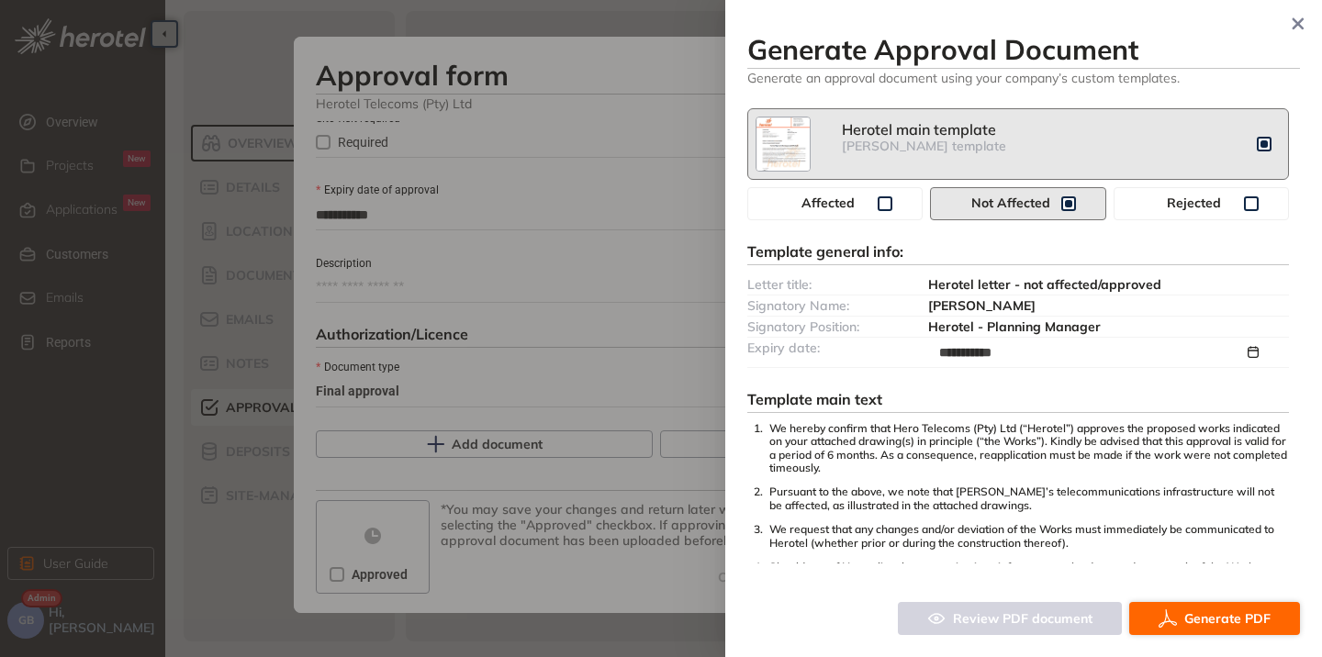
click at [1211, 622] on span "Generate PDF" at bounding box center [1227, 618] width 86 height 20
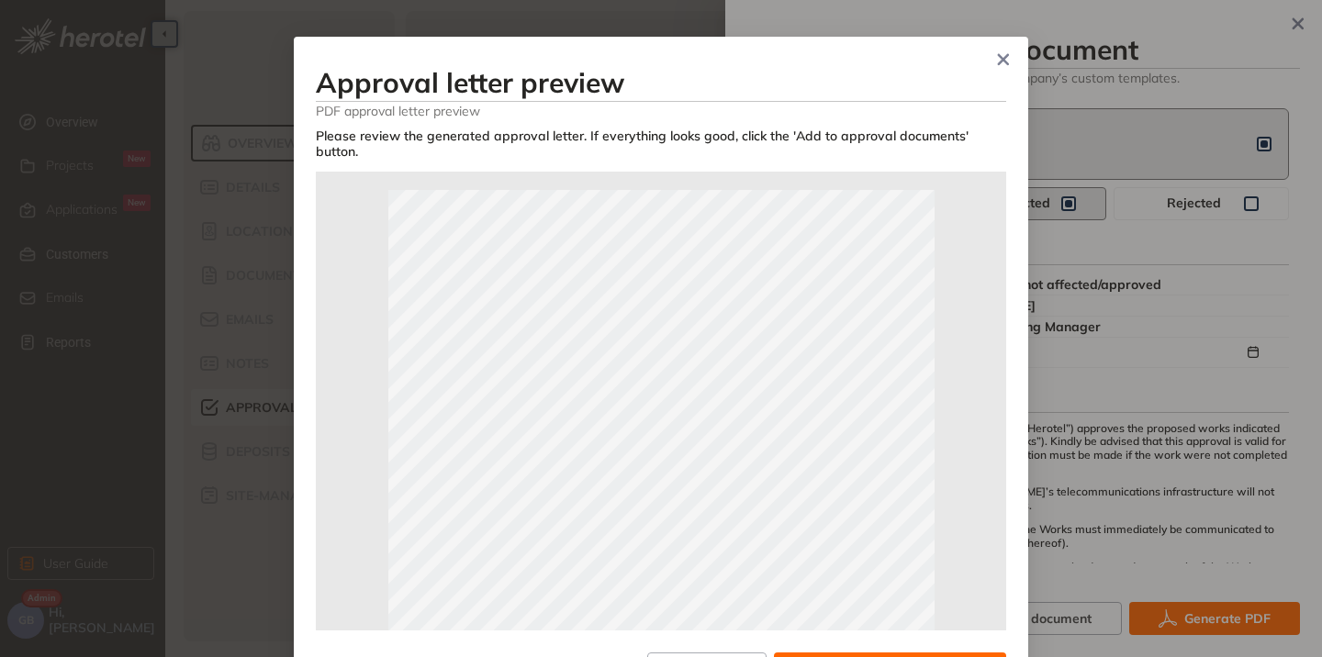
scroll to position [367, 0]
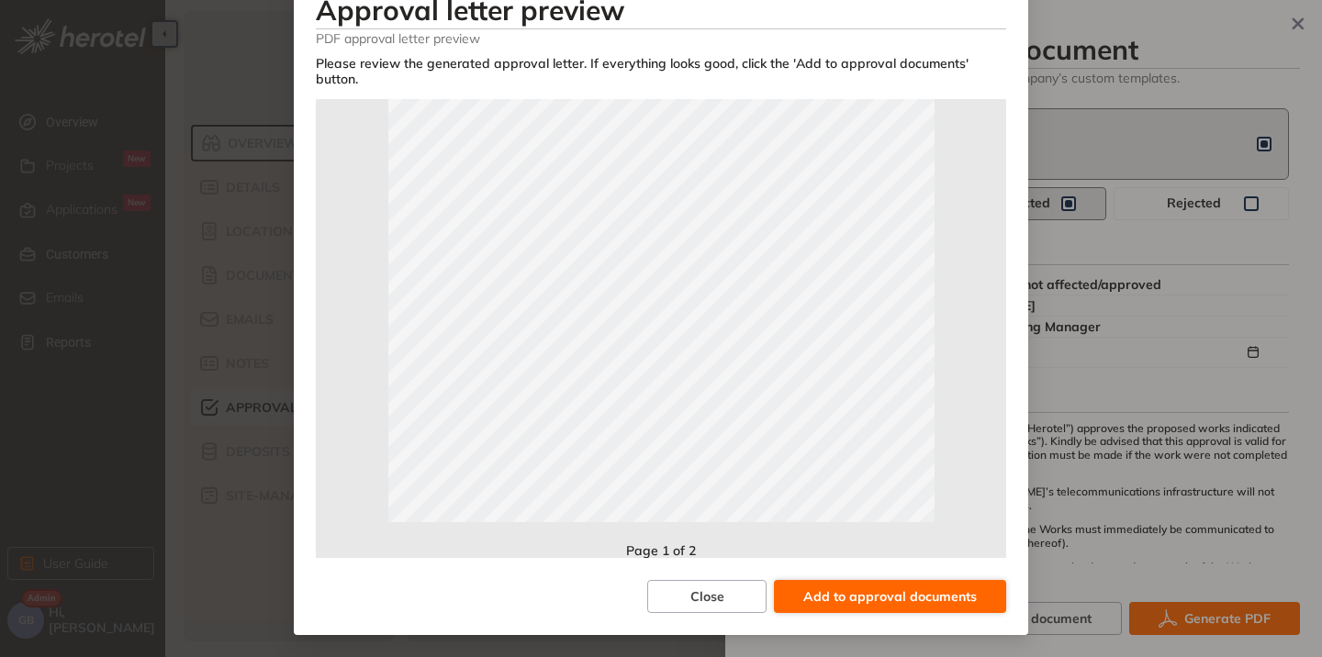
click at [857, 595] on span "Add to approval documents" at bounding box center [889, 596] width 173 height 20
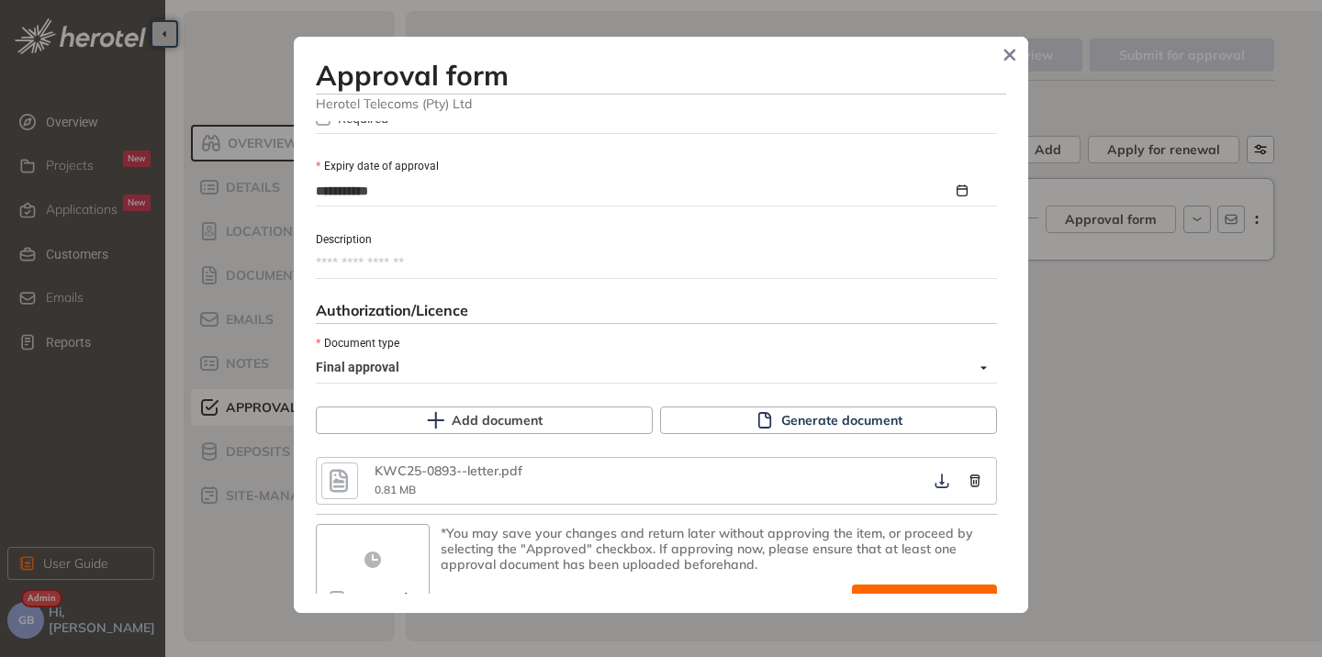
scroll to position [893, 0]
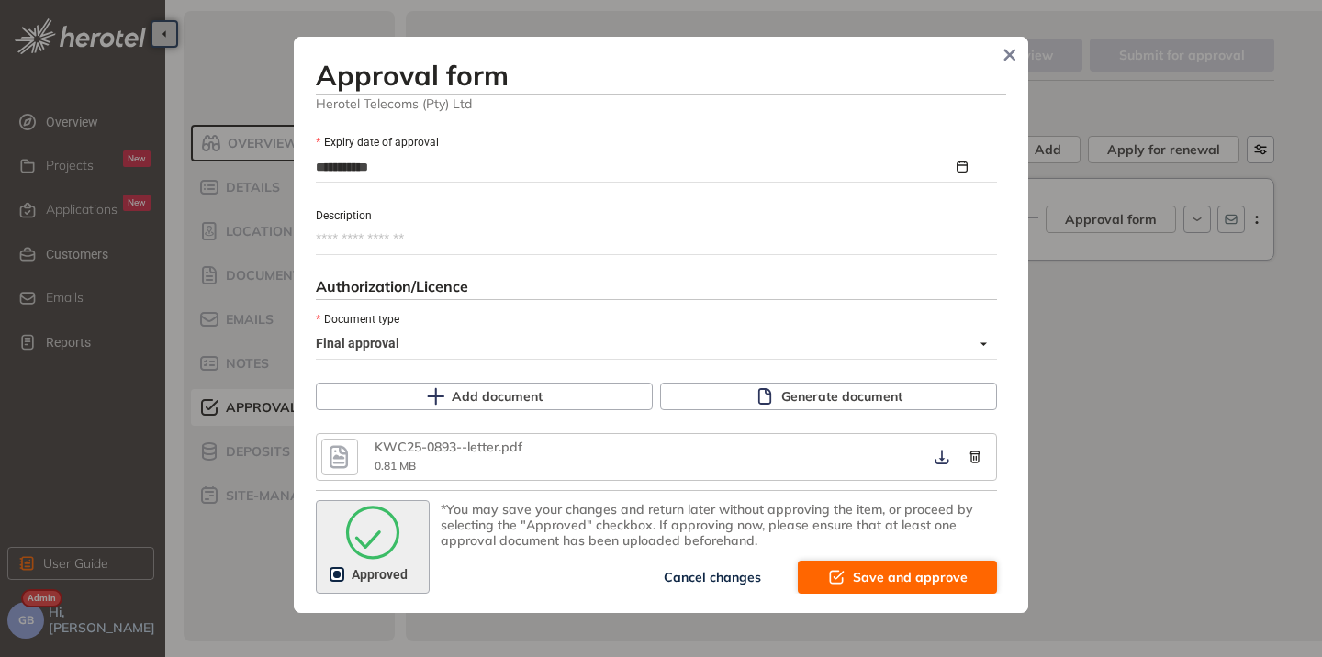
click at [873, 584] on span "Save and approve" at bounding box center [910, 577] width 115 height 20
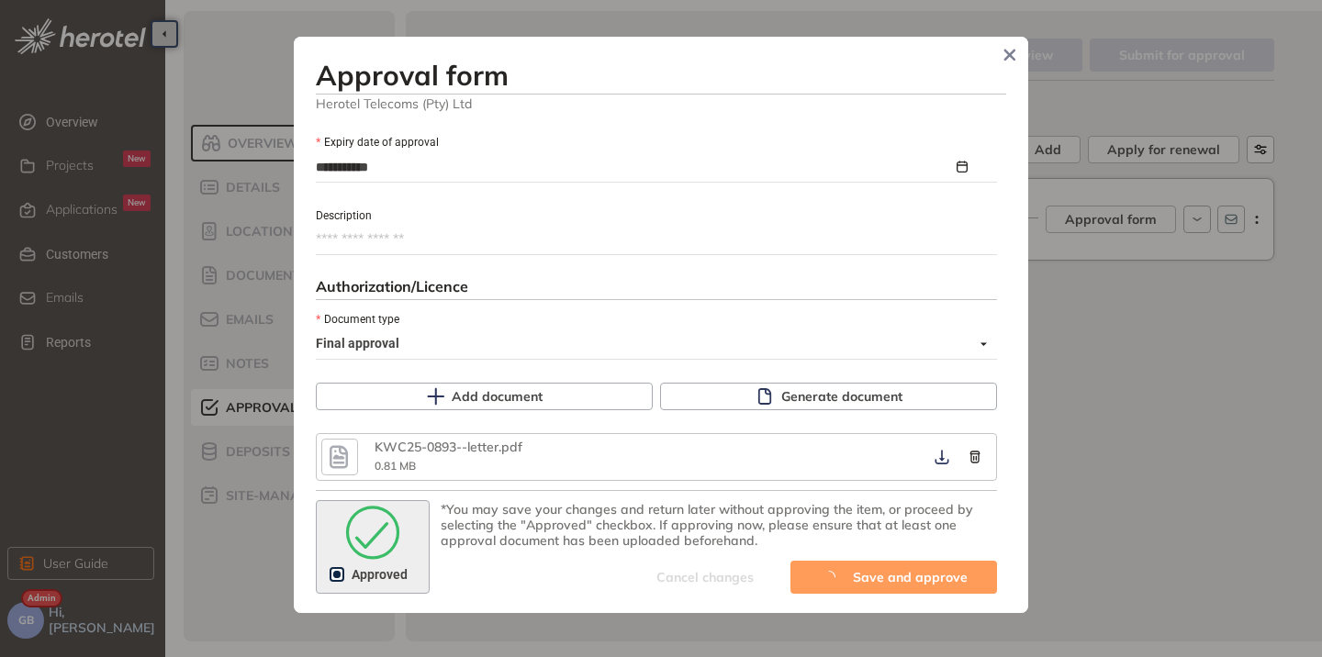
type textarea "**********"
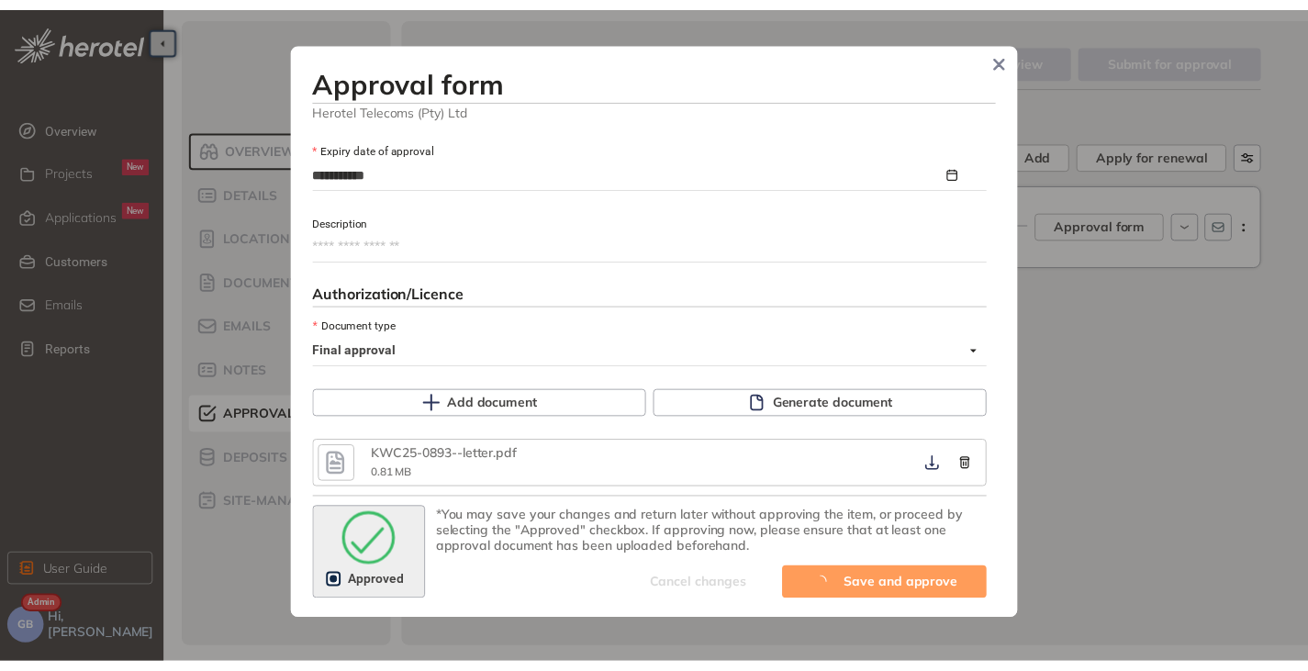
scroll to position [1125, 0]
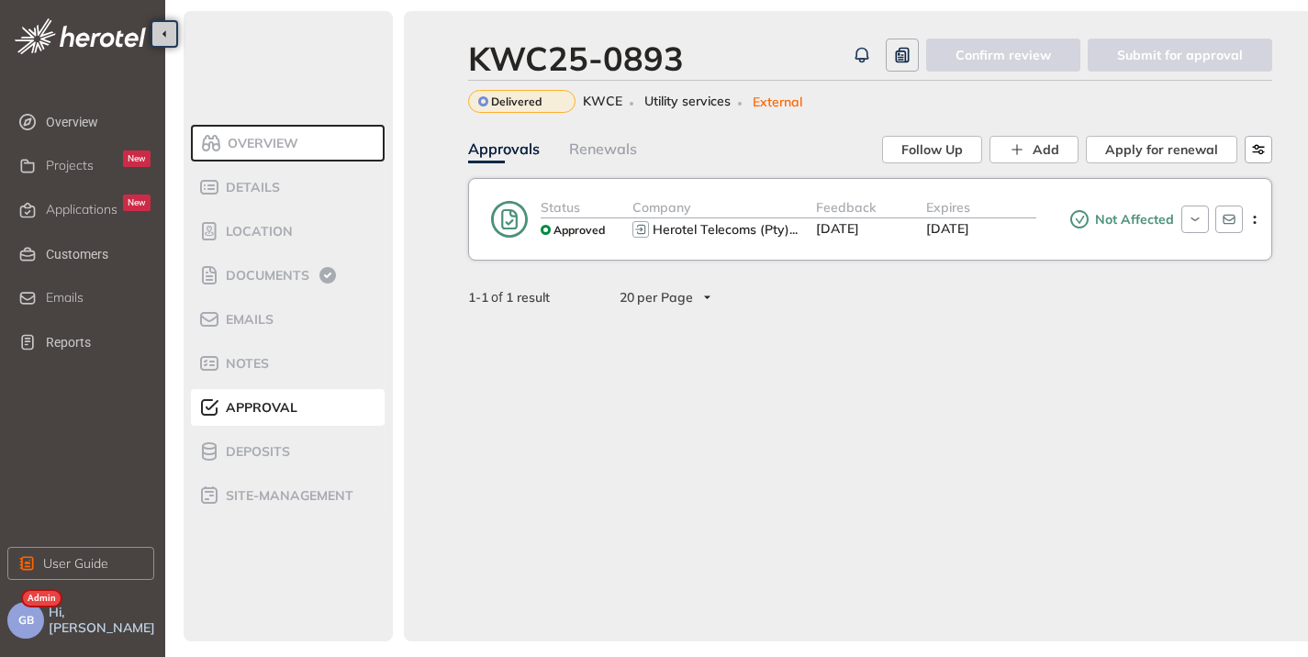
click at [92, 209] on span "Applications" at bounding box center [82, 210] width 72 height 16
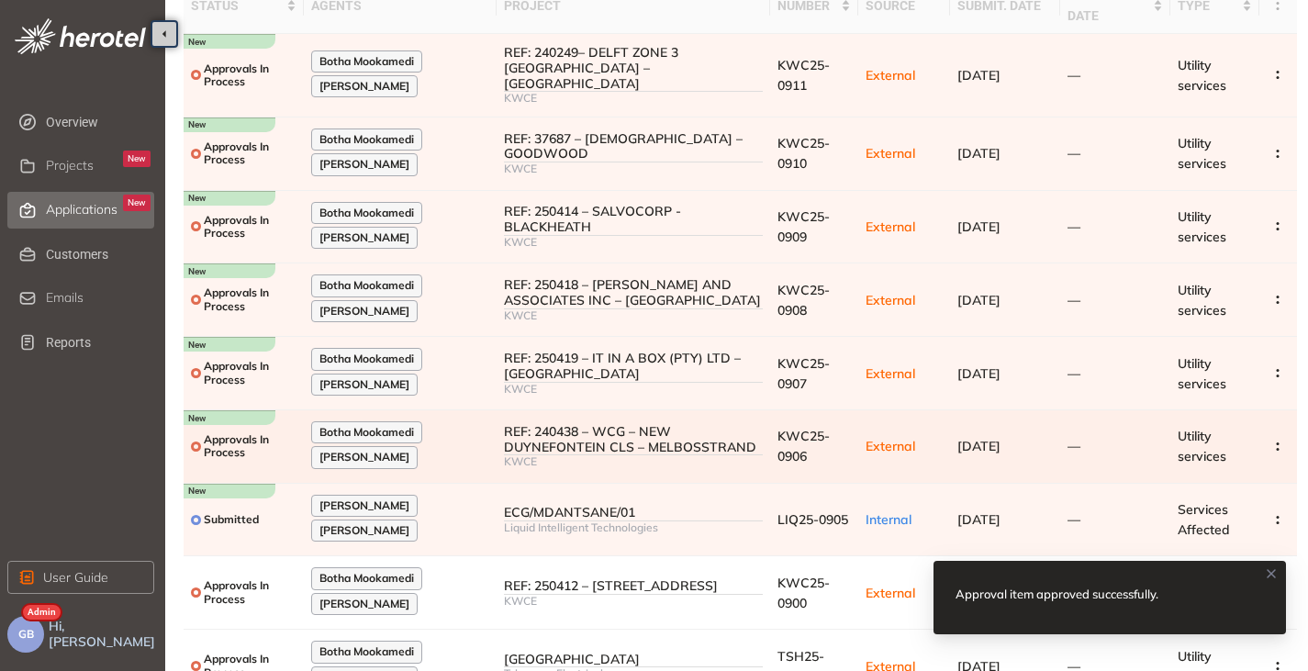
scroll to position [293, 0]
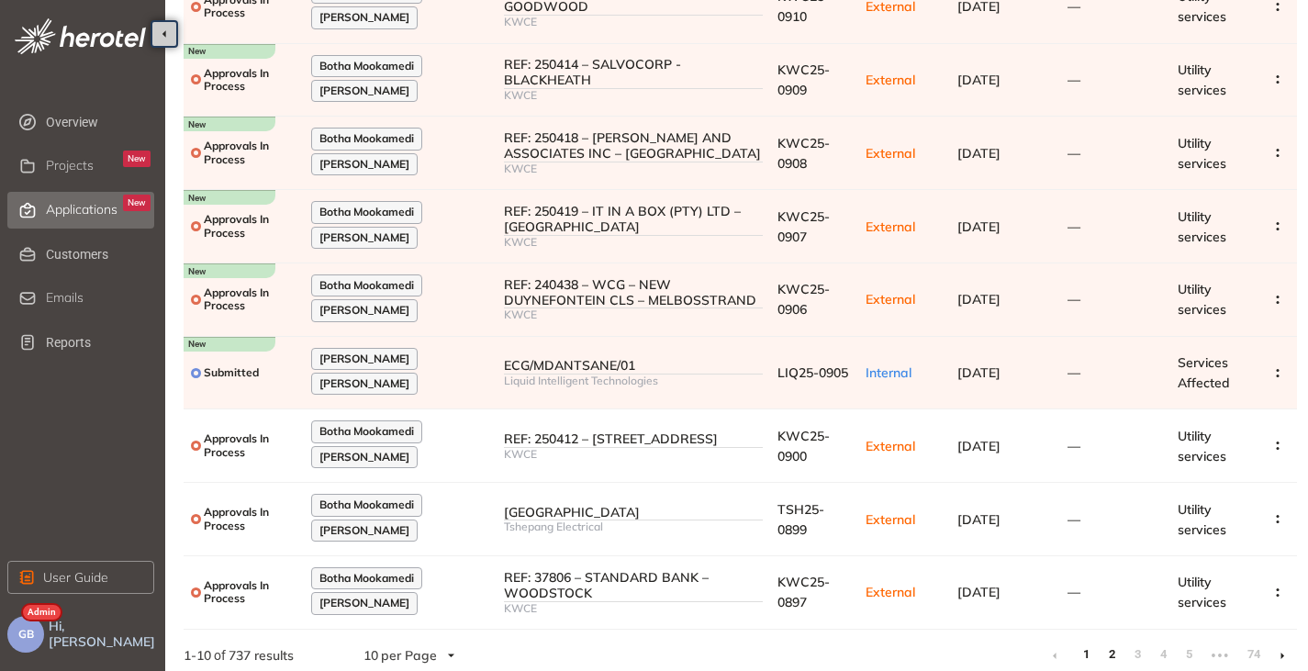
click at [1117, 642] on link "2" at bounding box center [1111, 655] width 18 height 28
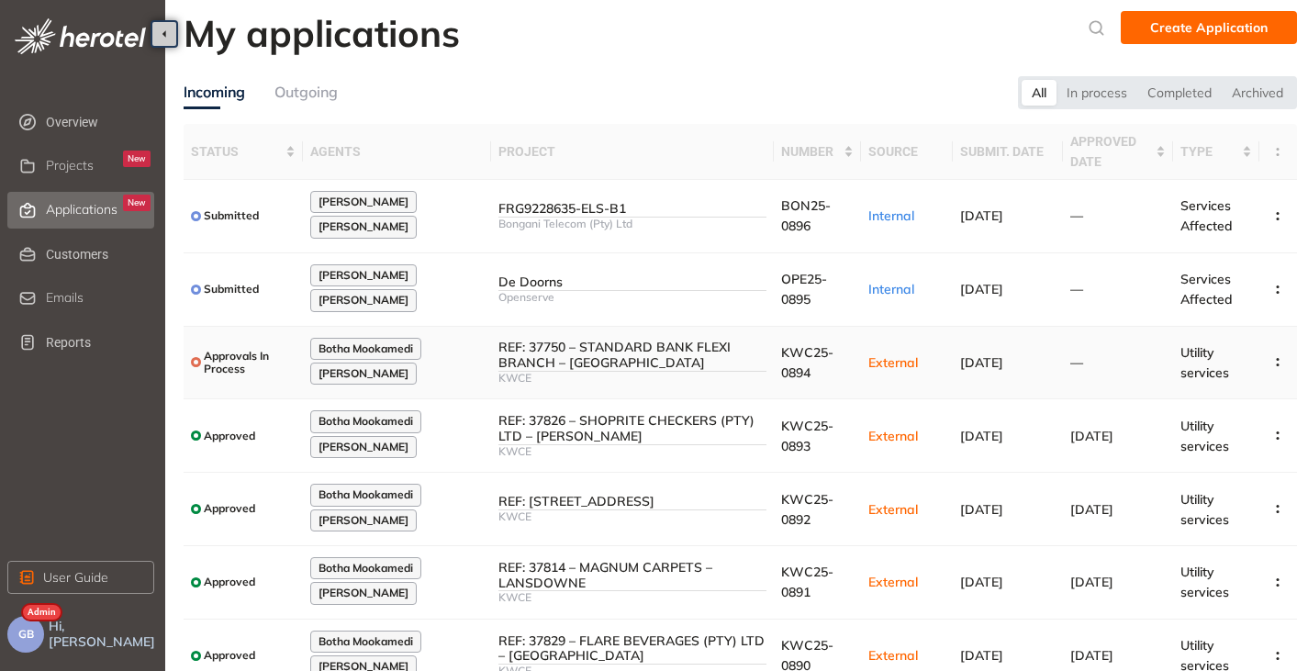
click at [648, 348] on div "REF: 37750 – STANDARD BANK FLEXI BRANCH – [GEOGRAPHIC_DATA]" at bounding box center [632, 355] width 268 height 31
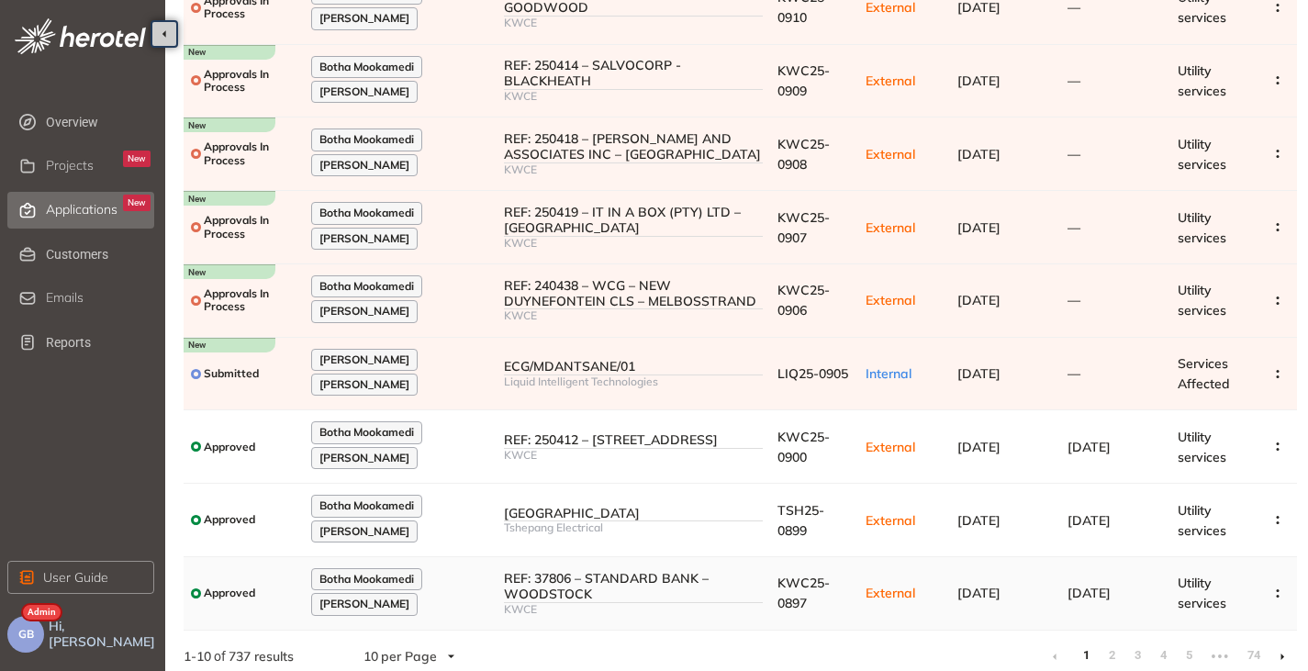
scroll to position [293, 0]
click at [1279, 651] on li at bounding box center [1281, 655] width 29 height 29
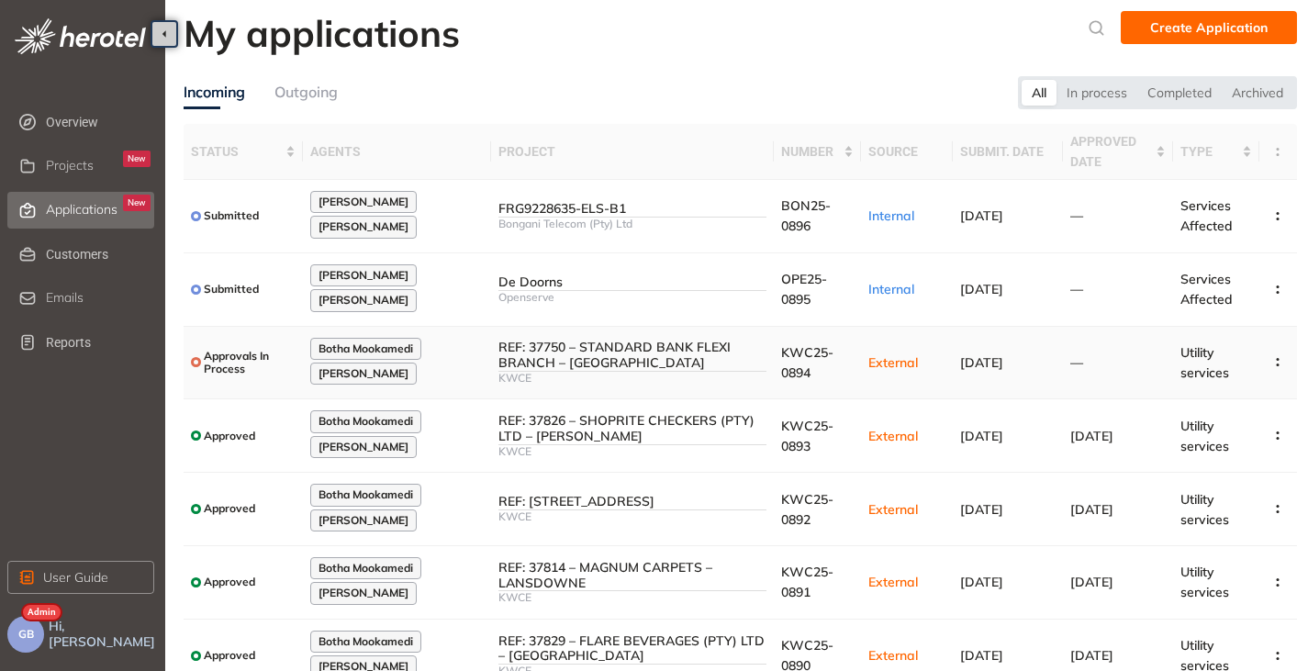
click at [582, 361] on div "REF: 37750 – STANDARD BANK FLEXI BRANCH – [GEOGRAPHIC_DATA]" at bounding box center [632, 355] width 268 height 31
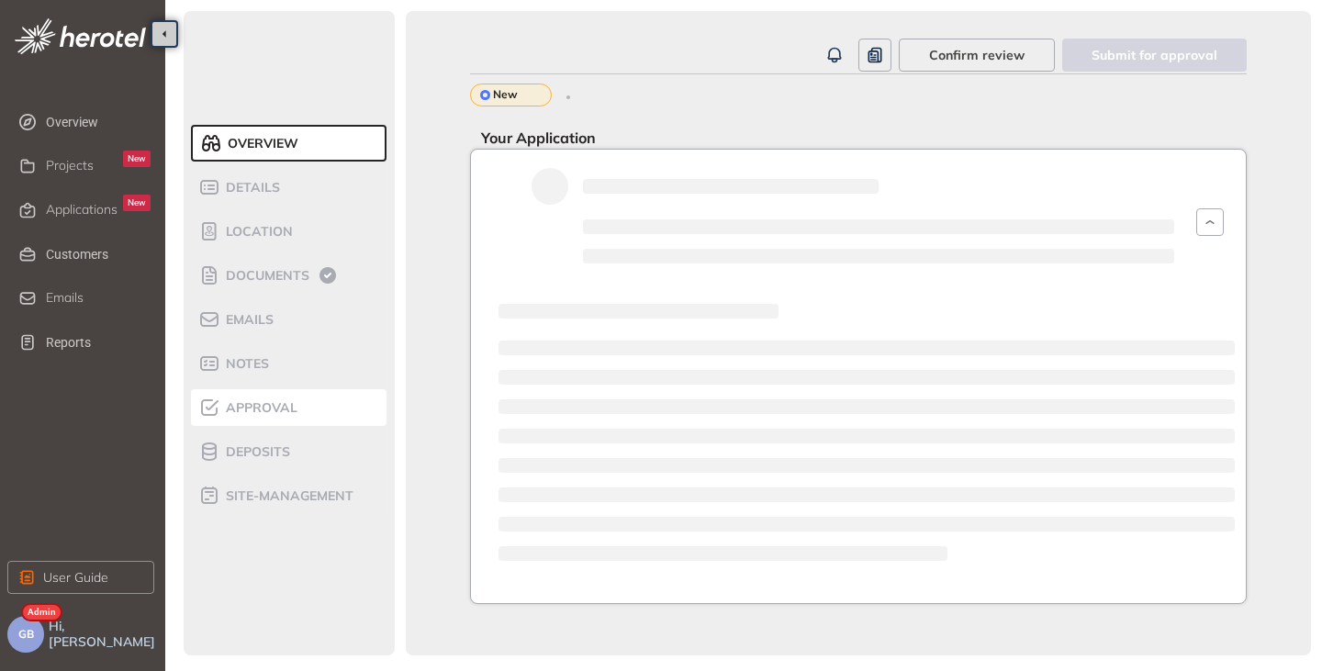
click at [256, 419] on li "Approval" at bounding box center [288, 407] width 195 height 37
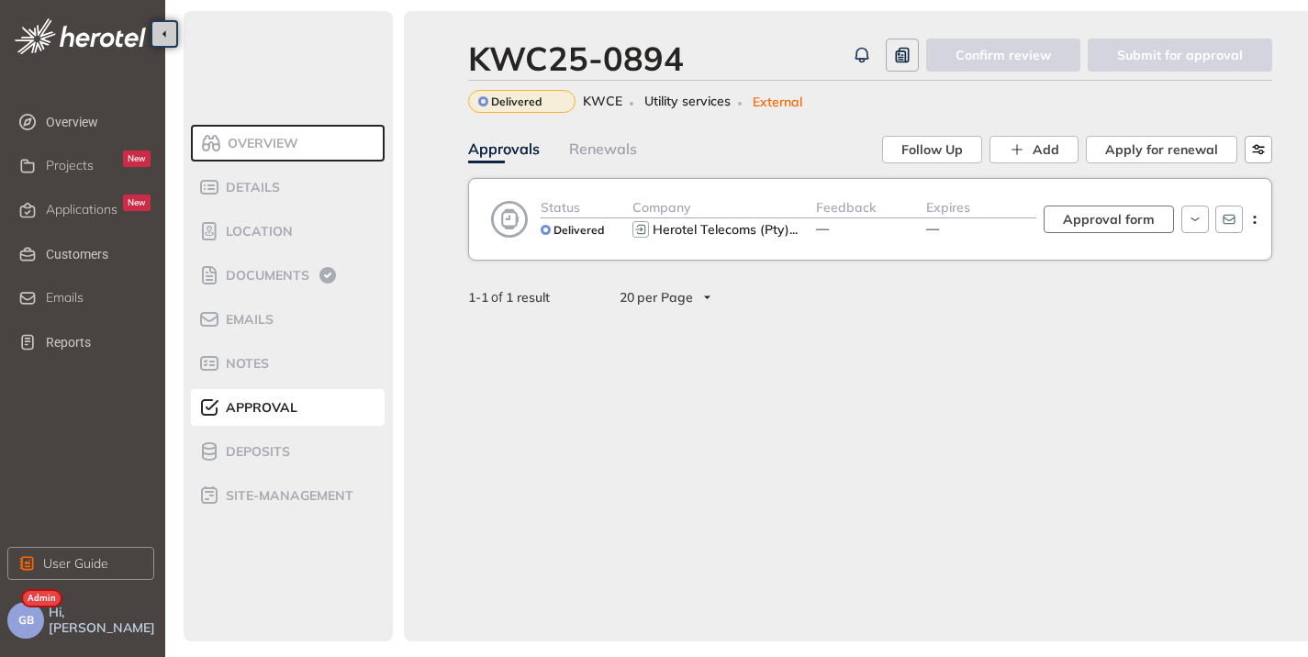
click at [1084, 221] on span "Approval form" at bounding box center [1109, 219] width 92 height 20
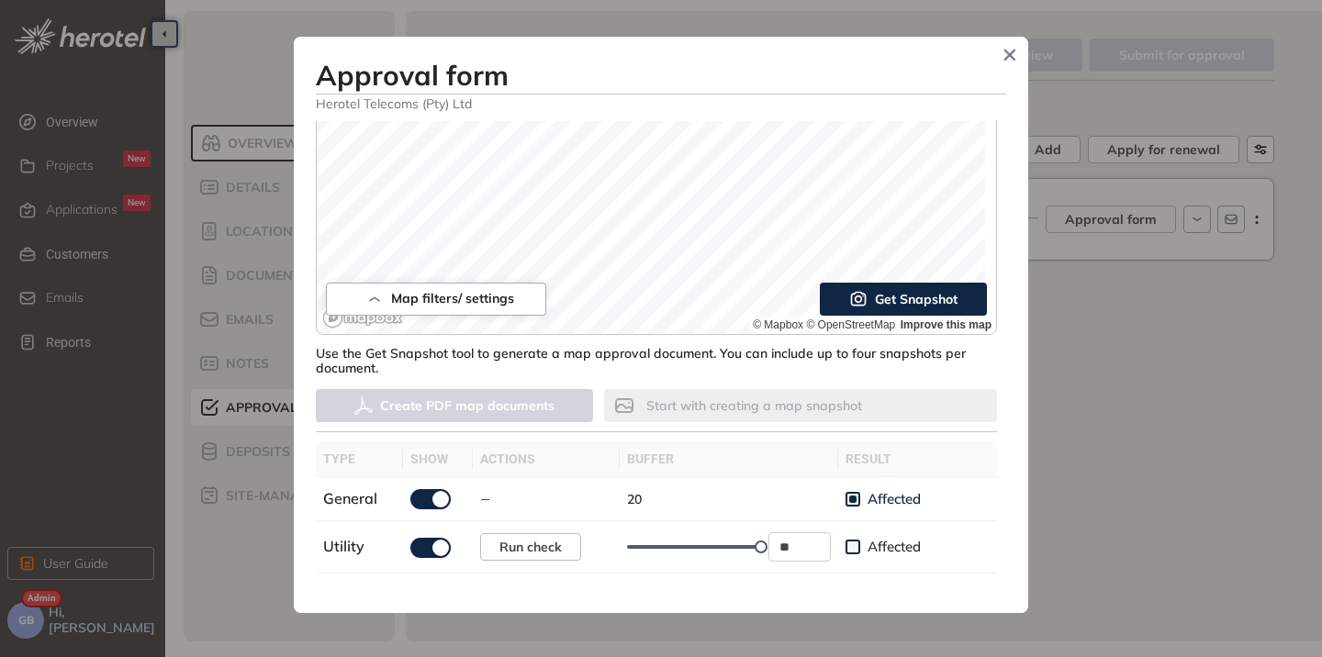
scroll to position [642, 0]
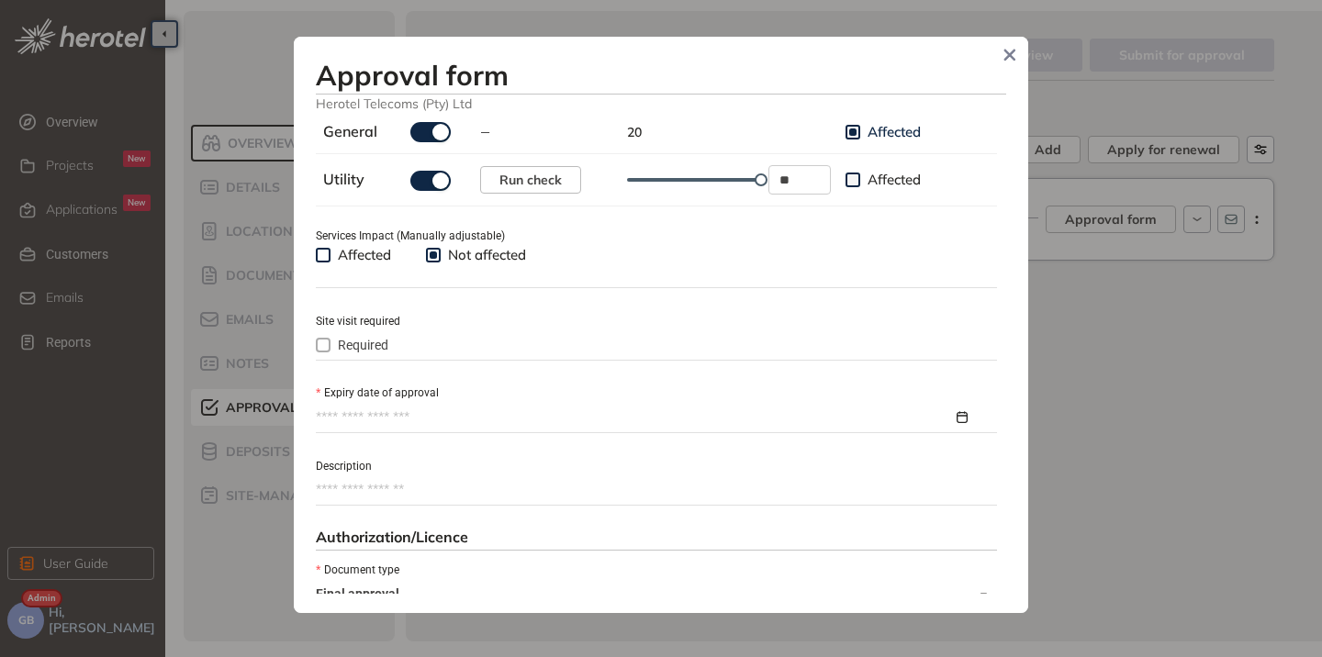
click at [363, 413] on input "Expiry date of approval" at bounding box center [634, 417] width 637 height 20
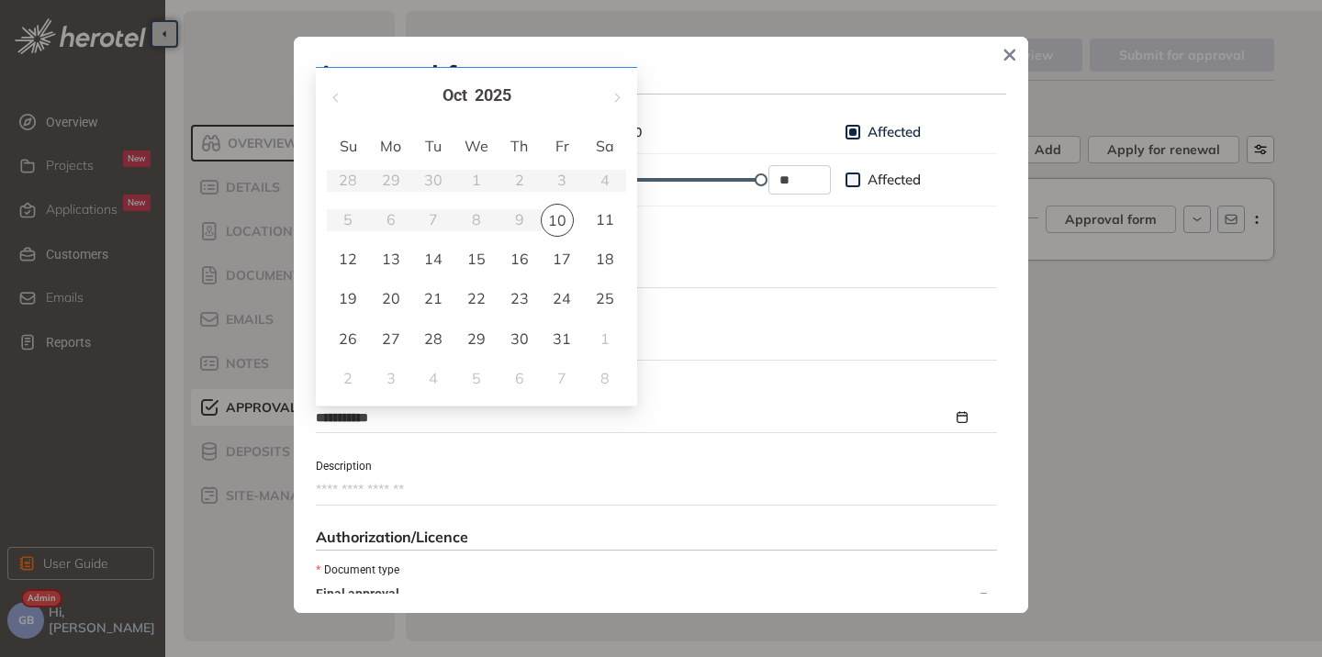
type input "**********"
click at [611, 92] on span "button" at bounding box center [615, 91] width 9 height 9
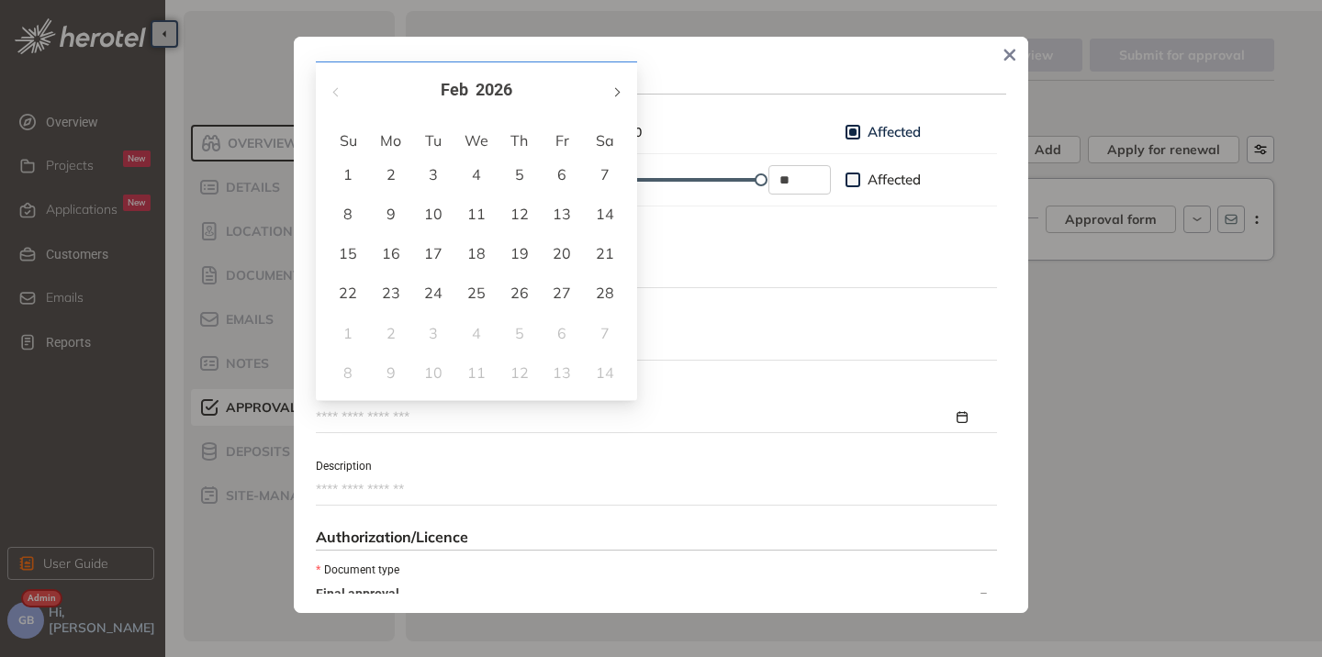
click at [611, 92] on span "button" at bounding box center [615, 91] width 9 height 9
type input "**********"
click at [552, 212] on div "10" at bounding box center [562, 214] width 22 height 22
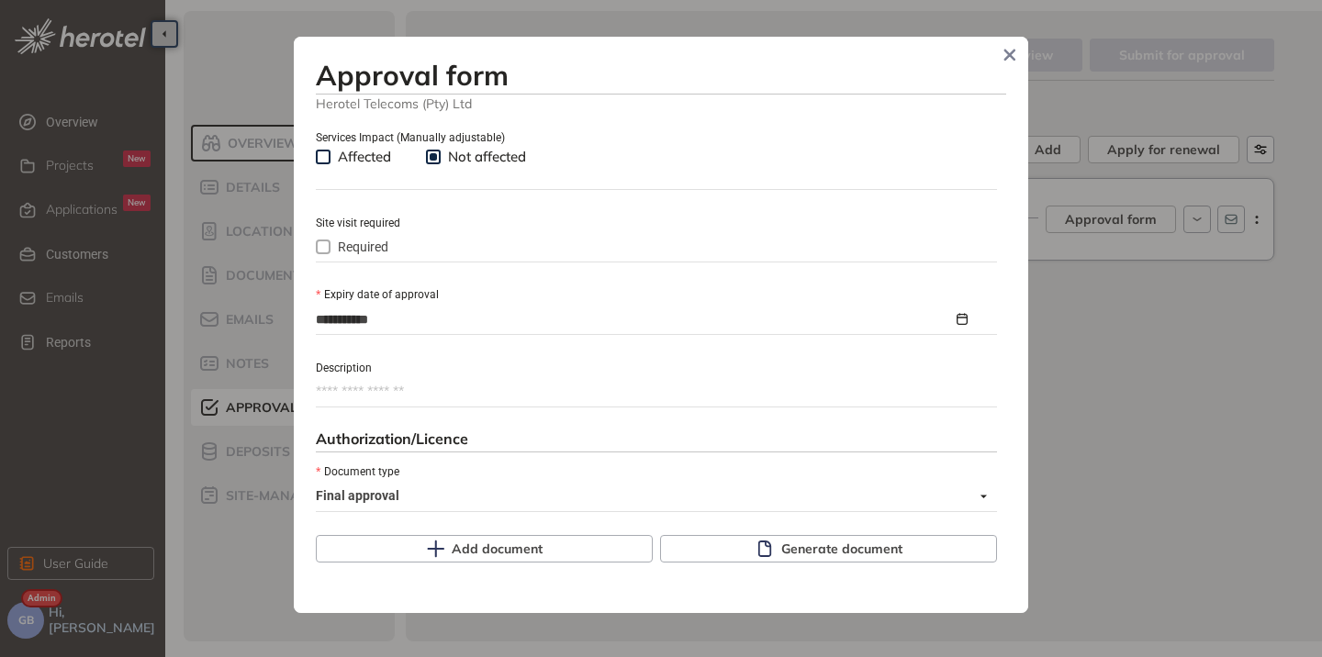
scroll to position [826, 0]
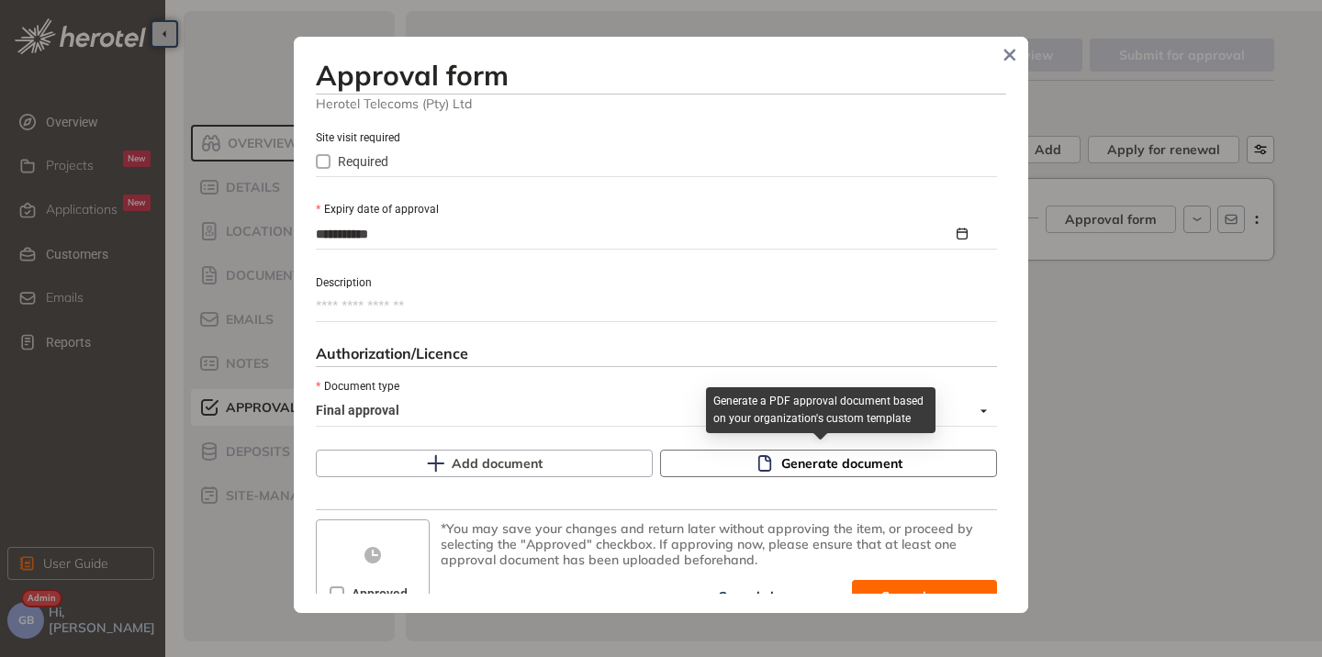
click at [742, 468] on button "Generate document" at bounding box center [828, 464] width 337 height 28
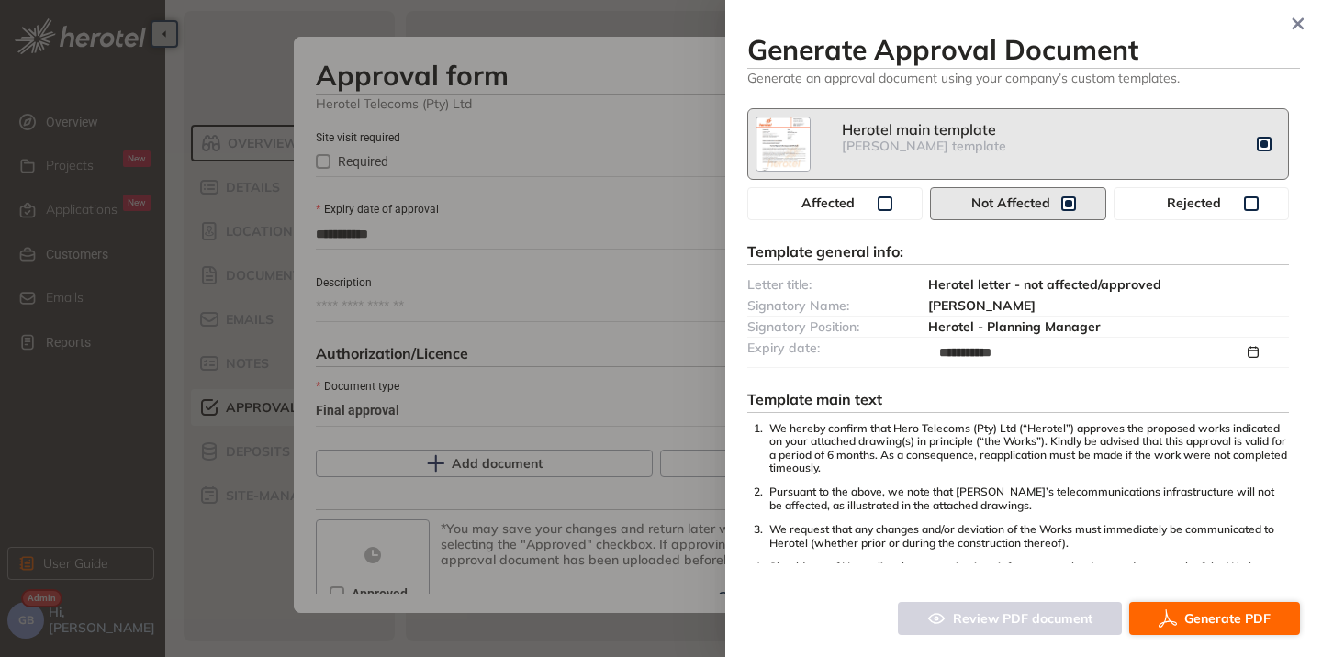
click at [1169, 624] on icon "button" at bounding box center [1167, 619] width 18 height 22
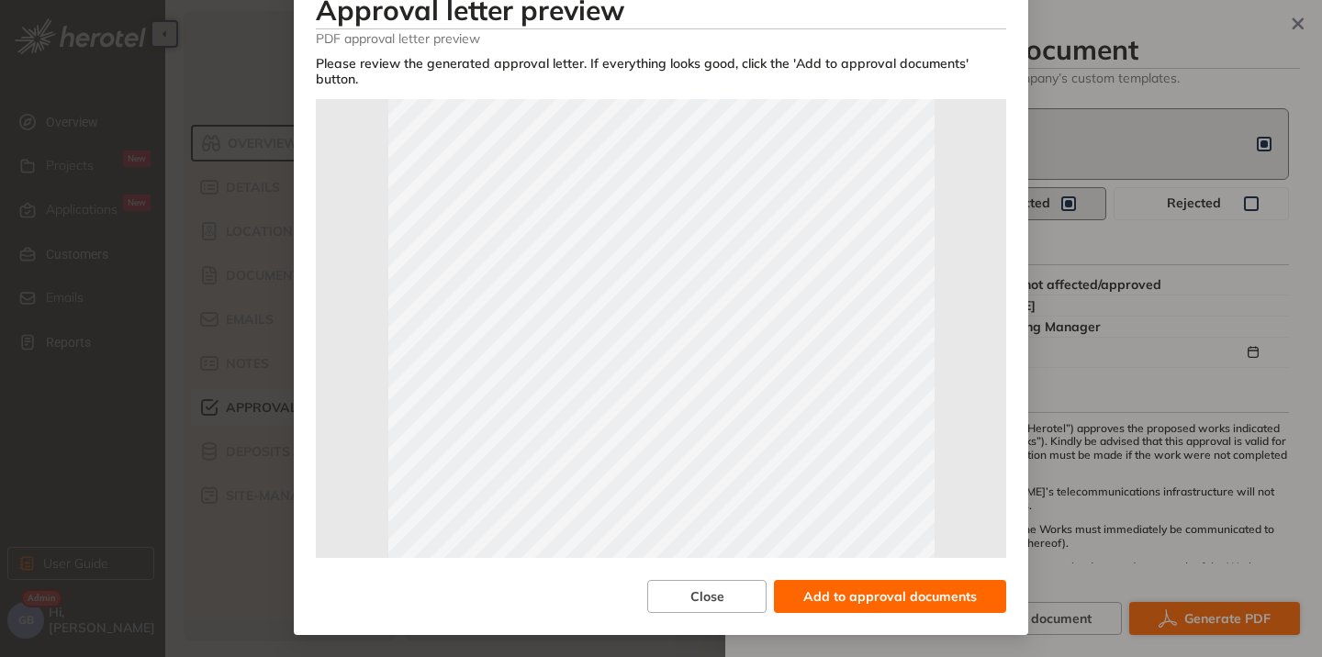
scroll to position [184, 0]
click at [886, 586] on span "Add to approval documents" at bounding box center [889, 596] width 173 height 20
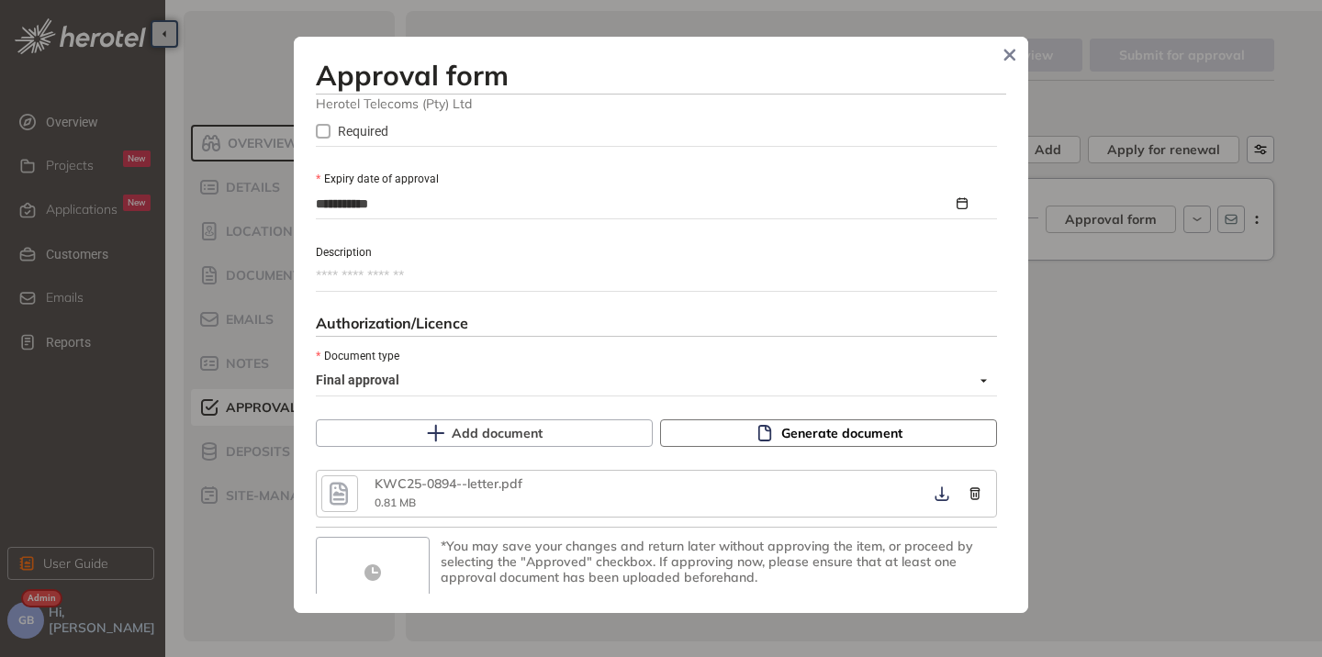
scroll to position [893, 0]
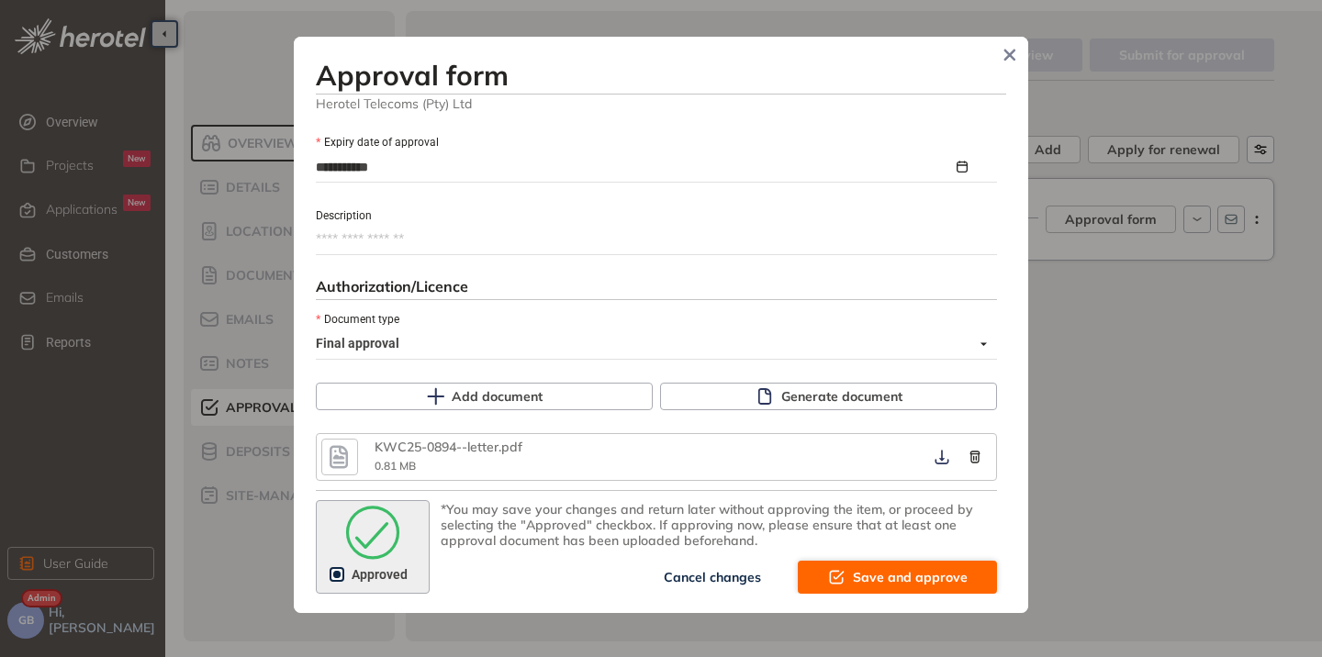
click at [827, 577] on icon "submit" at bounding box center [836, 577] width 18 height 22
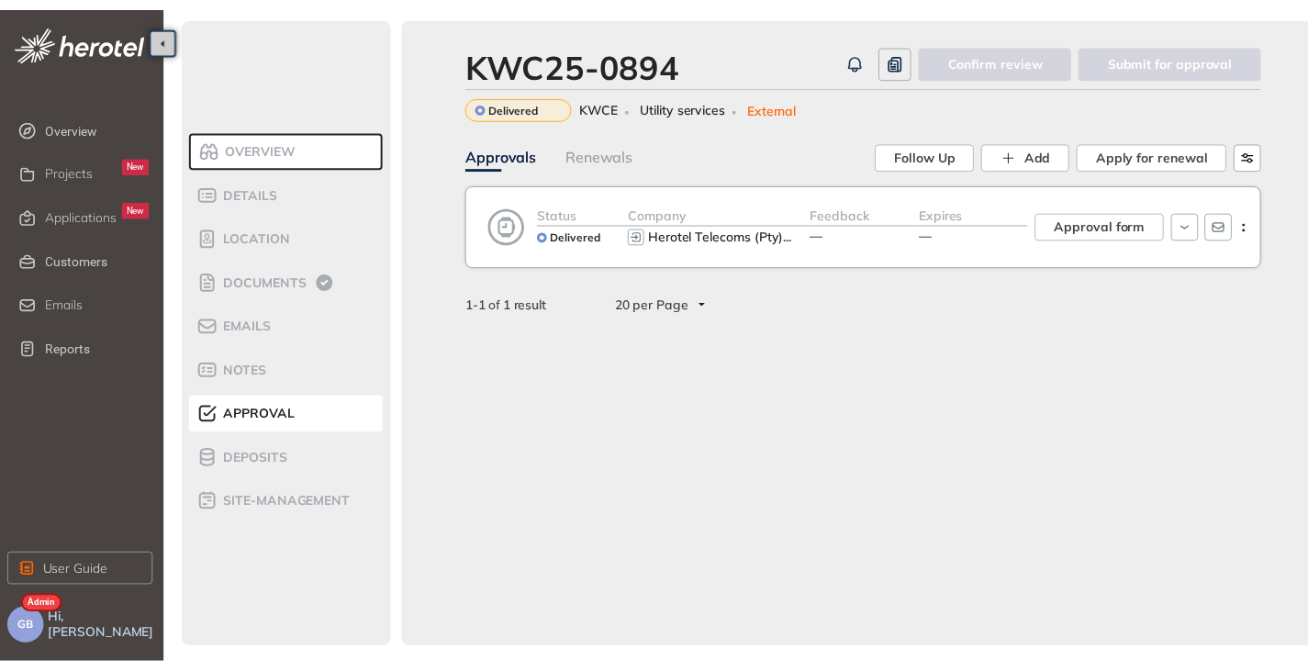
scroll to position [1125, 0]
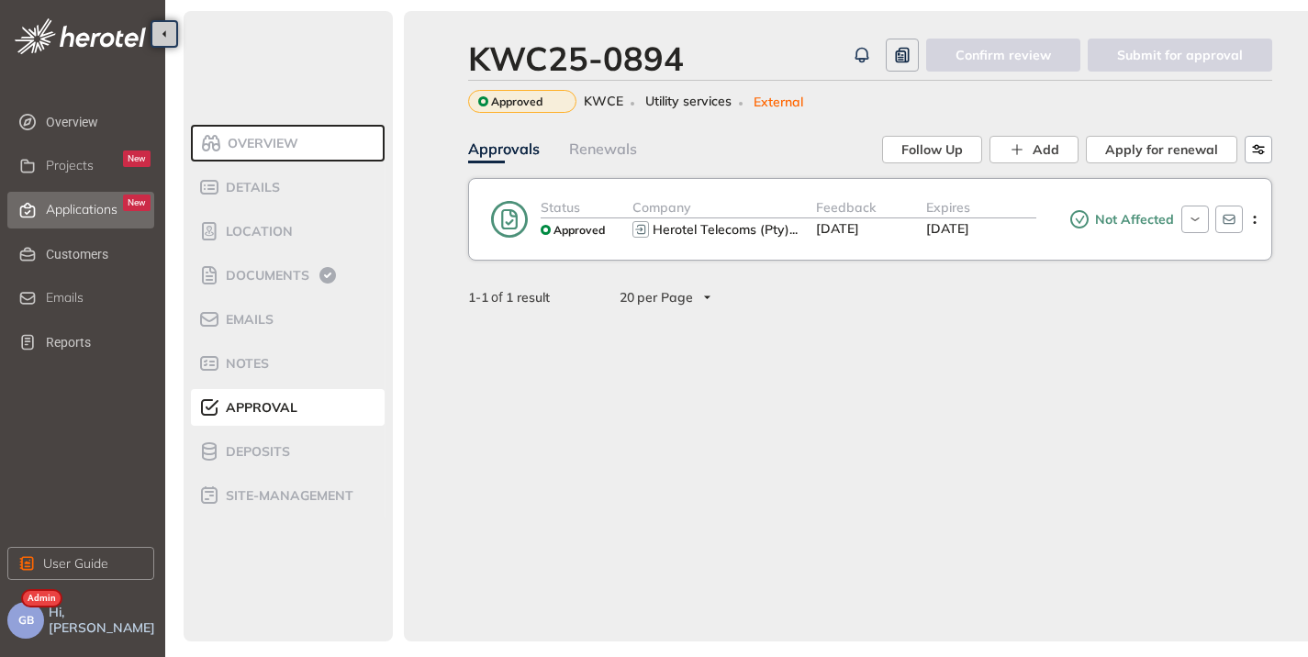
click at [74, 212] on span "Applications" at bounding box center [82, 210] width 72 height 16
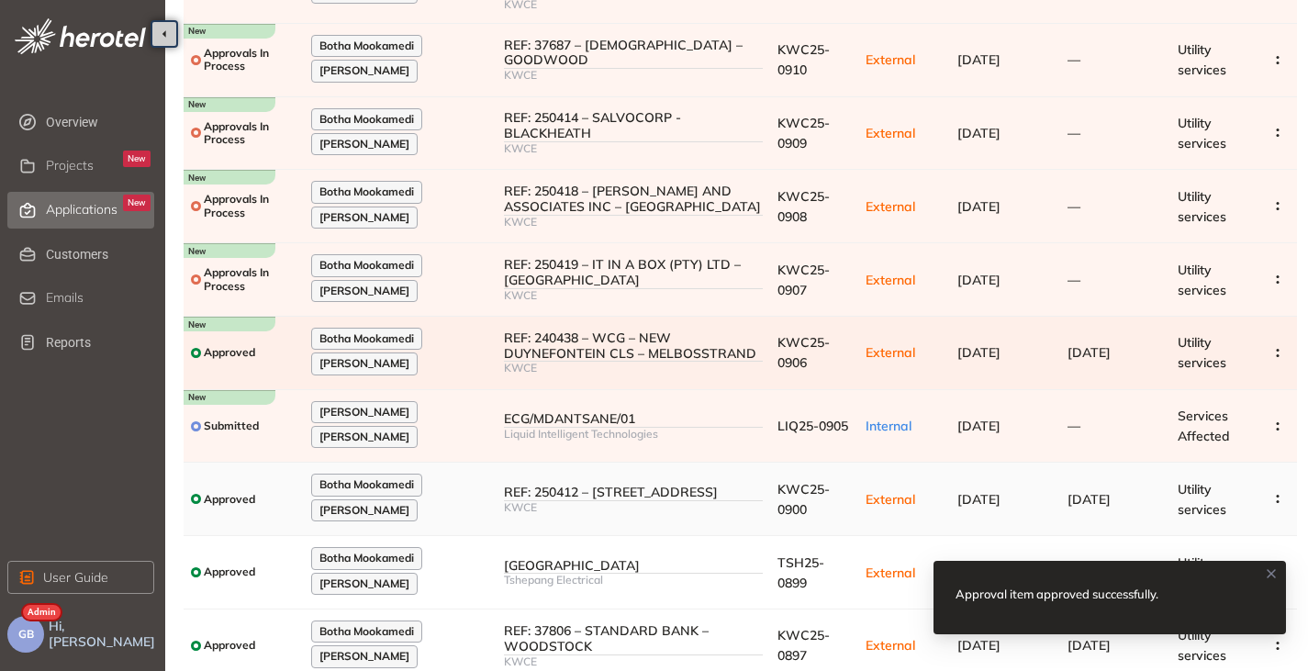
scroll to position [293, 0]
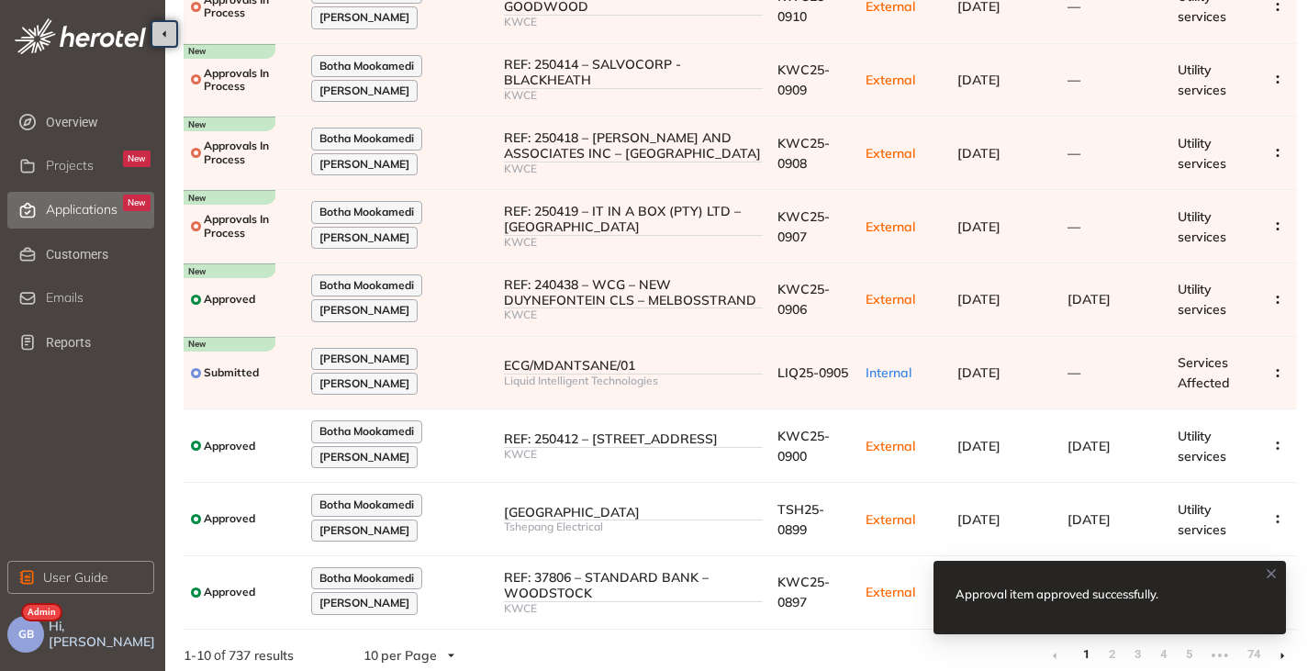
click at [1268, 567] on icon at bounding box center [1271, 573] width 15 height 15
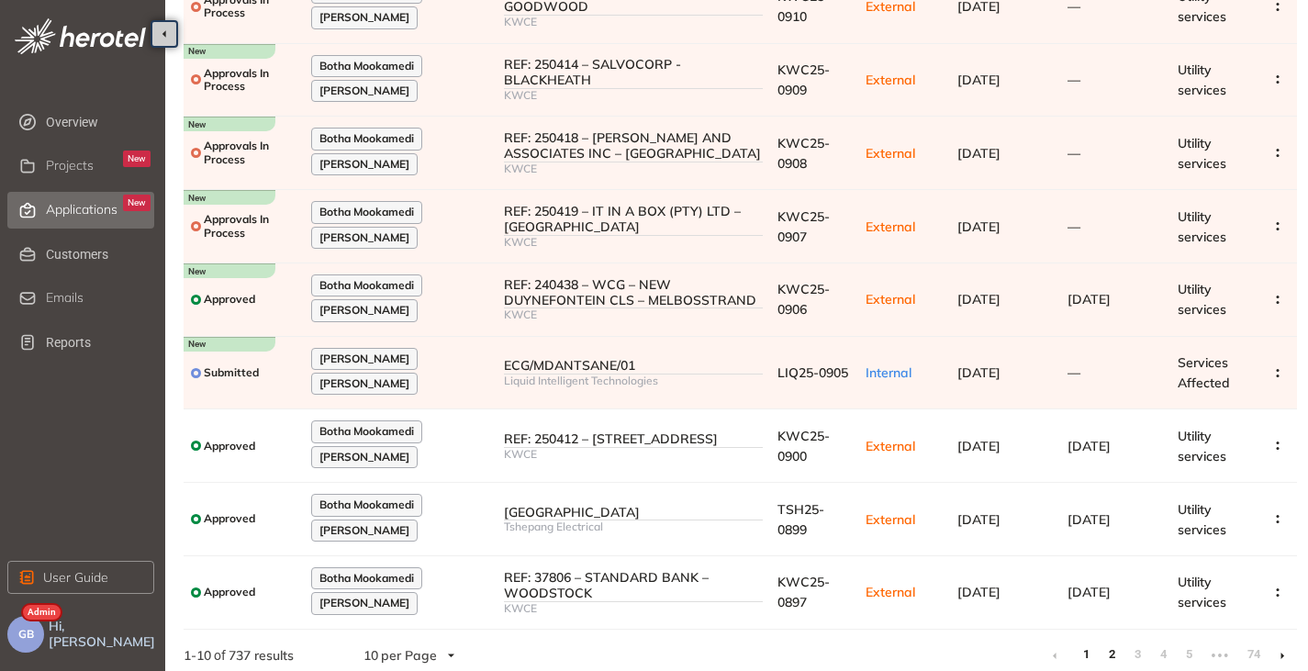
click at [1113, 648] on link "2" at bounding box center [1111, 655] width 18 height 28
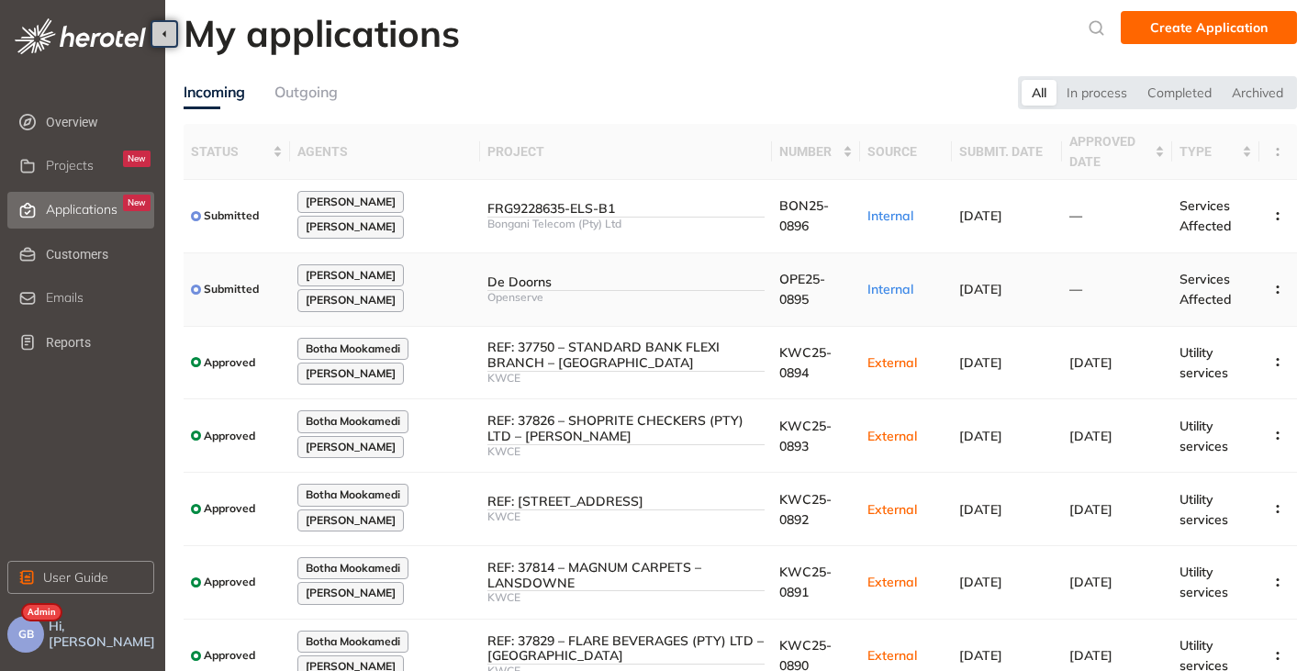
click at [568, 278] on div "De Doorns" at bounding box center [626, 282] width 278 height 16
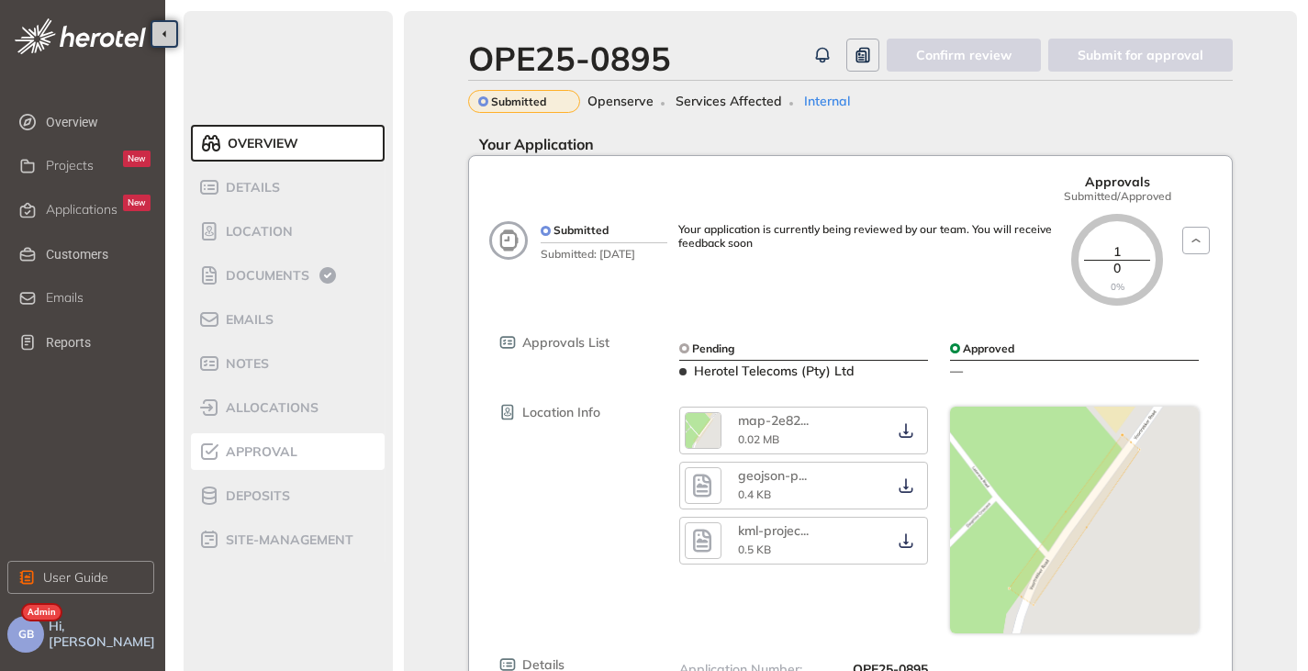
click at [288, 452] on span "Approval" at bounding box center [258, 452] width 77 height 16
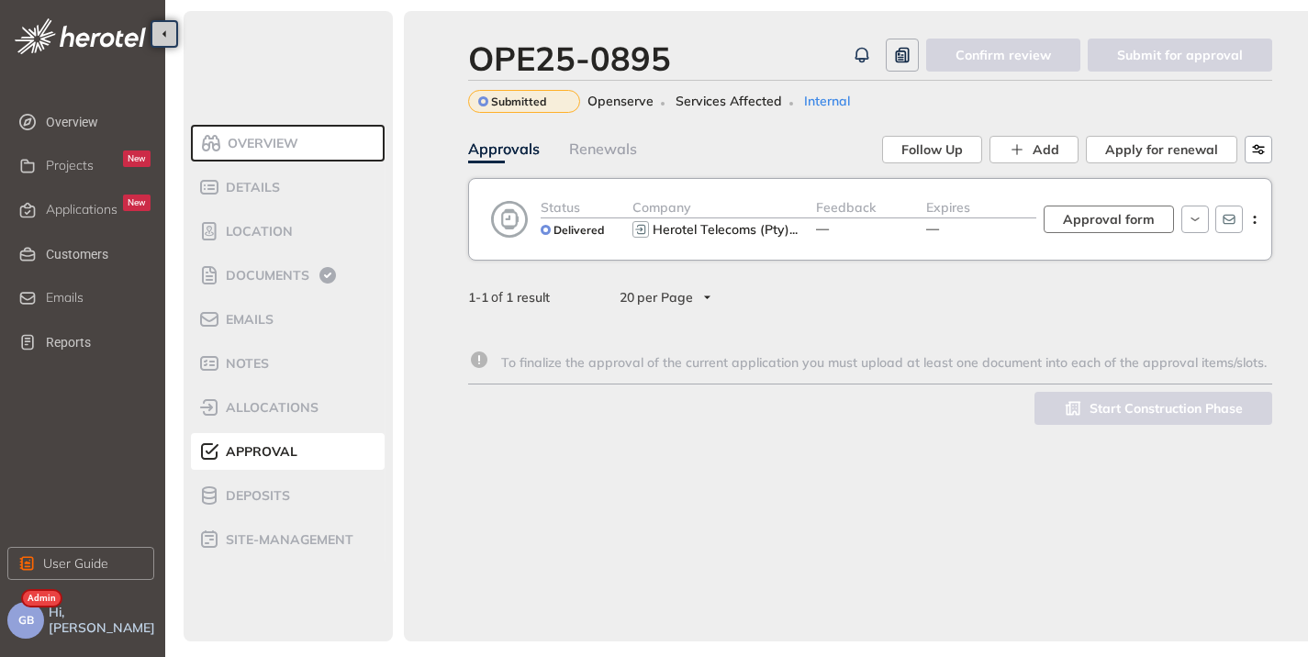
click at [1119, 219] on span "Approval form" at bounding box center [1109, 219] width 92 height 20
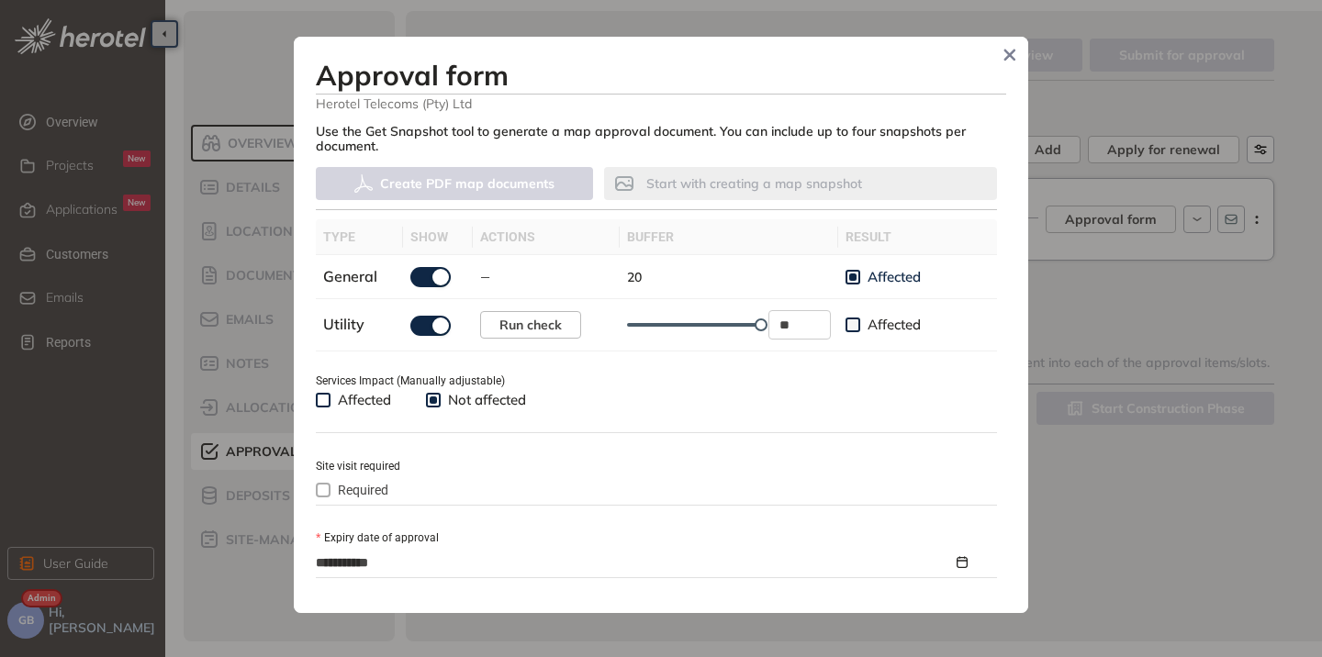
scroll to position [734, 0]
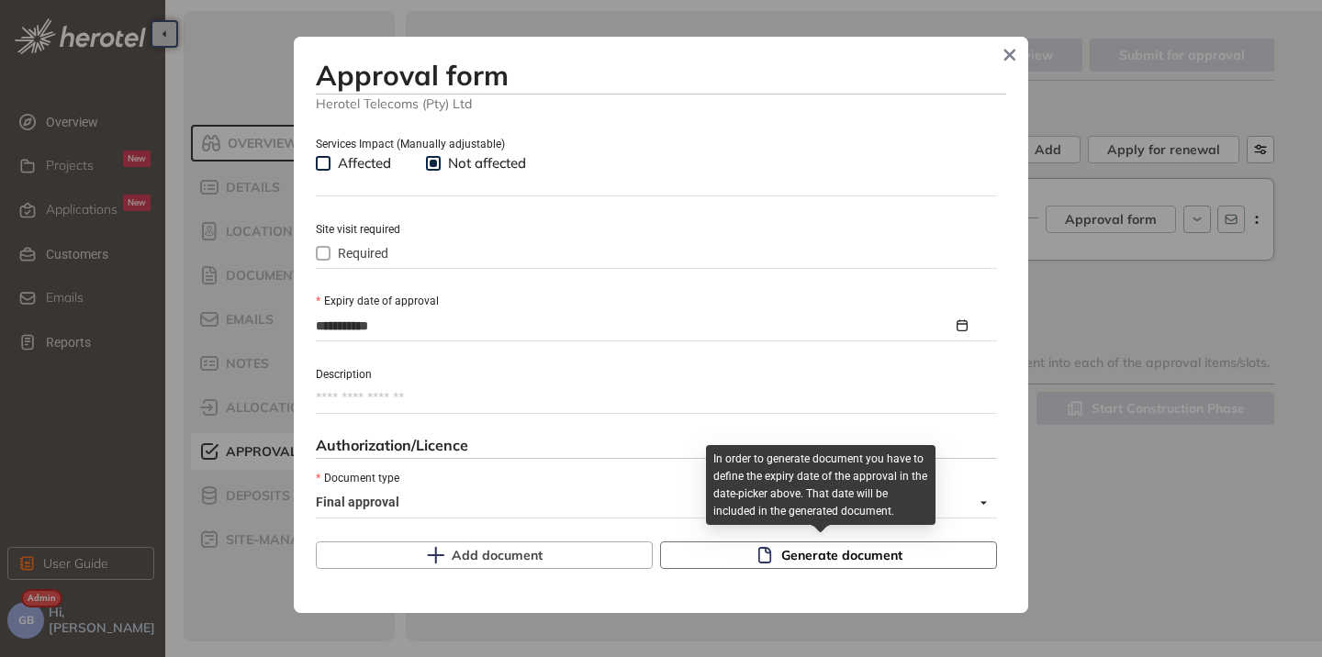
click at [755, 546] on icon "button" at bounding box center [764, 555] width 18 height 18
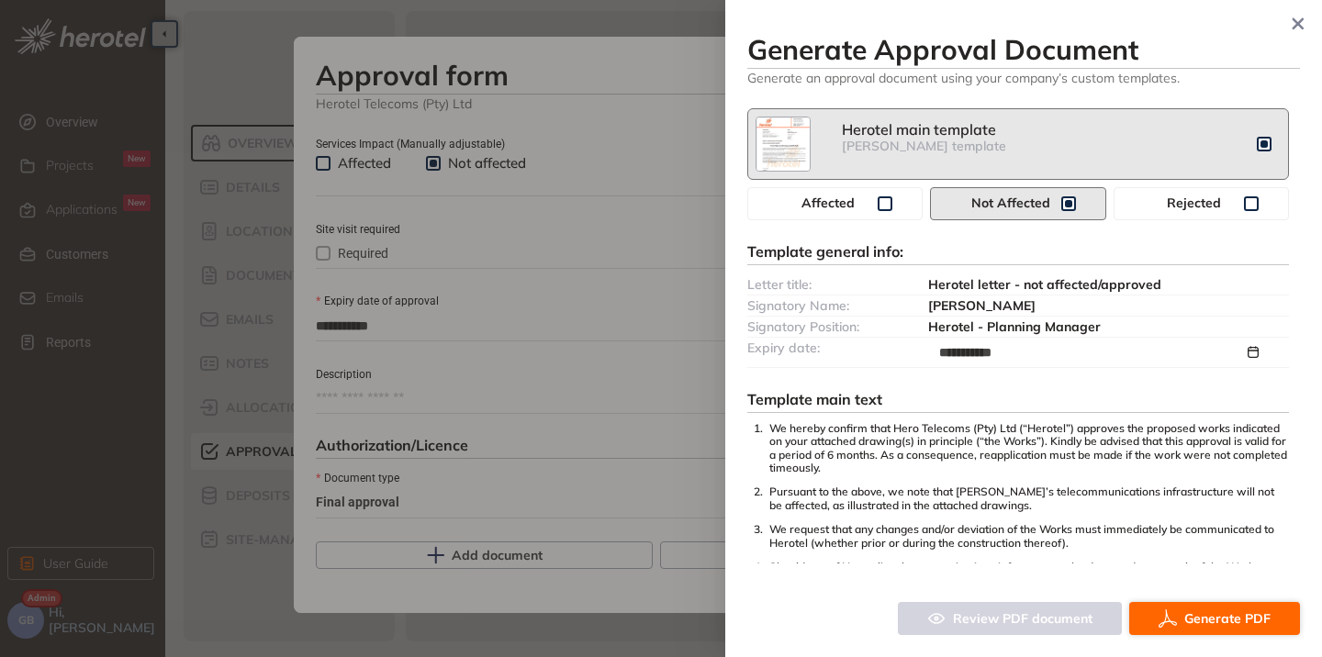
click at [1189, 606] on button "Generate PDF" at bounding box center [1214, 618] width 171 height 33
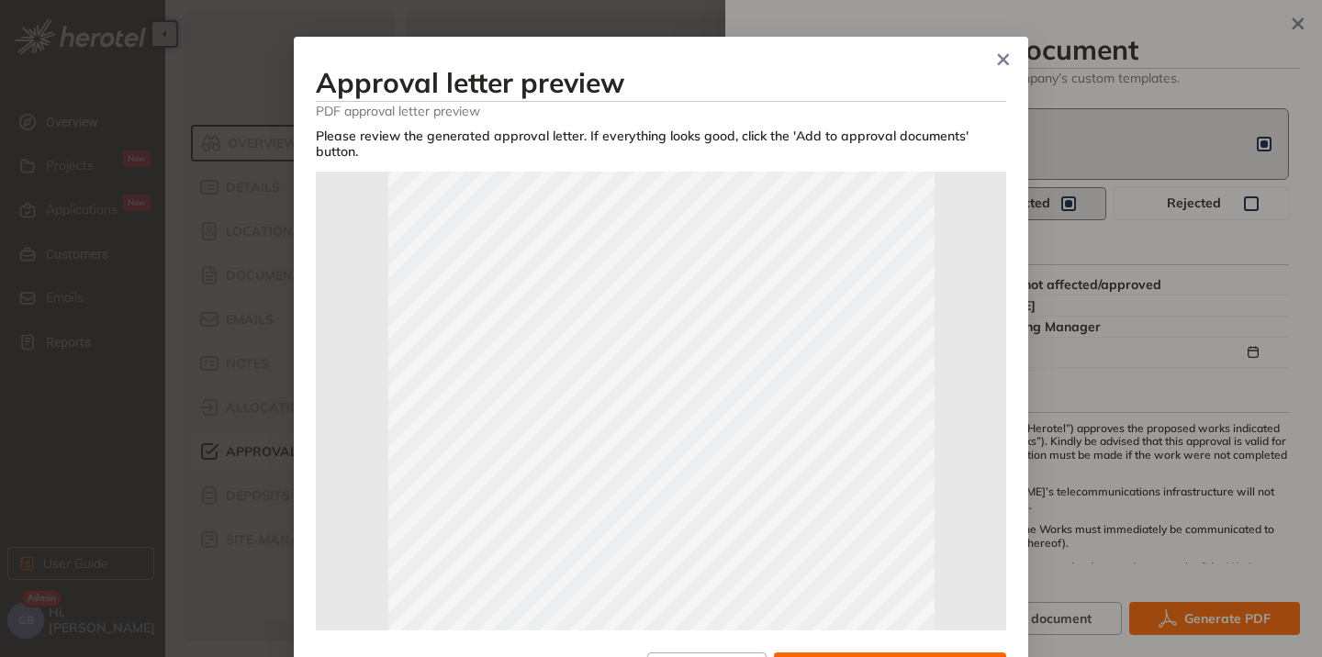
scroll to position [275, 0]
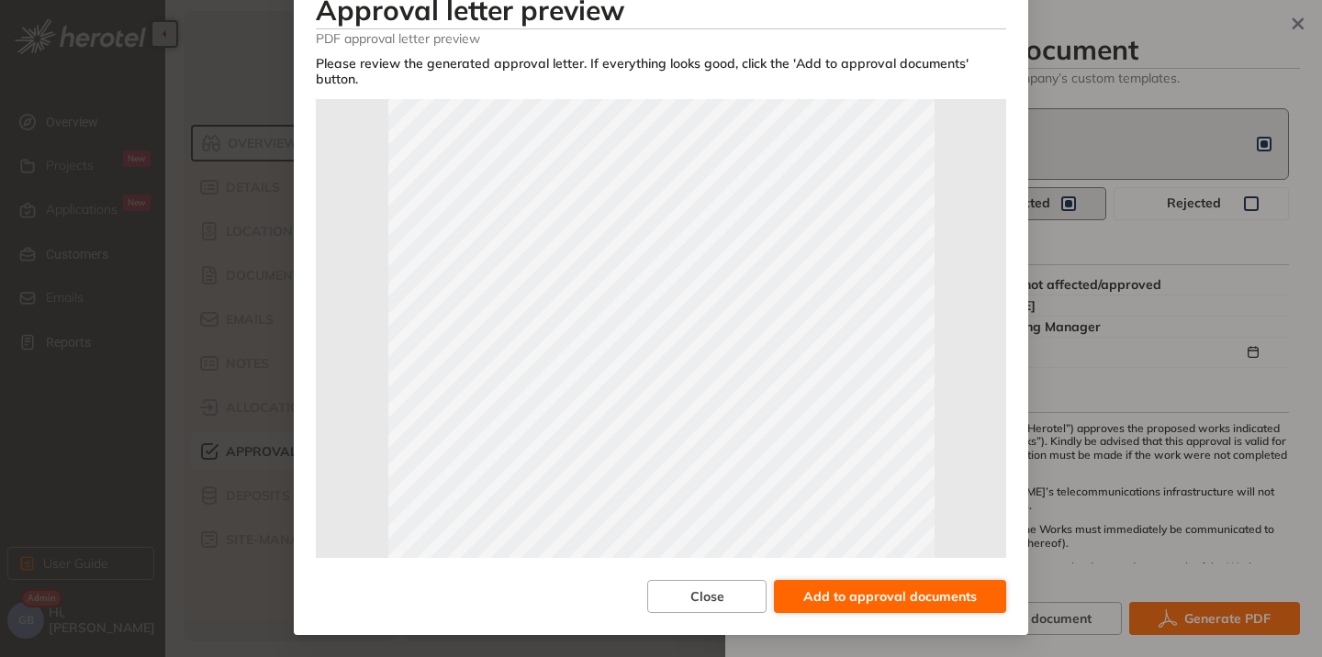
click at [936, 592] on span "Add to approval documents" at bounding box center [889, 596] width 173 height 20
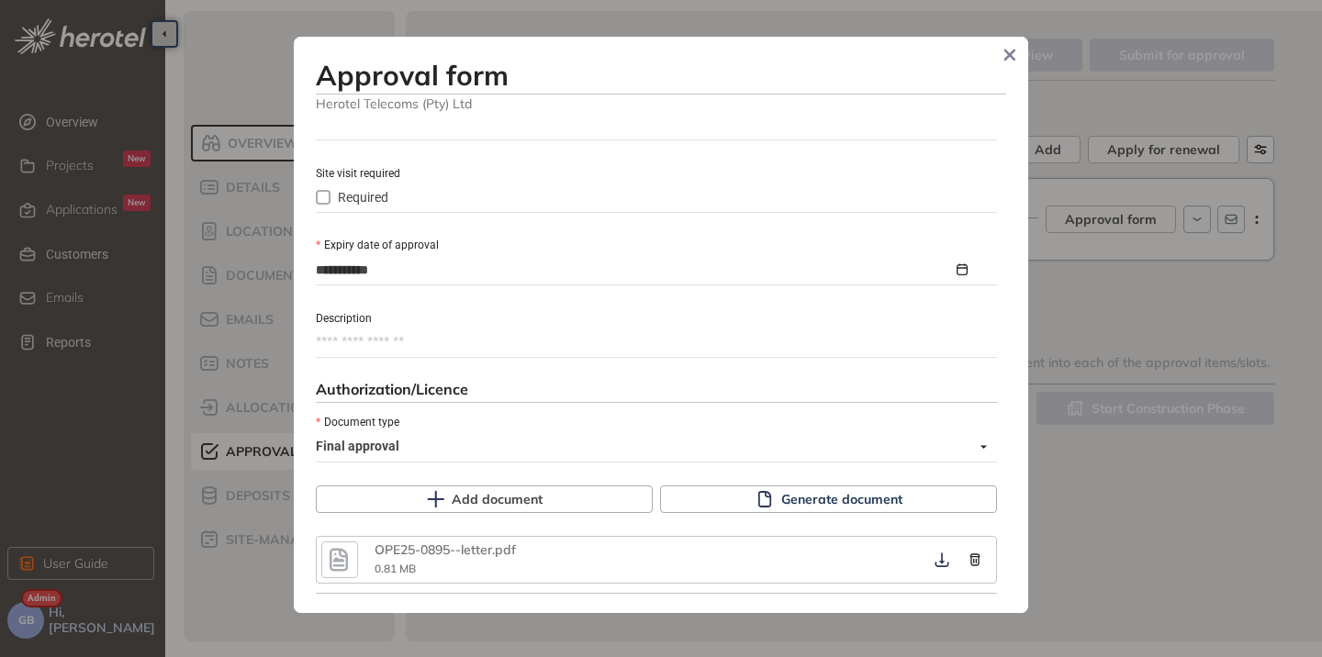
scroll to position [893, 0]
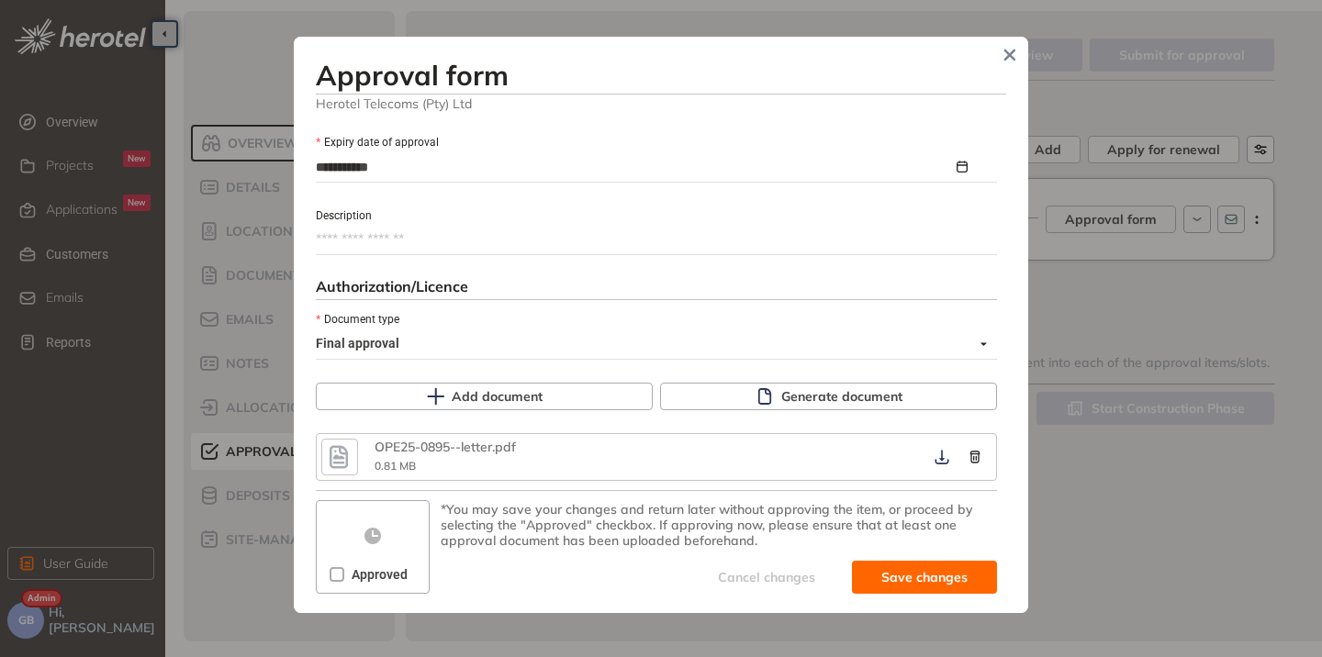
click at [352, 578] on span "Approved" at bounding box center [379, 574] width 71 height 20
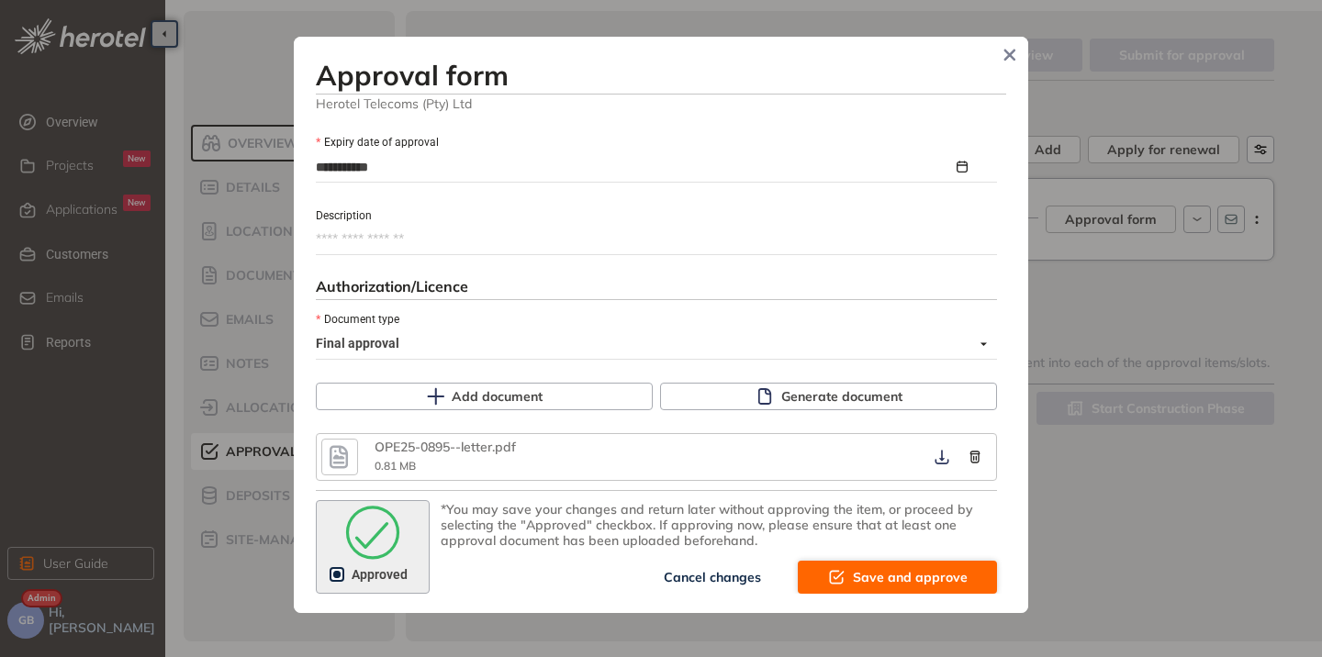
click at [867, 574] on span "Save and approve" at bounding box center [910, 577] width 115 height 20
type textarea "**********"
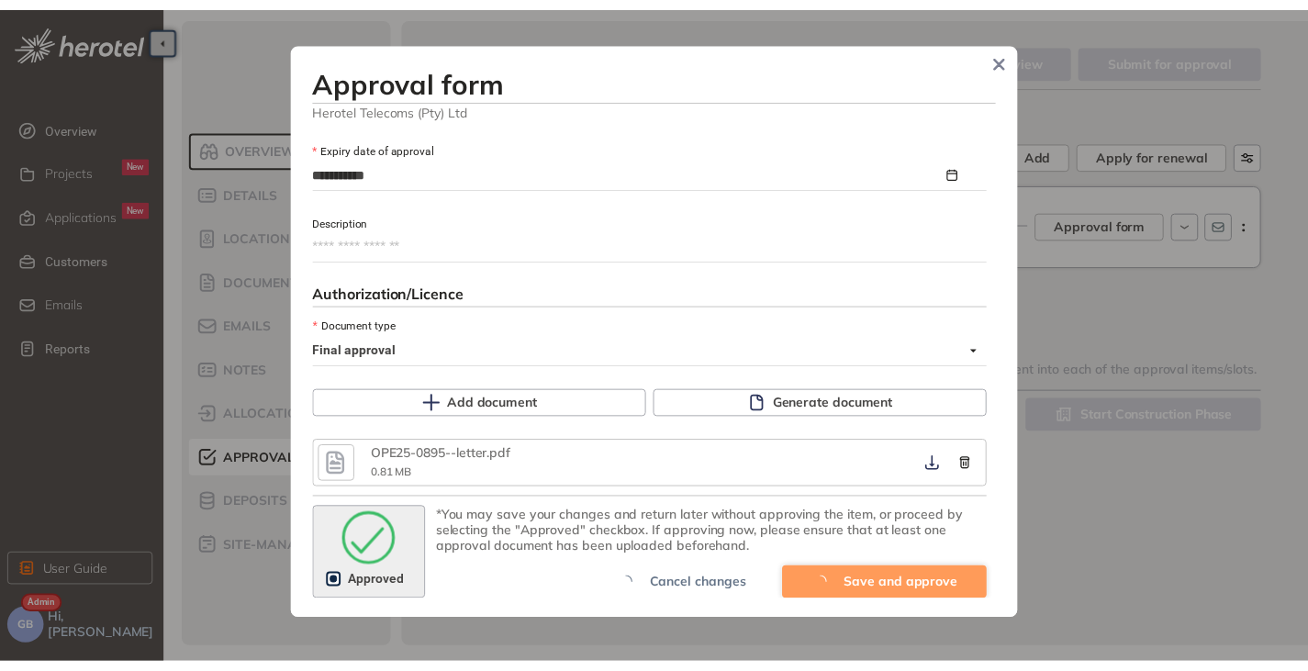
scroll to position [1125, 0]
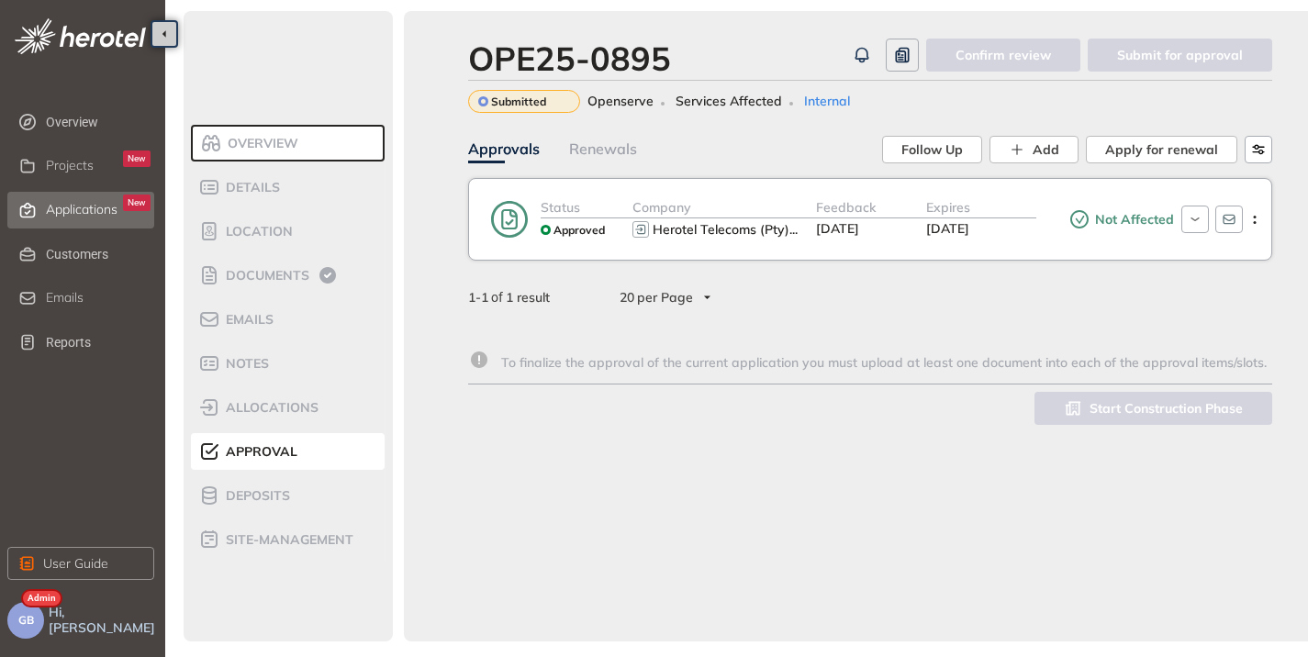
click at [62, 215] on span "Applications" at bounding box center [82, 210] width 72 height 16
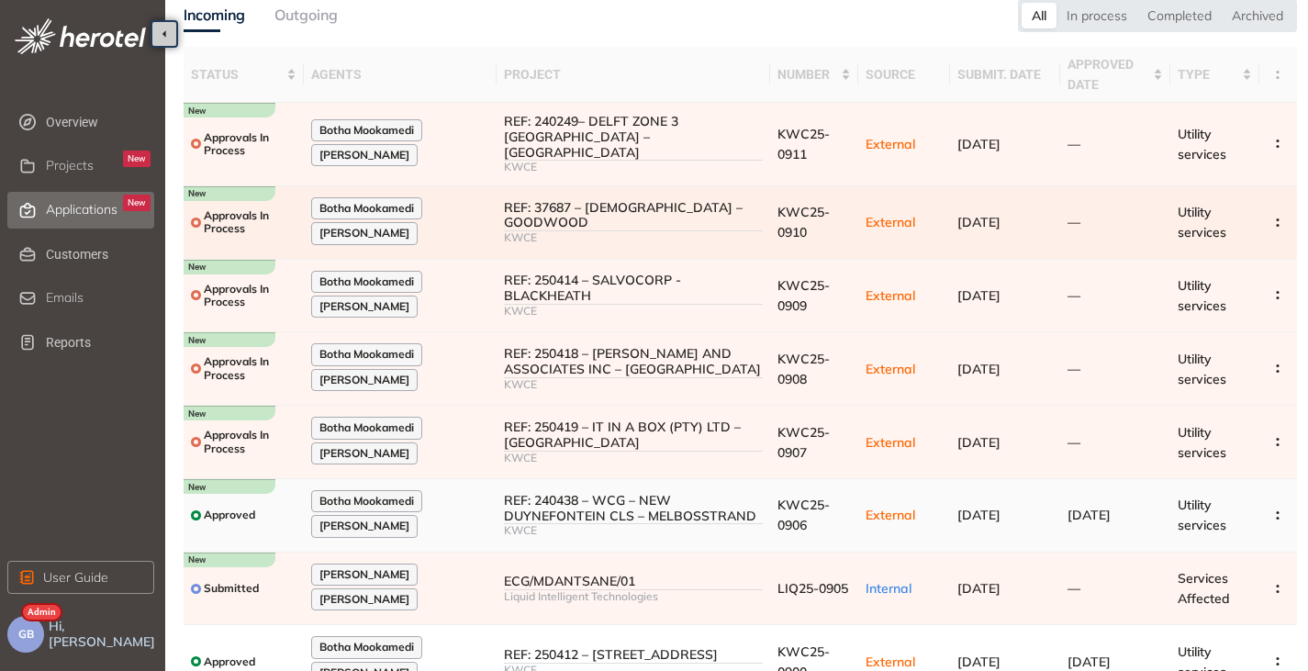
scroll to position [293, 0]
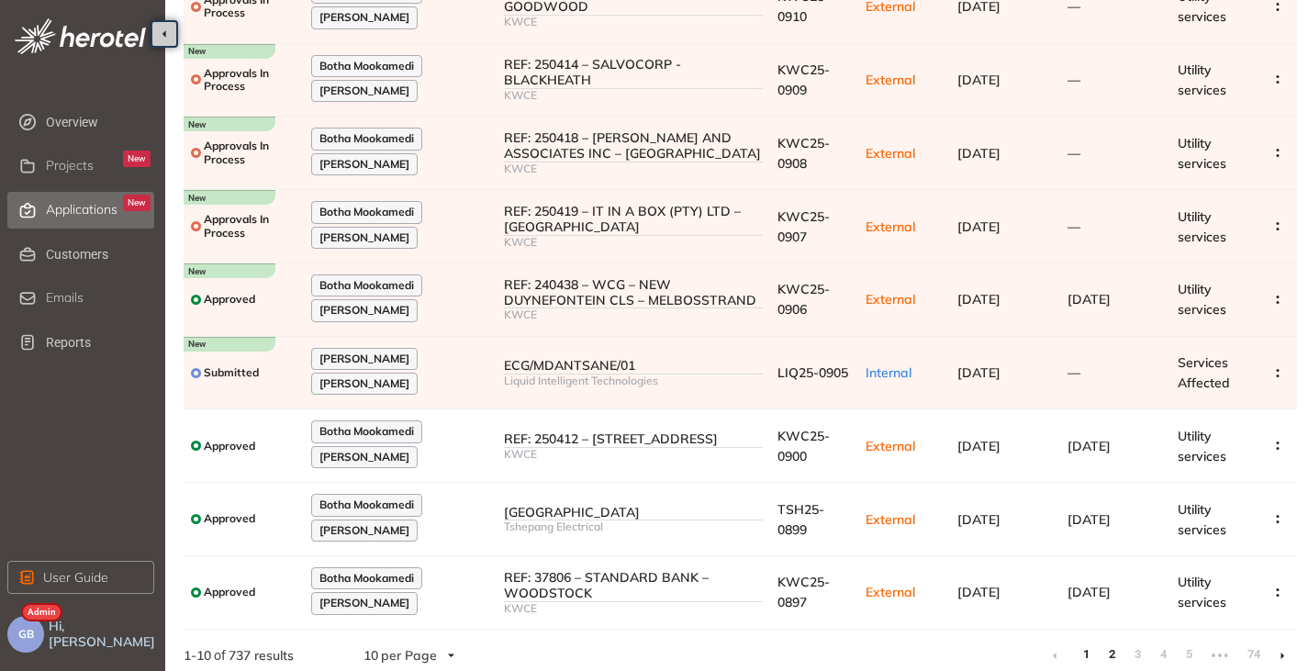
click at [1120, 645] on link "2" at bounding box center [1111, 655] width 18 height 28
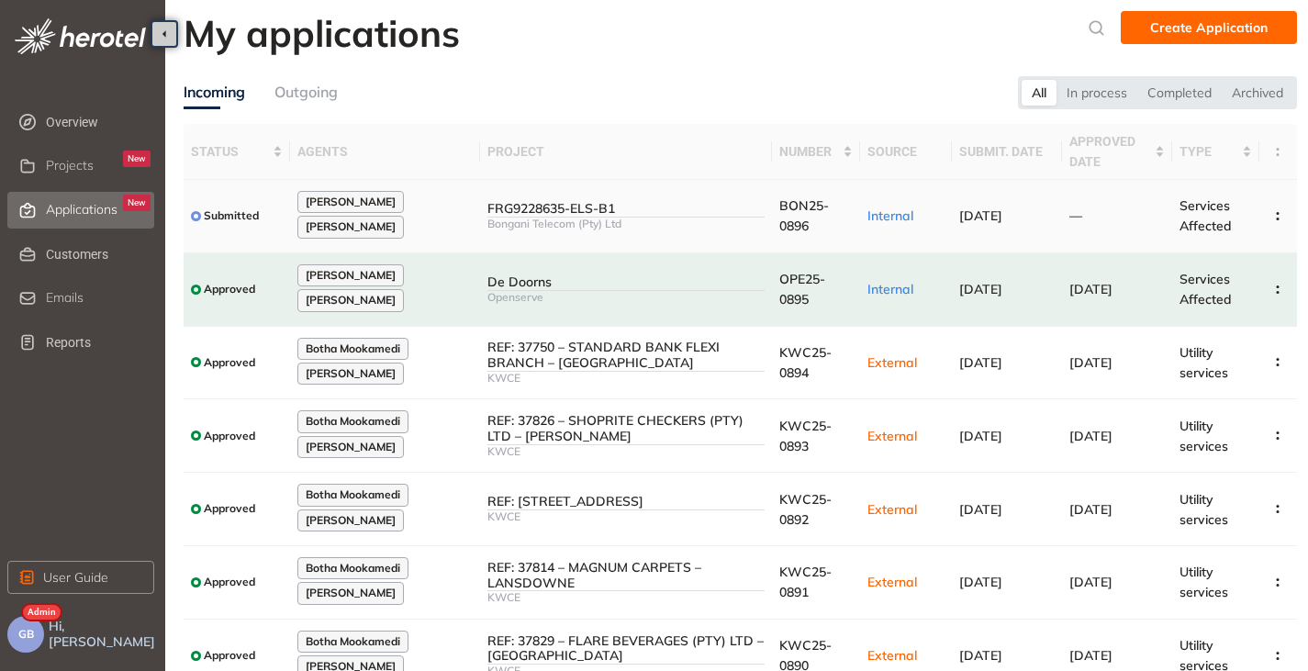
click at [613, 216] on div "FRG9228635-ELS-B1" at bounding box center [626, 209] width 278 height 16
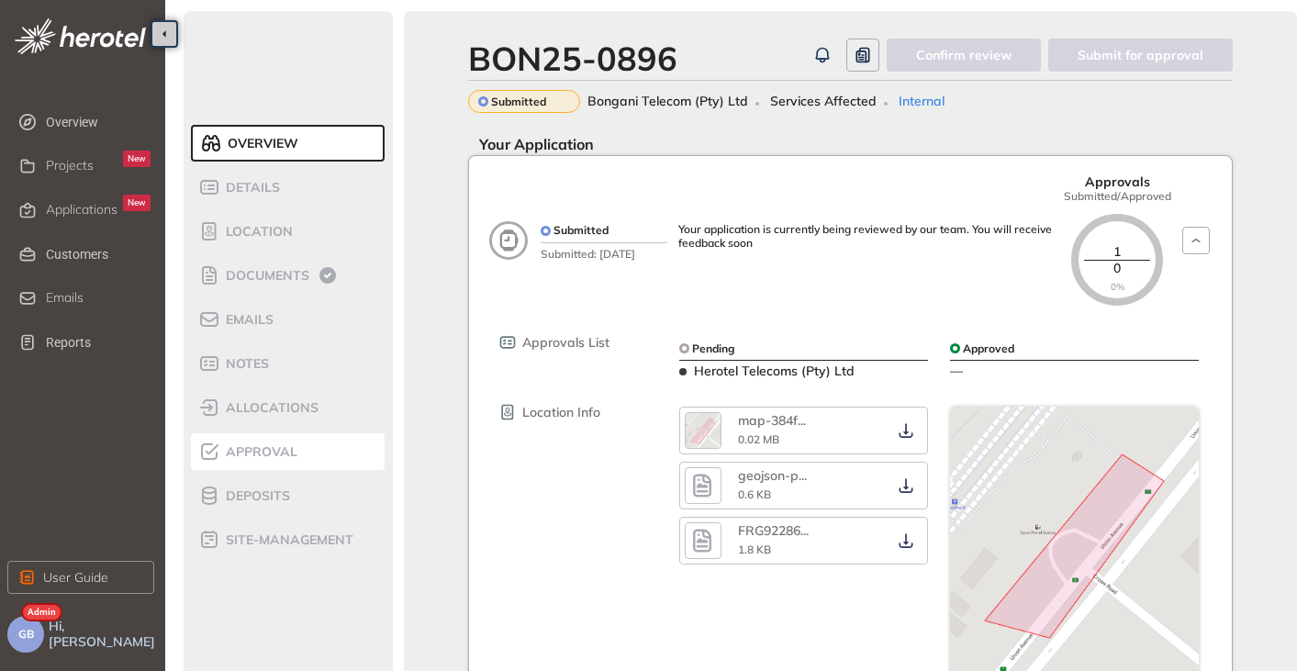
click at [260, 448] on span "Approval" at bounding box center [258, 452] width 77 height 16
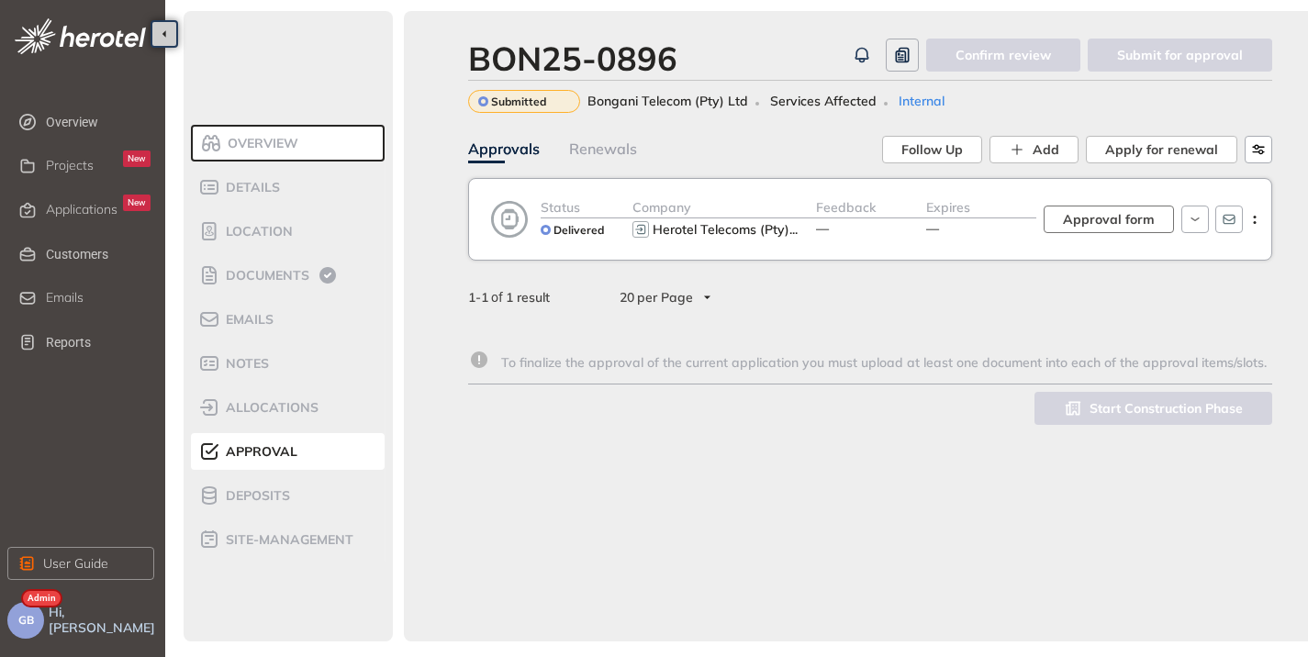
click at [1057, 217] on button "Approval form" at bounding box center [1109, 220] width 130 height 28
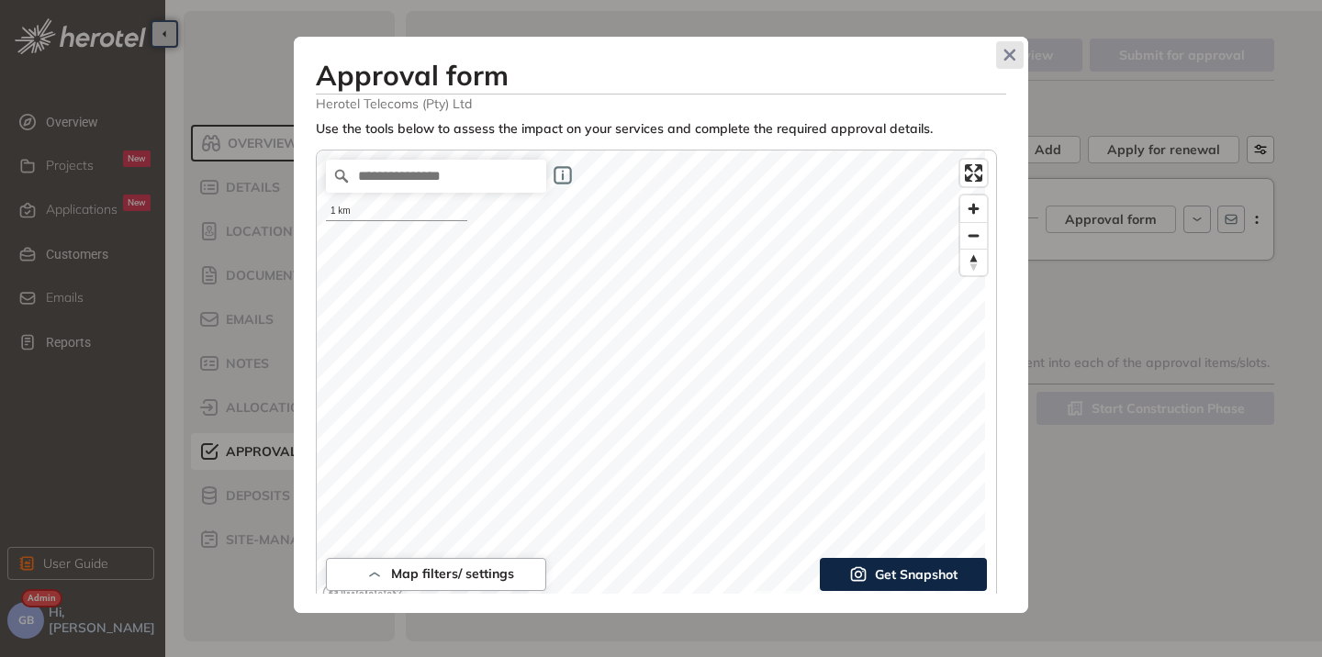
click at [1002, 51] on span "Close" at bounding box center [1010, 55] width 28 height 28
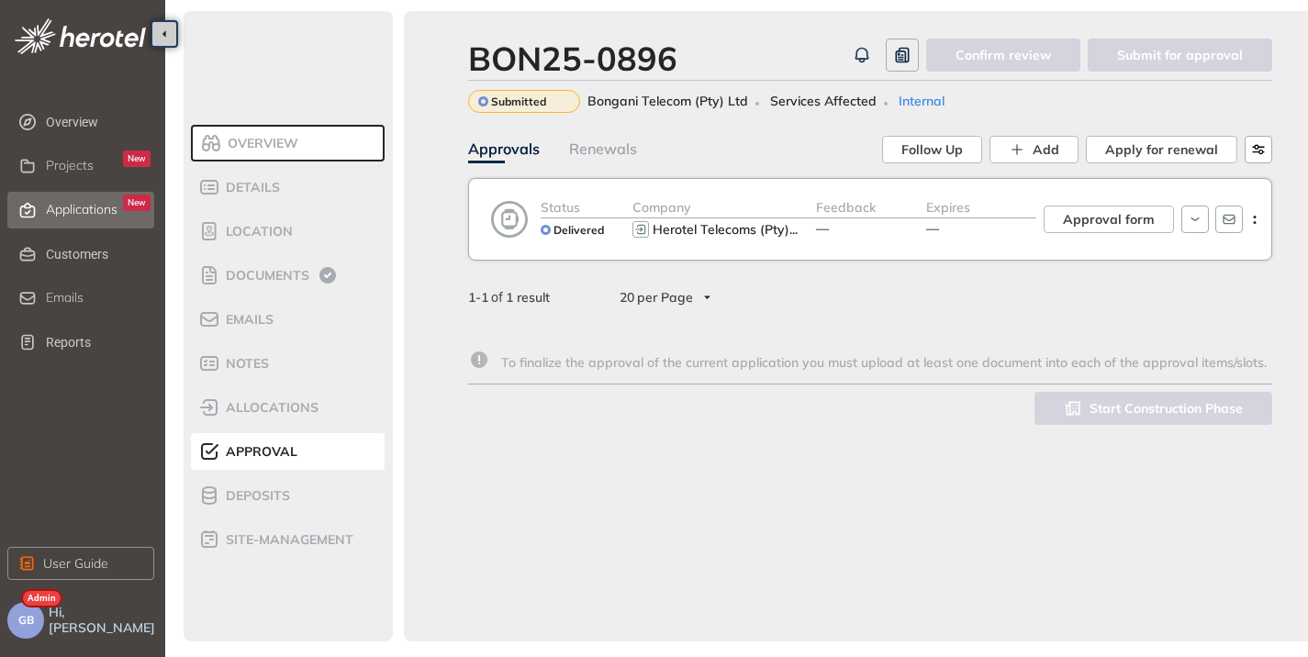
click at [54, 221] on div "Applications New" at bounding box center [98, 210] width 105 height 31
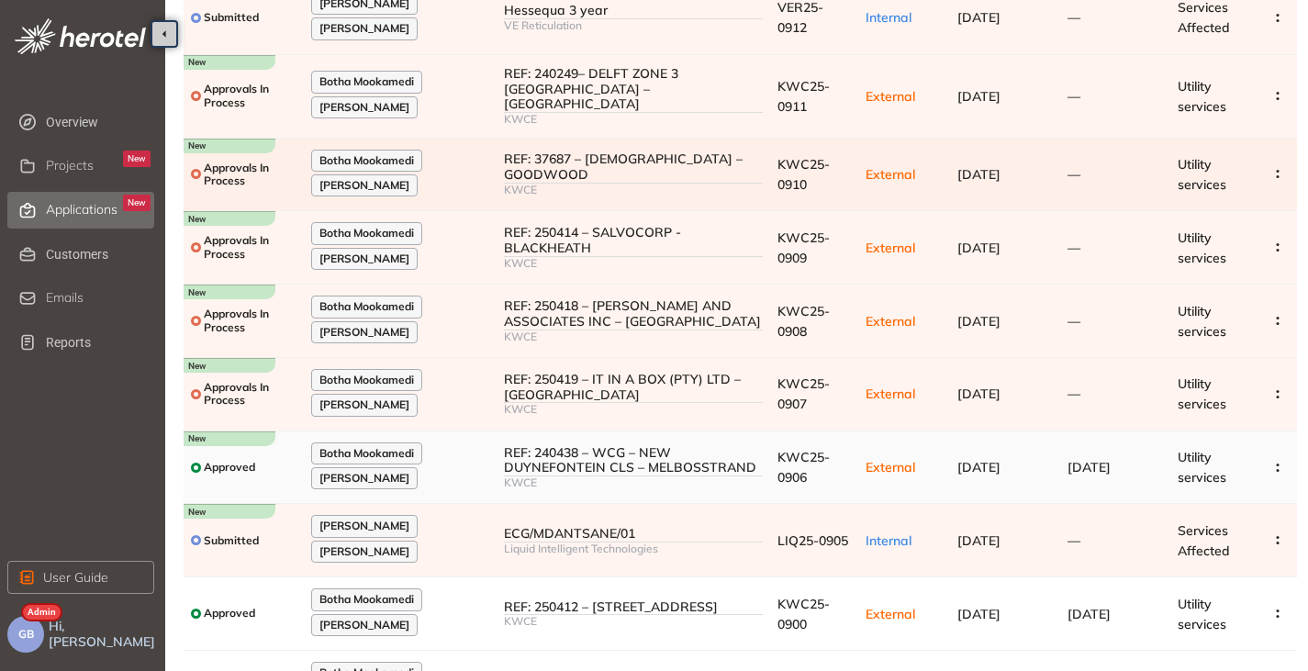
scroll to position [293, 0]
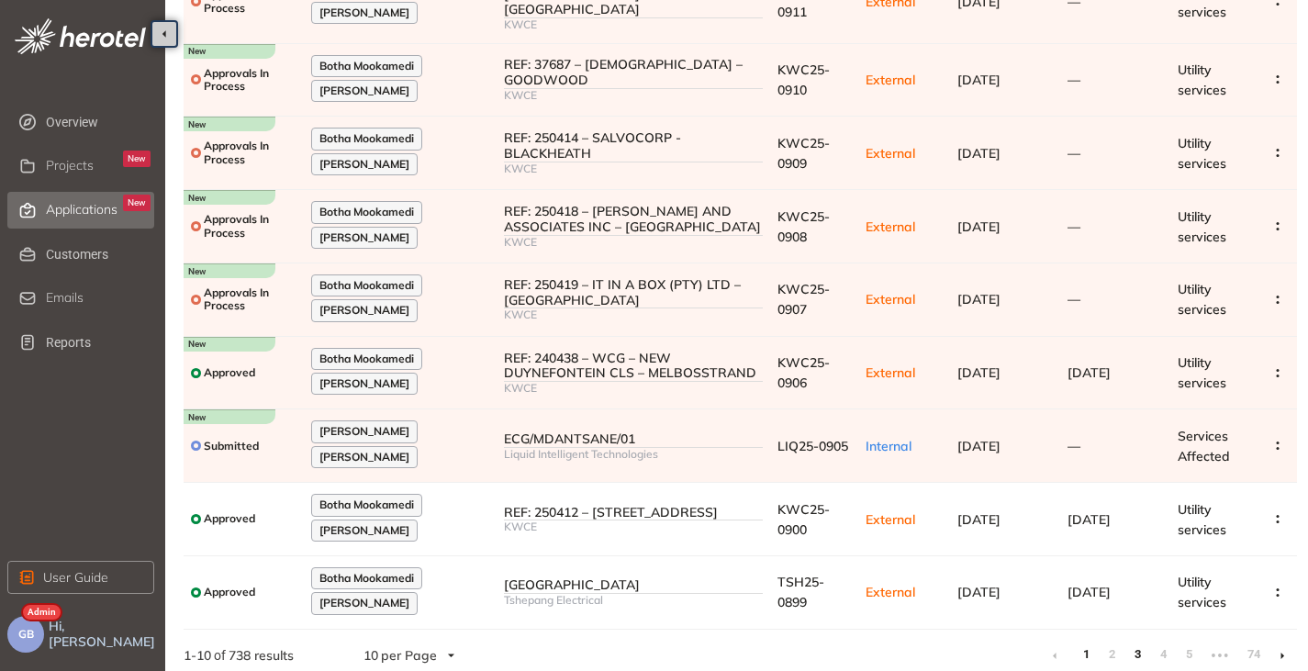
click at [1142, 645] on link "3" at bounding box center [1137, 655] width 18 height 28
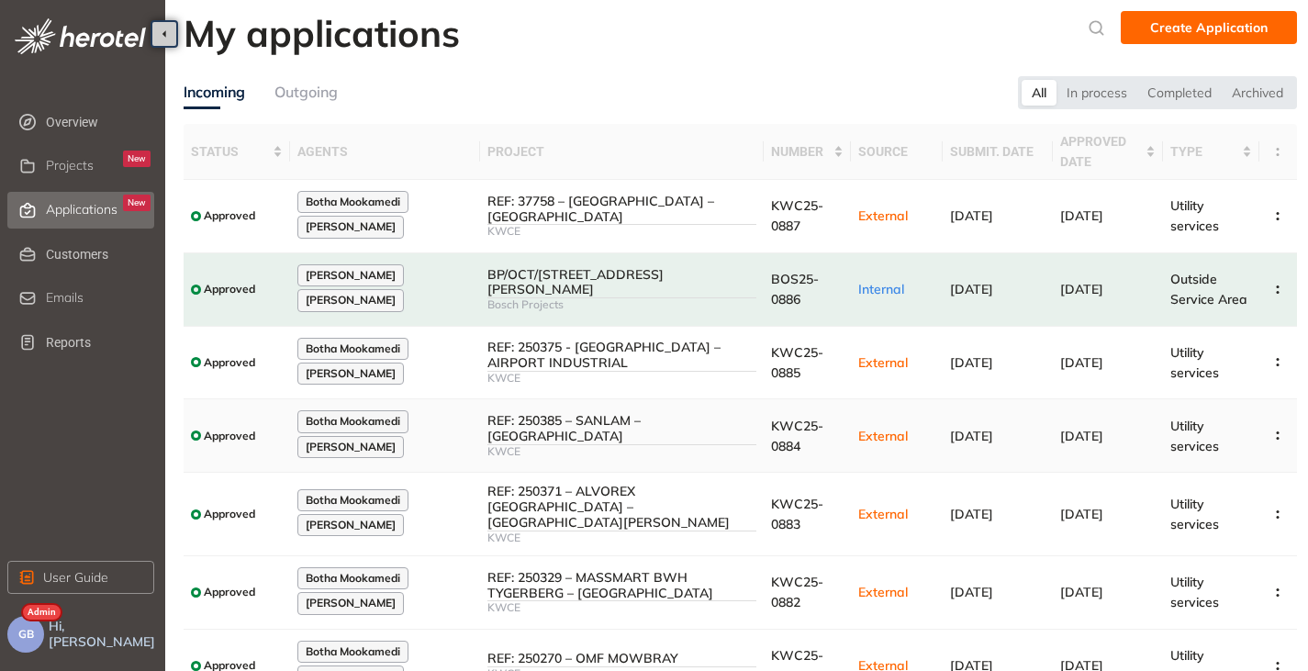
scroll to position [293, 0]
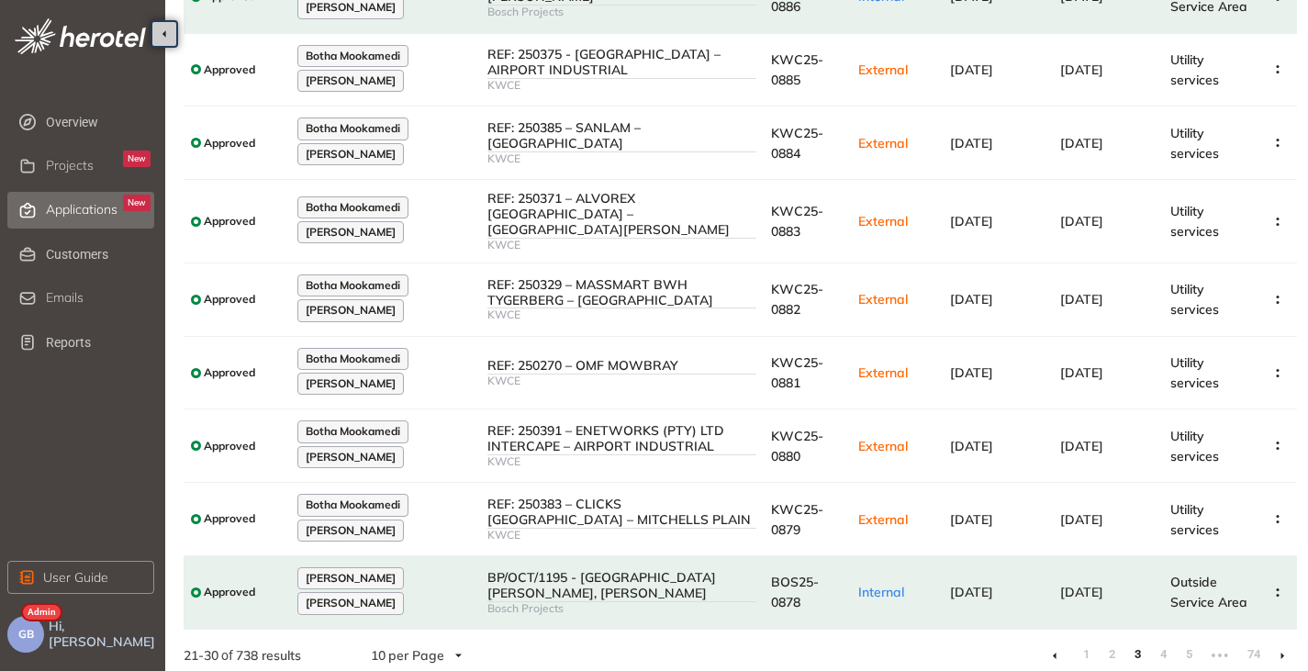
click at [1061, 651] on li at bounding box center [1054, 655] width 29 height 29
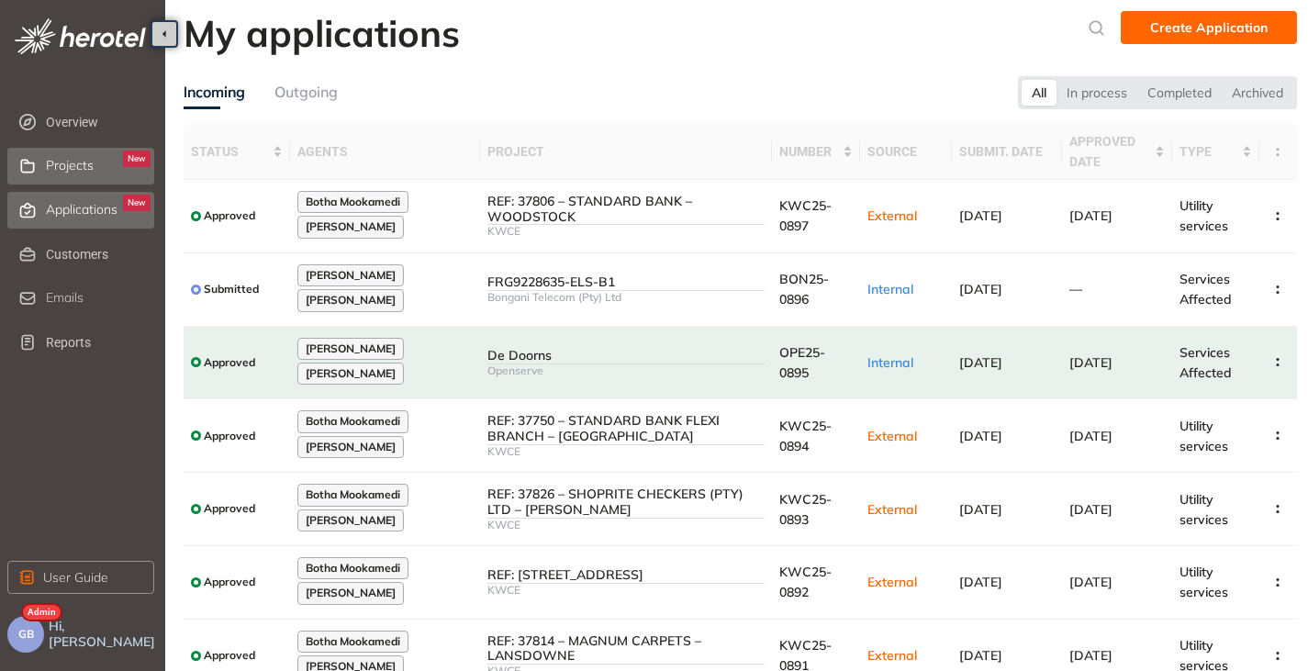
click at [59, 161] on span "Projects" at bounding box center [70, 166] width 48 height 16
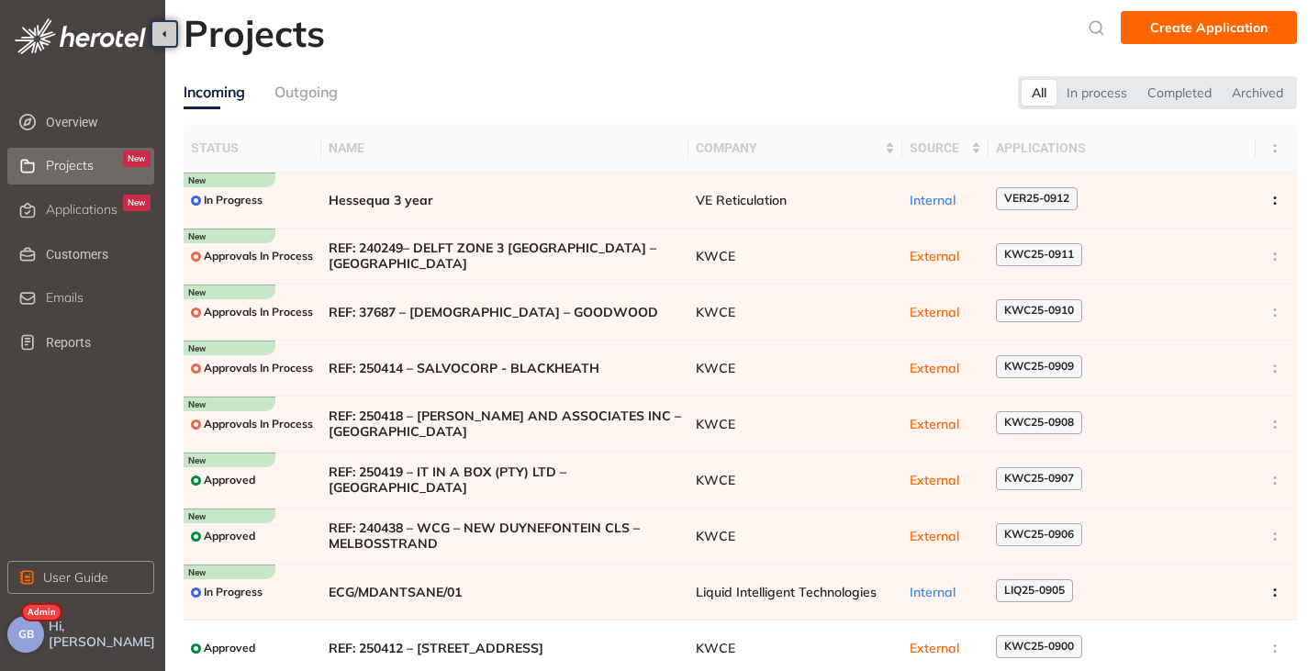
click at [25, 640] on span "GB" at bounding box center [26, 634] width 16 height 13
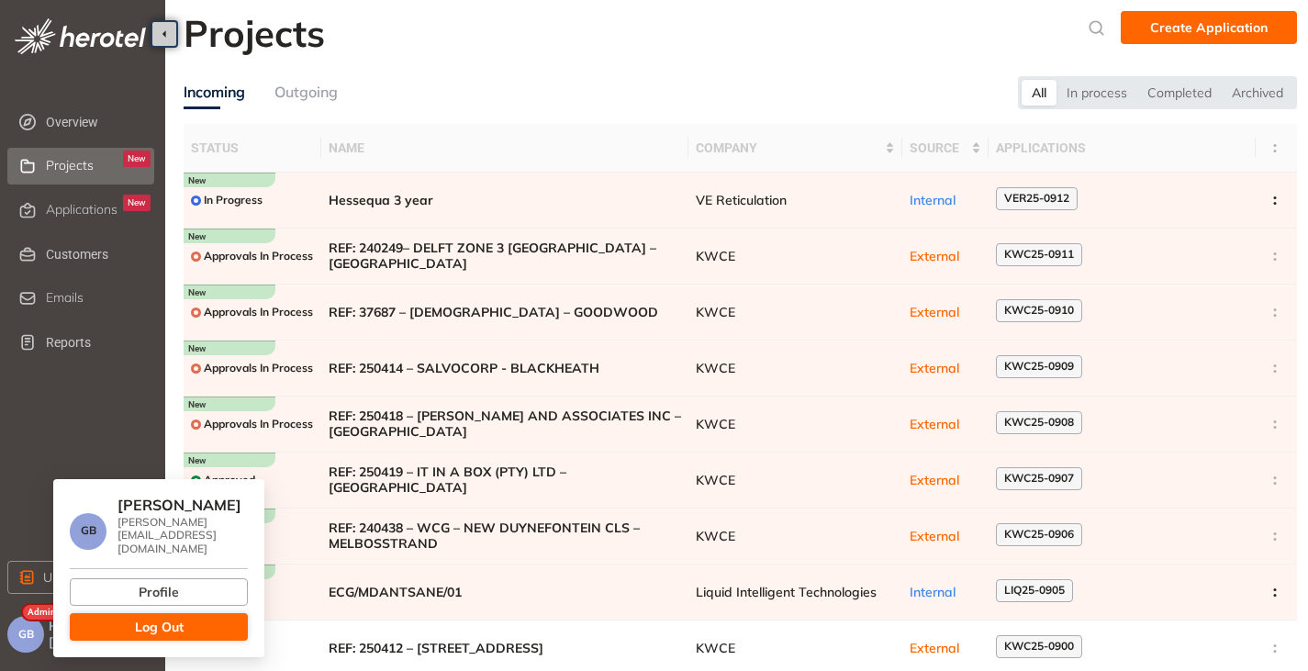
click at [162, 617] on span "Log Out" at bounding box center [159, 627] width 49 height 20
